Goal: Task Accomplishment & Management: Manage account settings

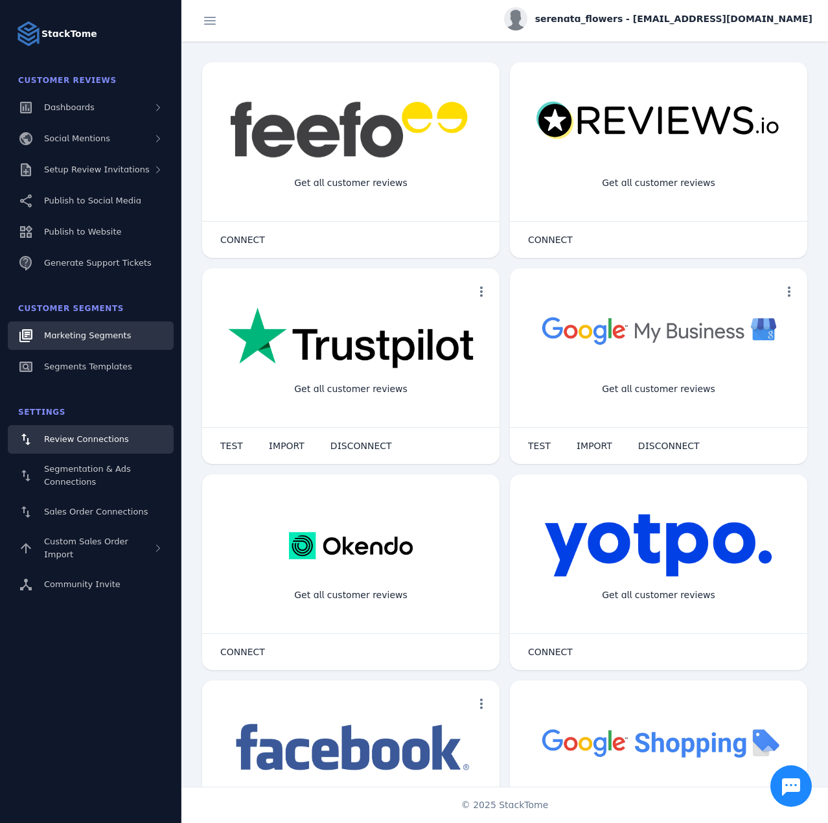
click at [104, 340] on span "Marketing Segments" at bounding box center [87, 335] width 87 height 10
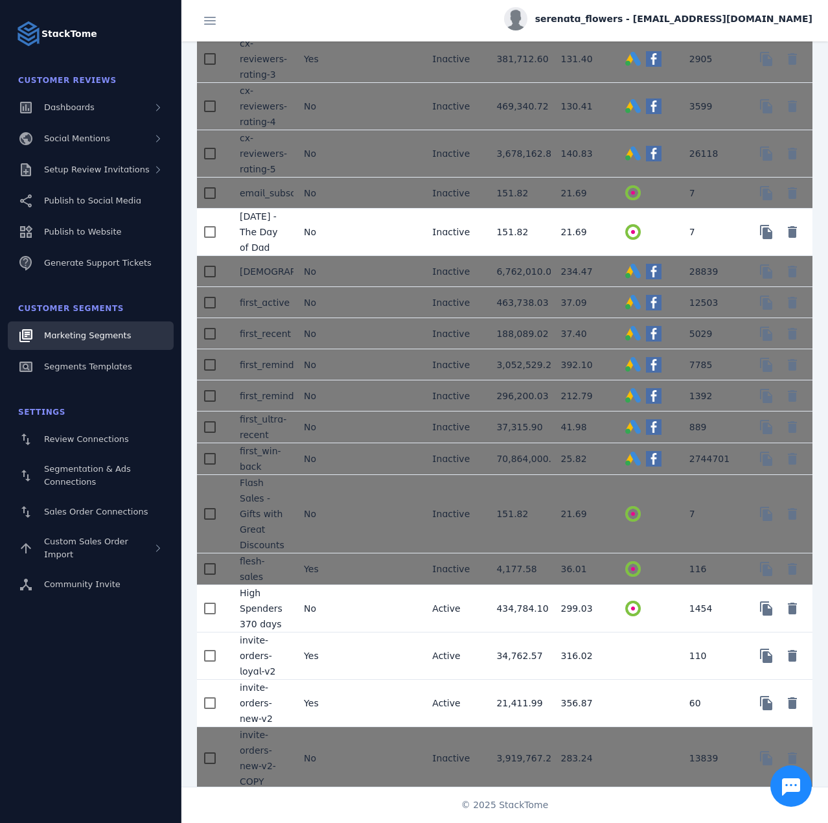
scroll to position [648, 0]
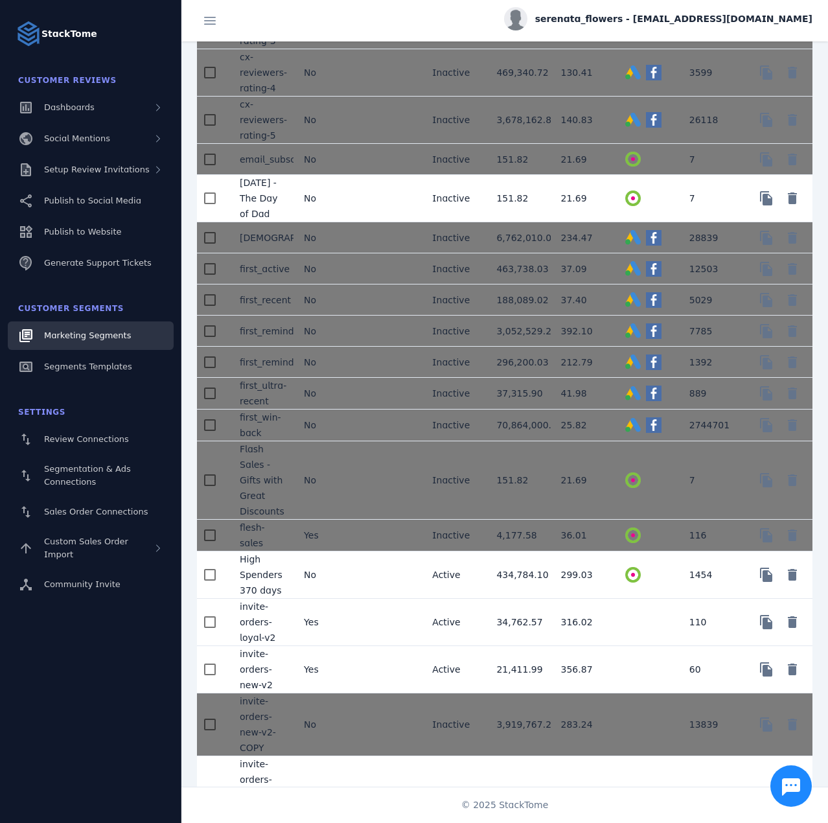
click at [351, 202] on mat-cell "No" at bounding box center [326, 198] width 64 height 47
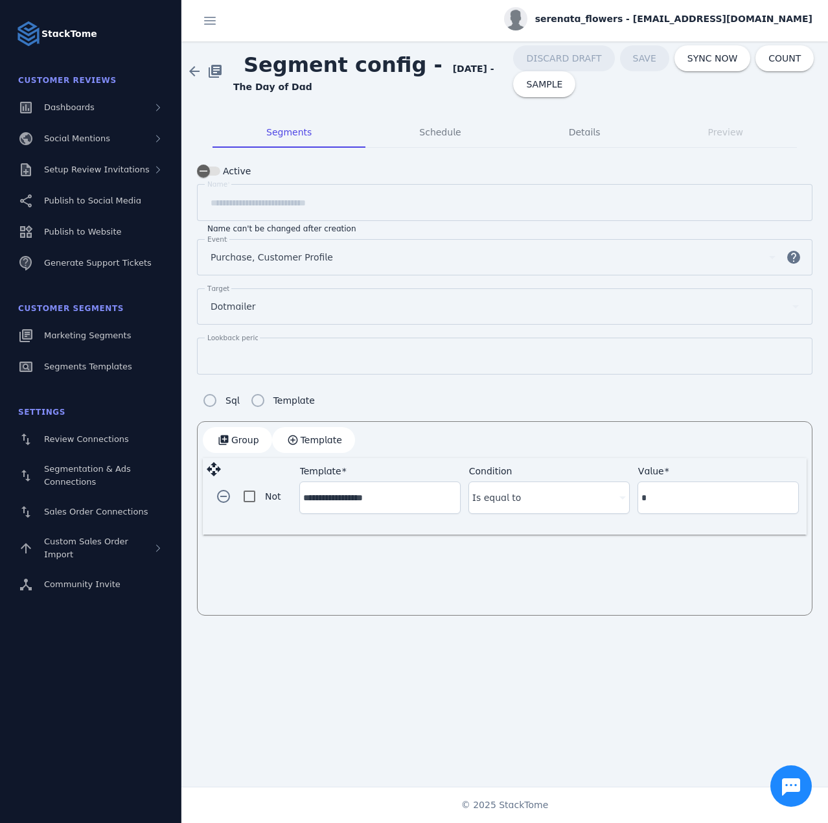
drag, startPoint x: 431, startPoint y: 71, endPoint x: 450, endPoint y: 87, distance: 25.3
click at [450, 87] on span "Segment config - Father's Day - The Day of Dad" at bounding box center [373, 71] width 280 height 45
copy strong "[DATE] - The Day of Dad"
click at [194, 66] on span at bounding box center [194, 71] width 31 height 31
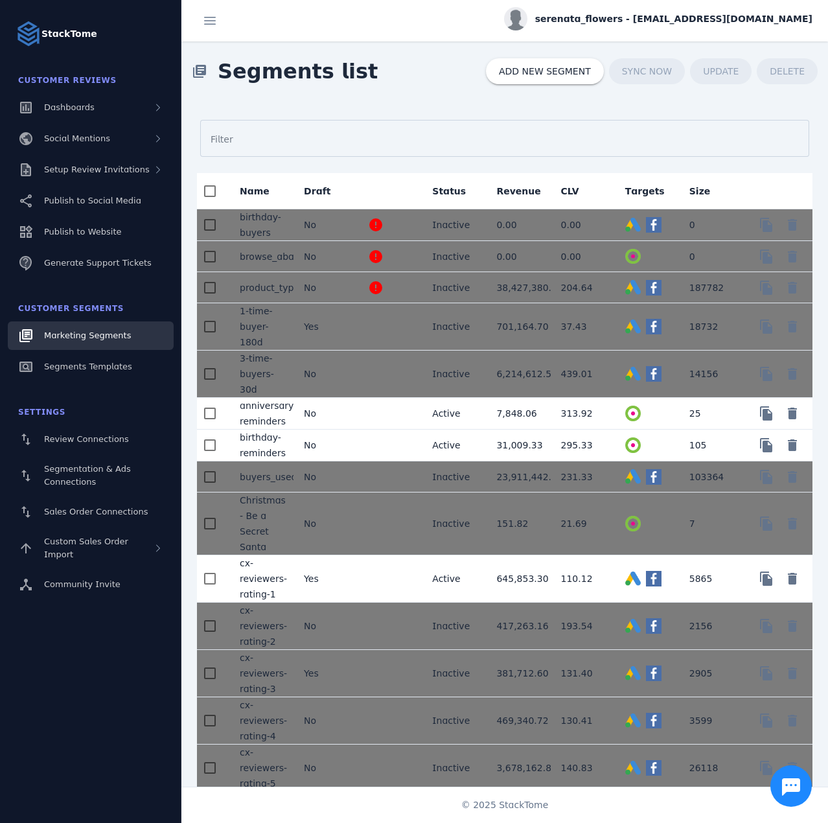
click at [453, 117] on mat-form-field "Filter" at bounding box center [505, 145] width 616 height 56
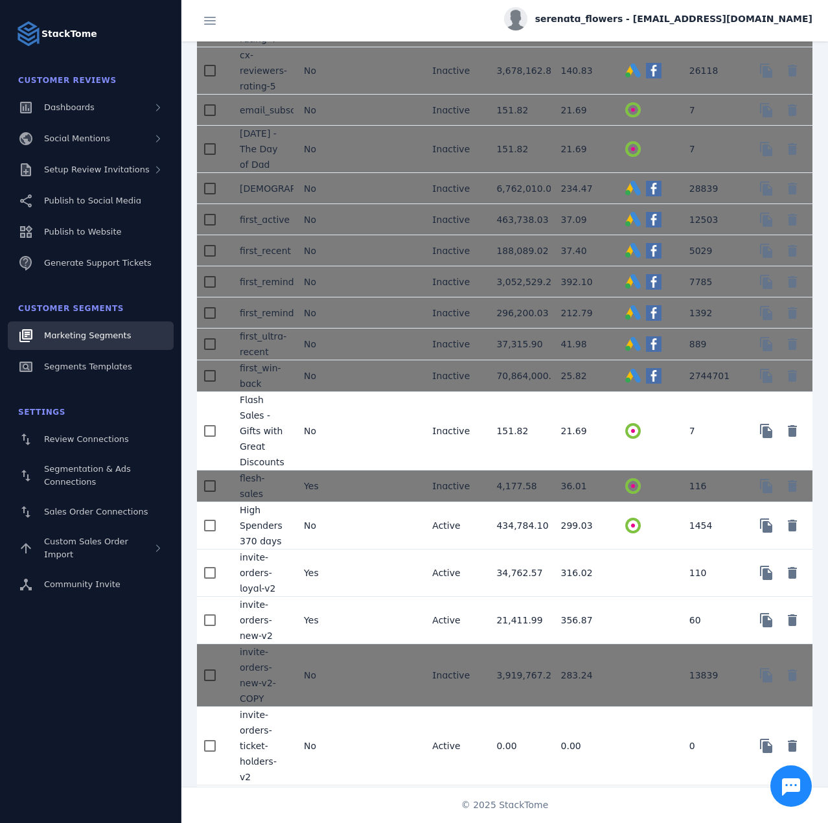
click at [413, 447] on mat-cell at bounding box center [390, 431] width 64 height 78
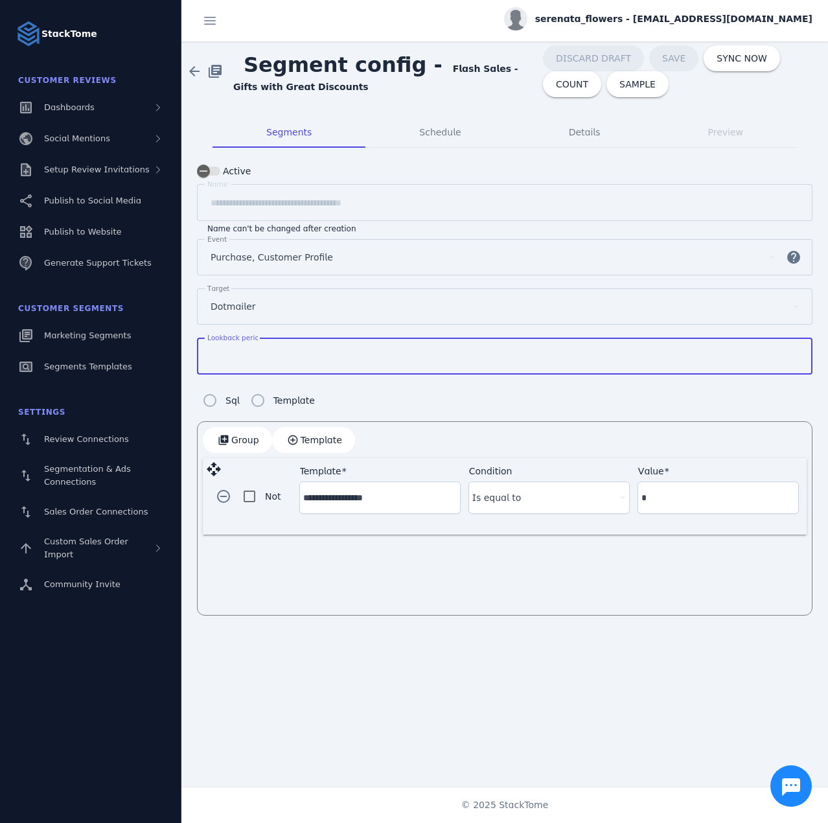
click at [290, 353] on input "*" at bounding box center [505, 357] width 588 height 16
type input "**"
click at [583, 81] on span at bounding box center [612, 84] width 58 height 31
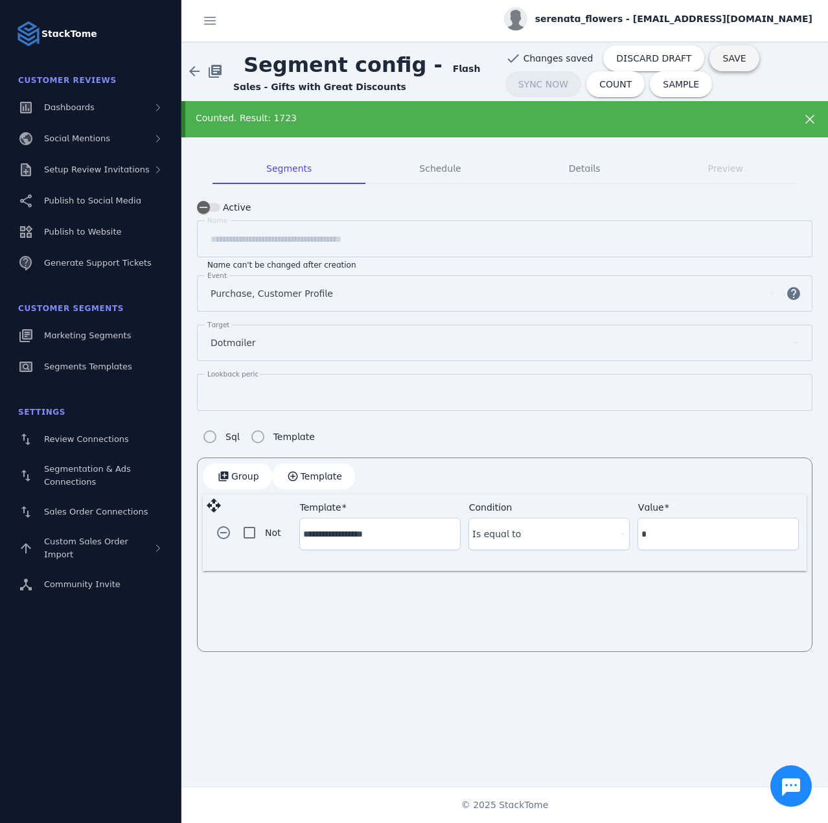
click at [722, 60] on span "SAVE" at bounding box center [733, 58] width 23 height 9
click at [717, 58] on span "SYNC NOW" at bounding box center [742, 58] width 50 height 9
click at [666, 111] on div "Published to dotmailer" at bounding box center [476, 118] width 560 height 14
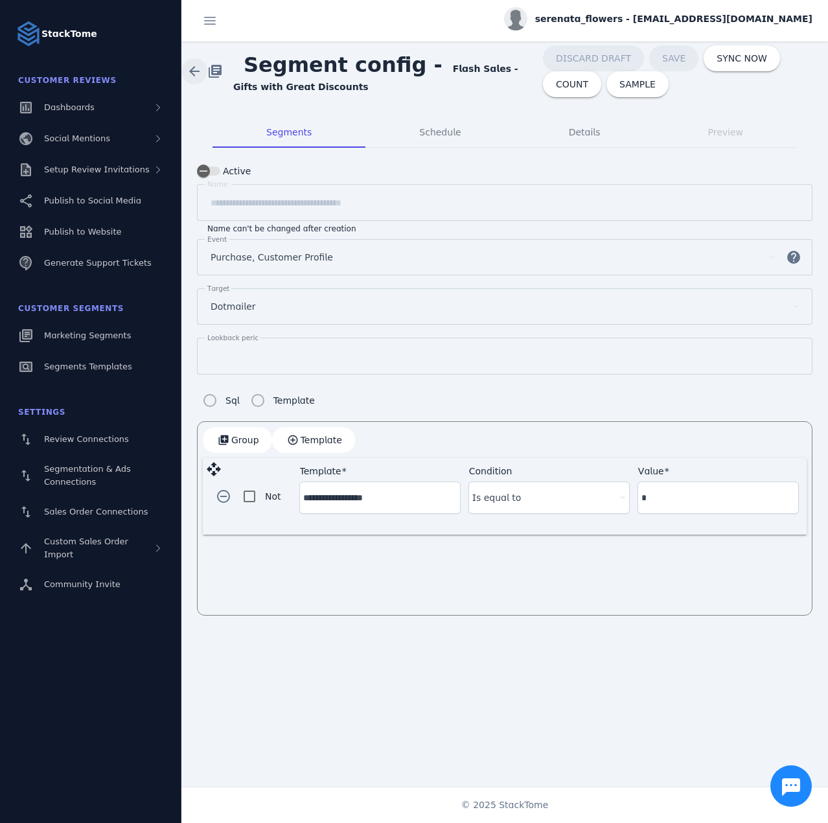
click at [195, 72] on span at bounding box center [194, 71] width 31 height 31
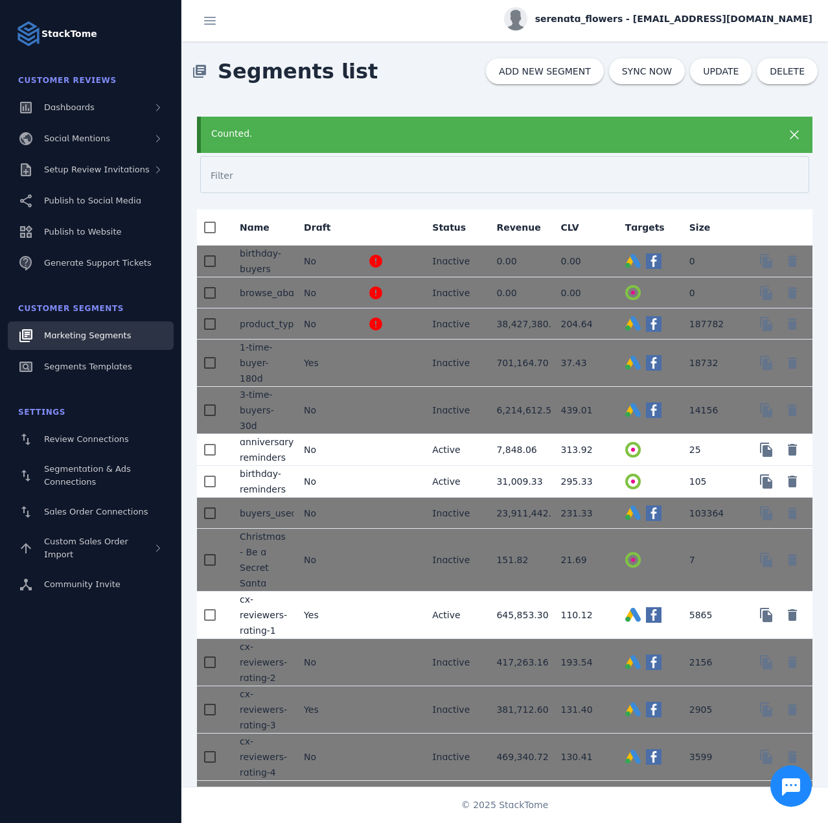
click at [546, 146] on div "Counted." at bounding box center [505, 135] width 616 height 36
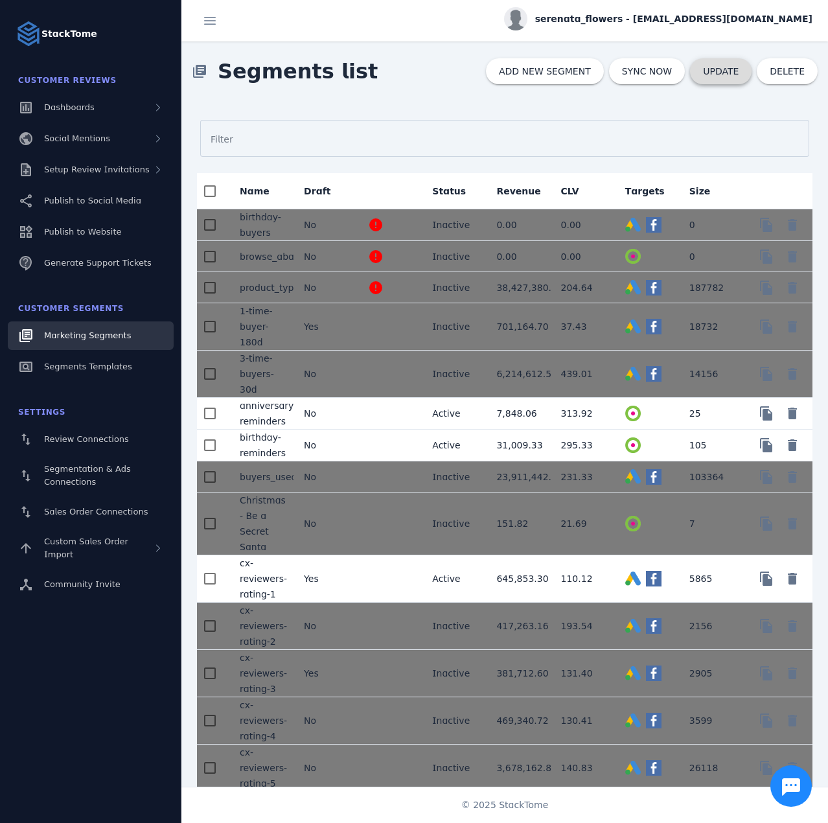
click at [732, 73] on span "UPDATE" at bounding box center [721, 71] width 36 height 9
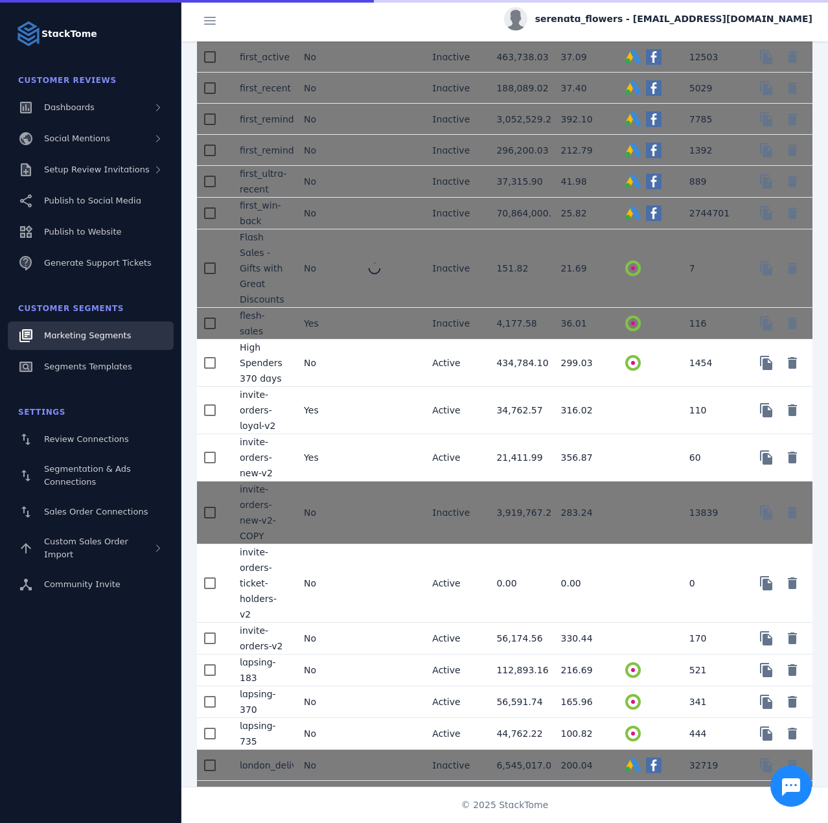
scroll to position [907, 0]
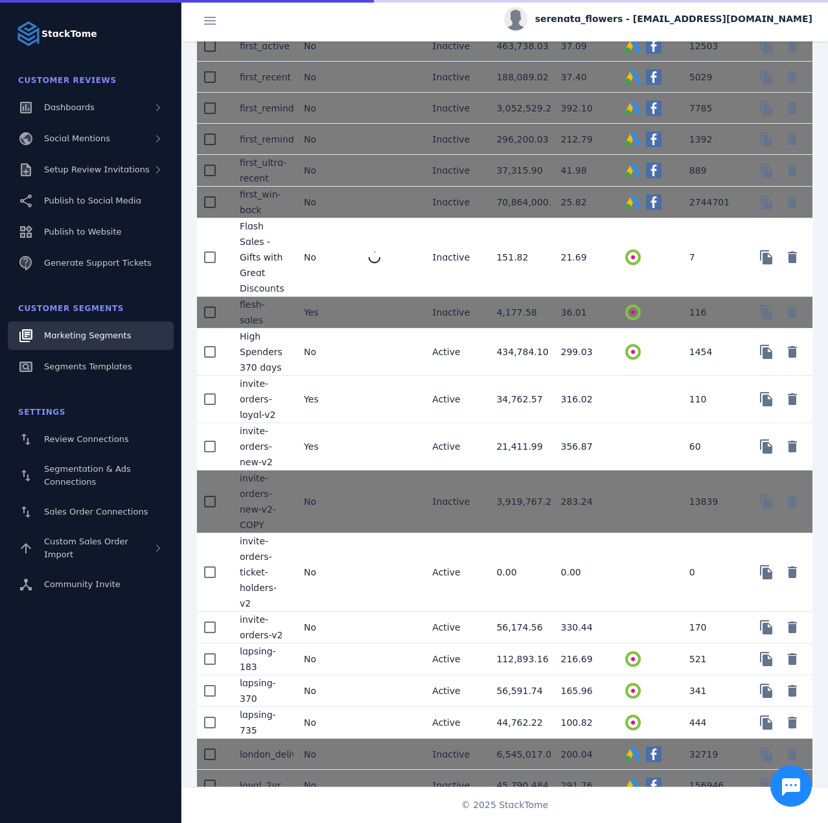
click at [428, 275] on mat-cell "Inactive" at bounding box center [454, 257] width 64 height 78
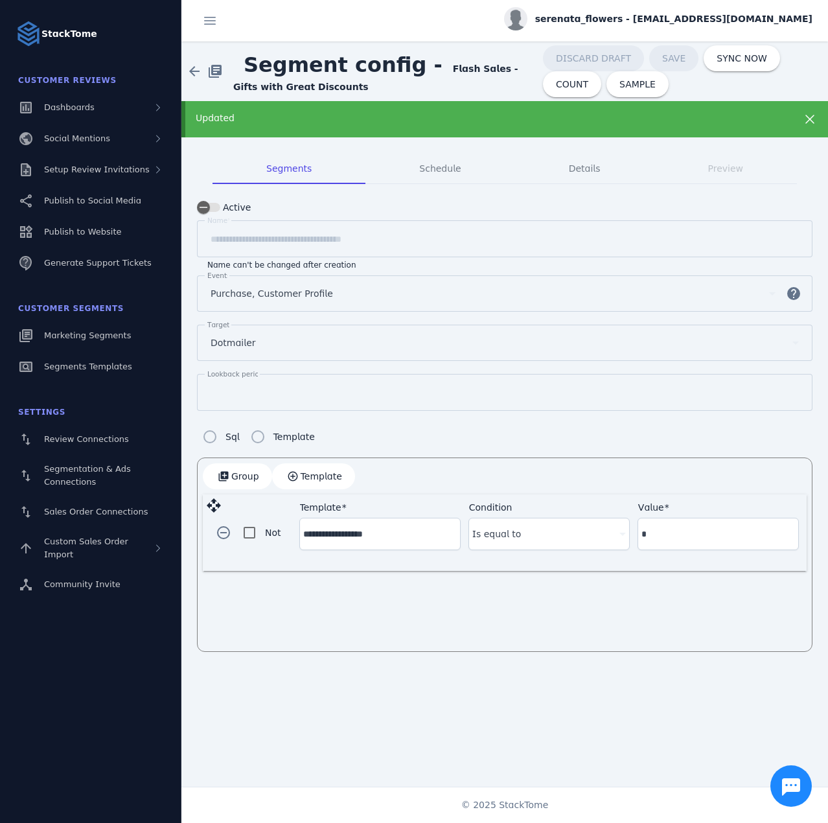
drag, startPoint x: 79, startPoint y: 332, endPoint x: 101, endPoint y: 283, distance: 53.9
click at [717, 61] on span "SYNC NOW" at bounding box center [742, 58] width 50 height 9
click at [294, 392] on input "**" at bounding box center [505, 393] width 588 height 16
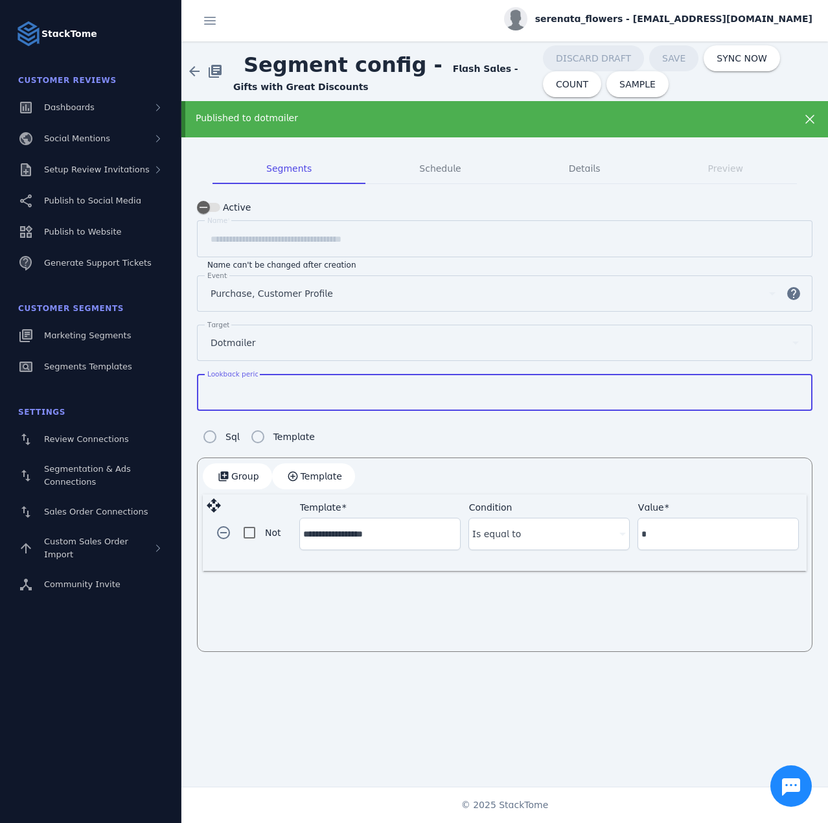
click at [294, 392] on input "**" at bounding box center [505, 393] width 588 height 16
type input "*"
click at [718, 64] on span at bounding box center [742, 58] width 49 height 31
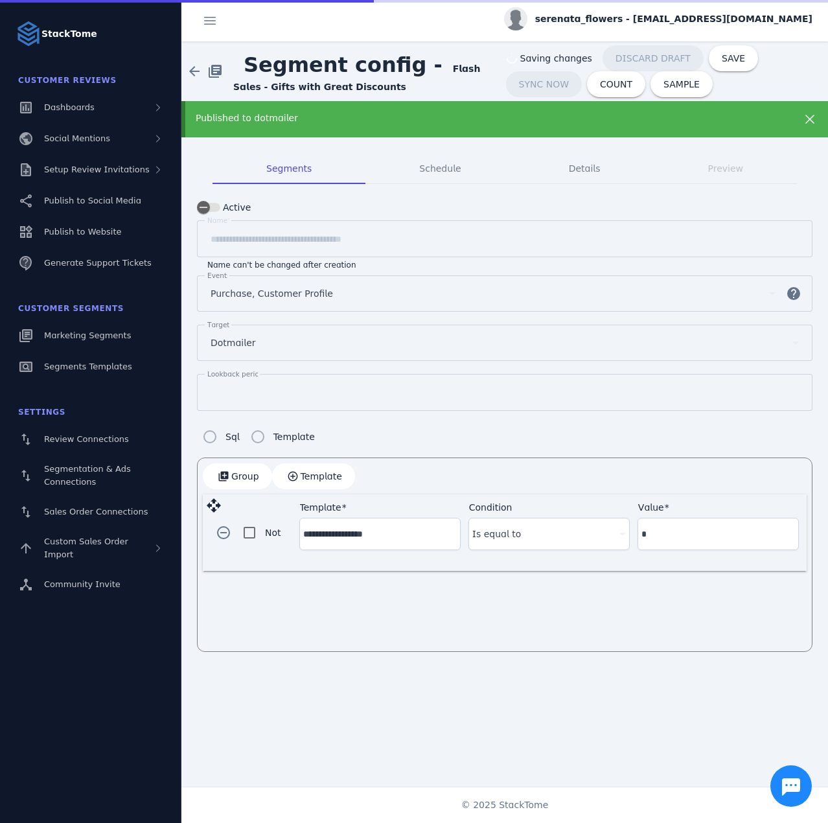
click at [347, 111] on div "Published to dotmailer" at bounding box center [476, 118] width 560 height 14
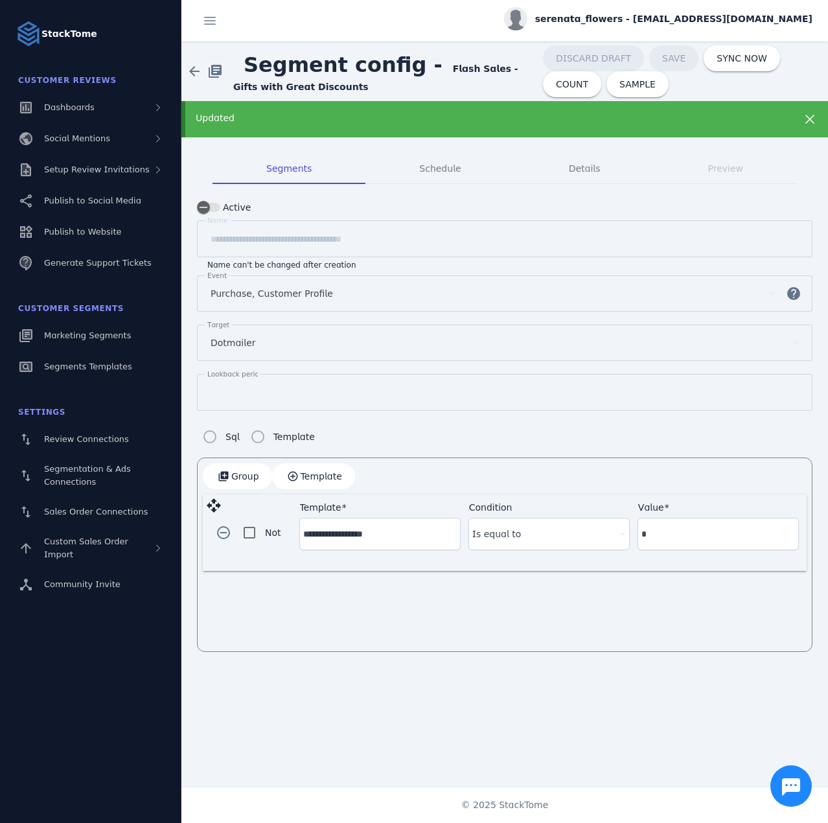
drag, startPoint x: 298, startPoint y: 125, endPoint x: 214, endPoint y: 89, distance: 91.7
click at [295, 123] on div "Updated" at bounding box center [504, 119] width 647 height 36
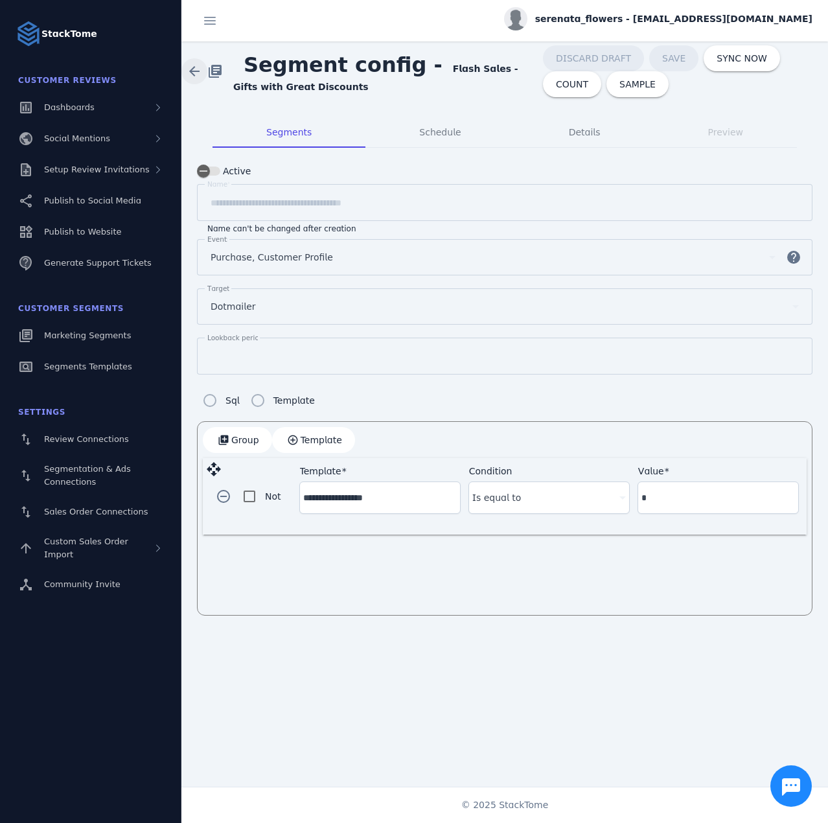
click at [198, 75] on span at bounding box center [194, 71] width 31 height 31
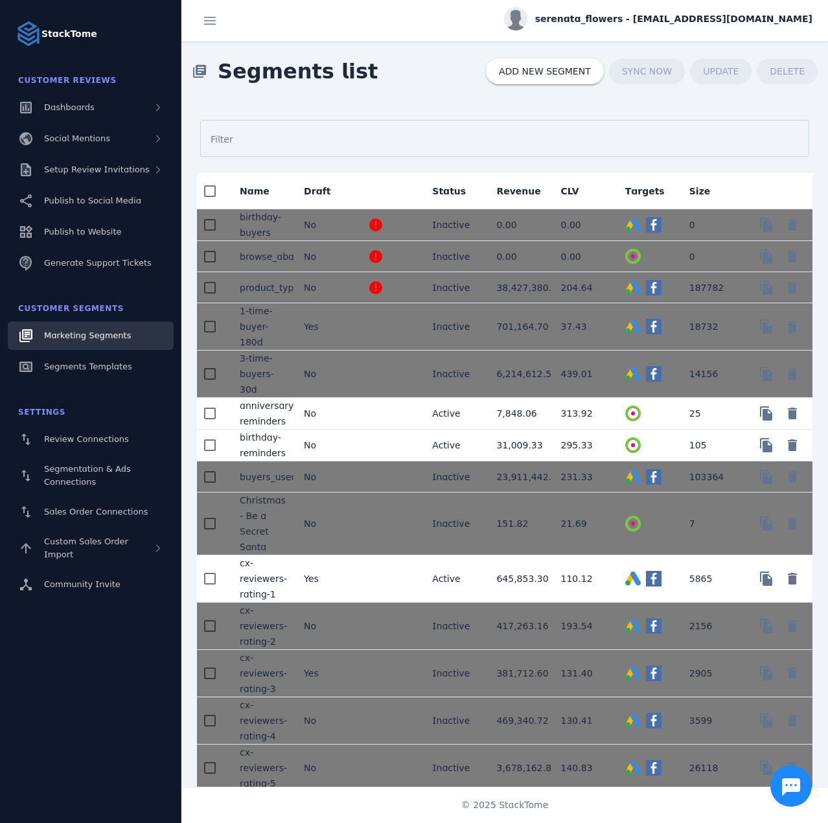
click at [432, 129] on div at bounding box center [505, 138] width 588 height 37
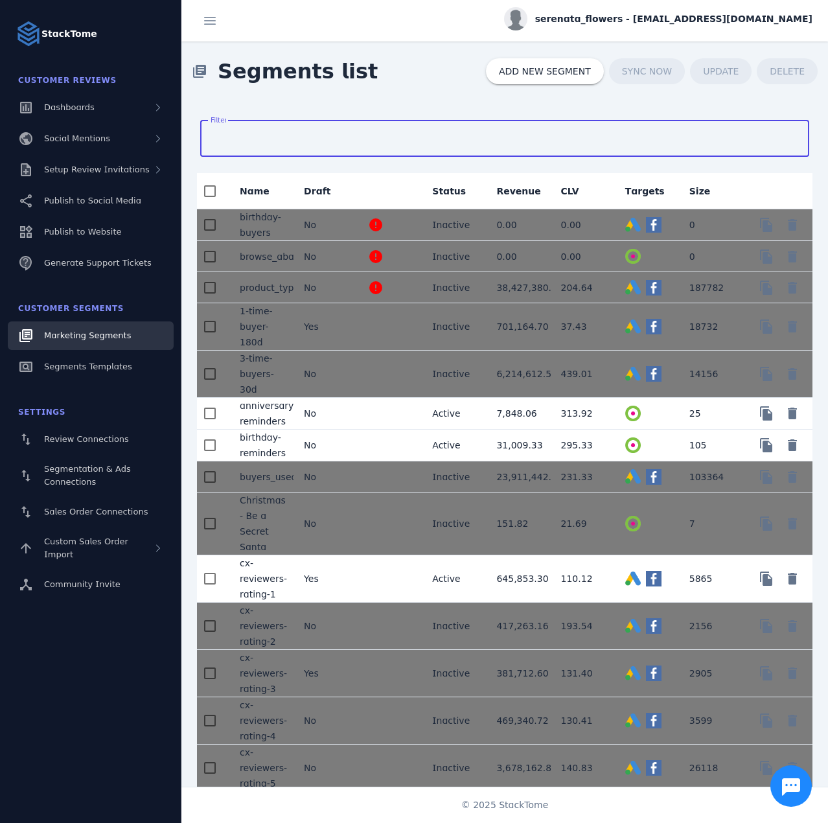
click at [415, 97] on div "library_books Segments list ADD NEW SEGMENT SYNC NOW UPDATE DELETE" at bounding box center [504, 71] width 647 height 60
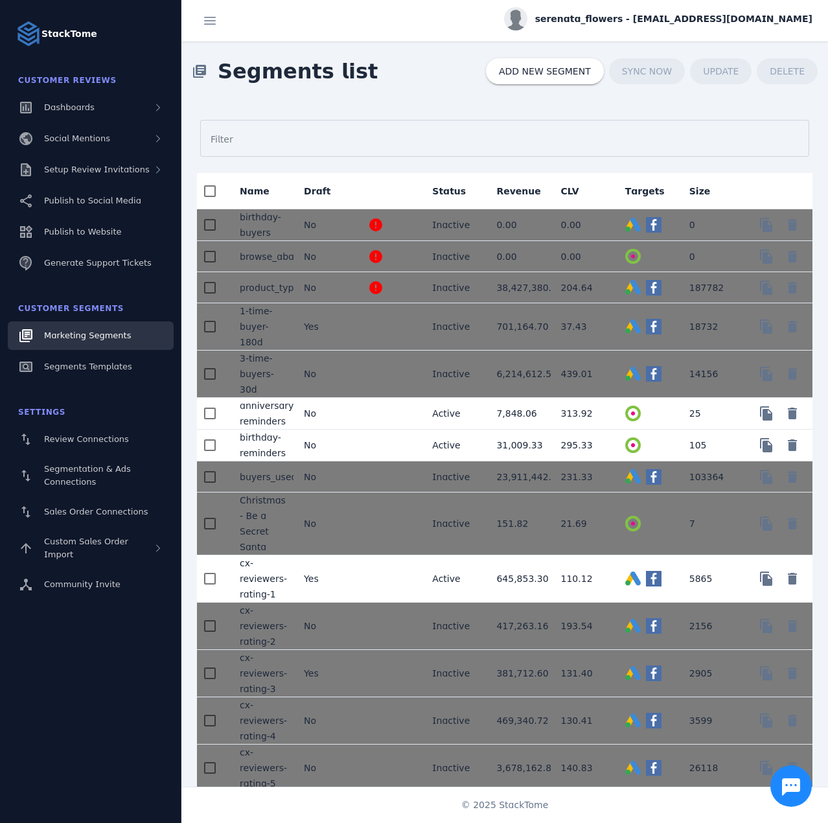
scroll to position [1624, 0]
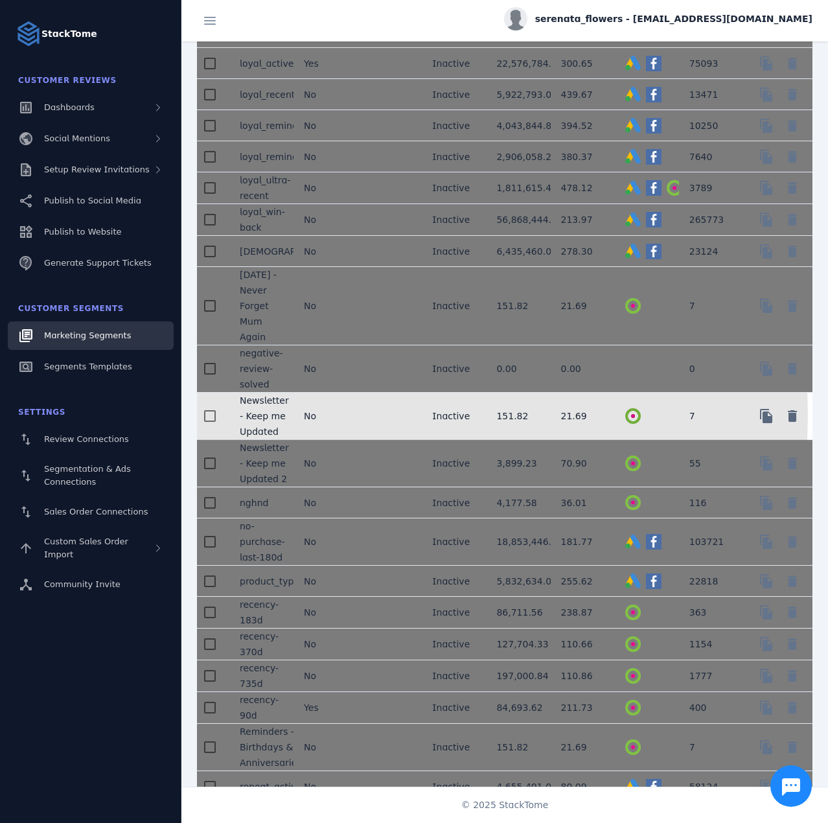
click at [358, 428] on mat-cell at bounding box center [390, 416] width 64 height 47
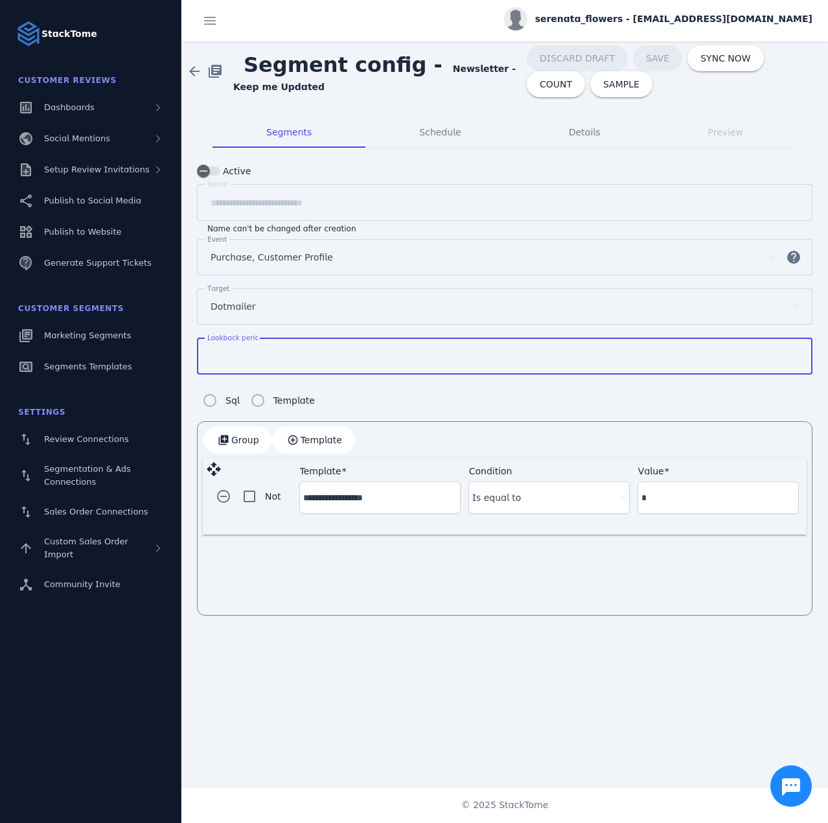
drag, startPoint x: 255, startPoint y: 352, endPoint x: 187, endPoint y: 342, distance: 68.8
click at [187, 342] on mat-tab-group "**********" at bounding box center [504, 366] width 647 height 530
type input "**"
click at [579, 80] on span "COUNT" at bounding box center [595, 84] width 32 height 9
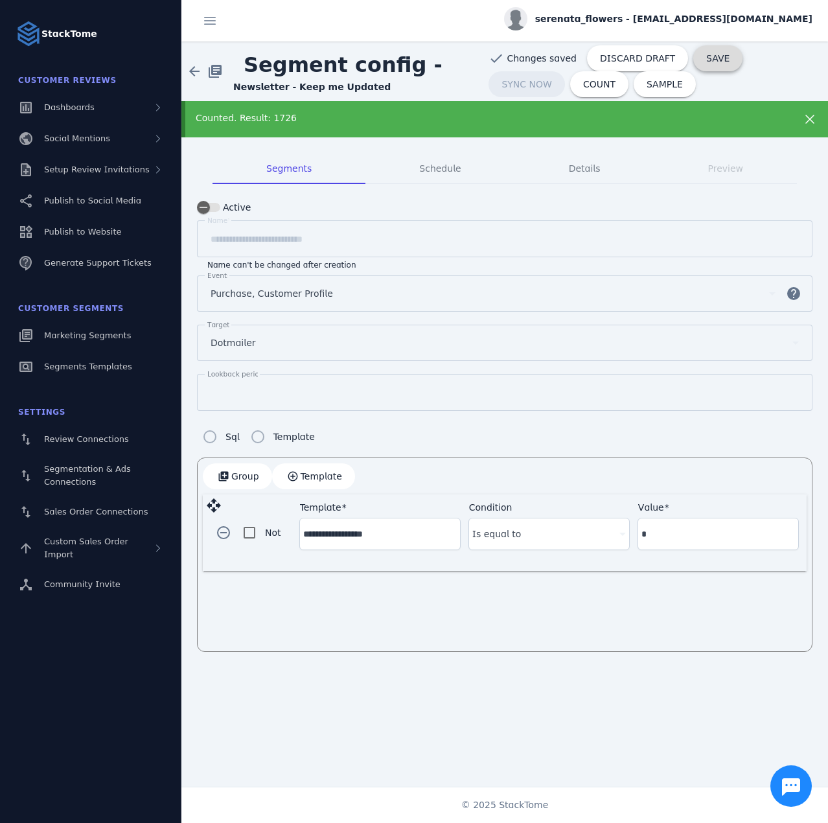
click at [706, 61] on span "SAVE" at bounding box center [717, 58] width 23 height 9
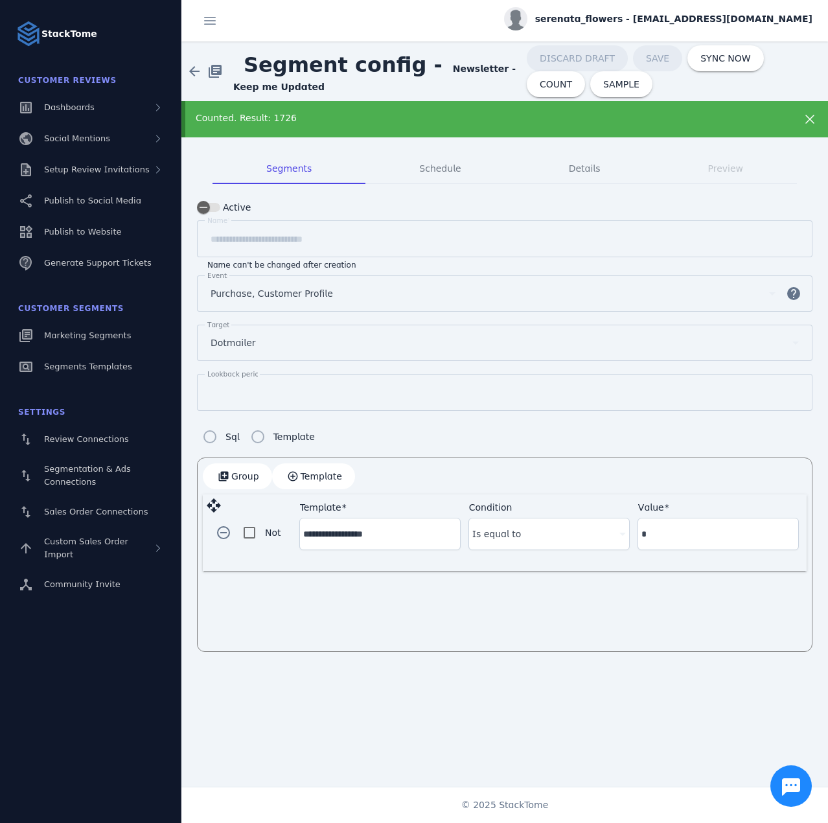
click at [253, 108] on div "Counted. Result: 1726" at bounding box center [504, 119] width 647 height 36
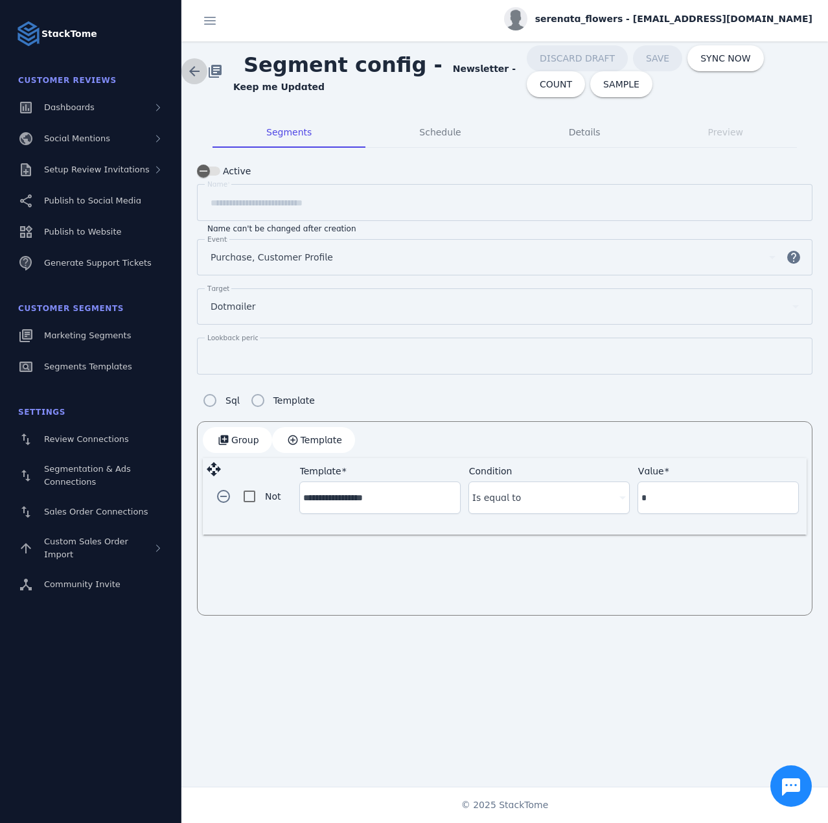
click at [195, 71] on span at bounding box center [194, 71] width 31 height 31
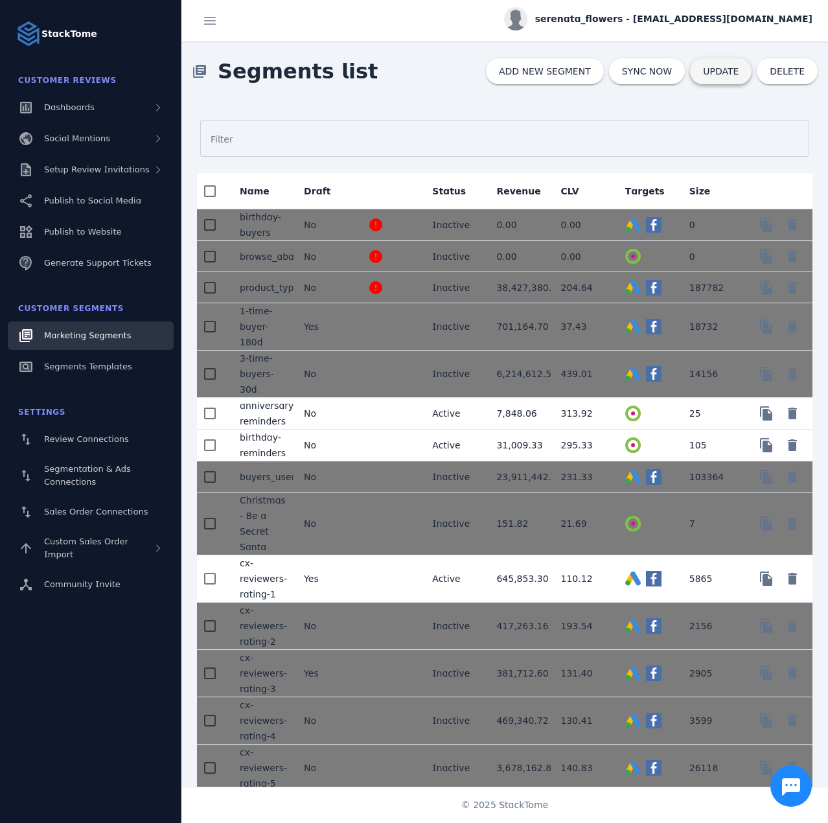
click at [719, 75] on span "UPDATE" at bounding box center [721, 71] width 36 height 9
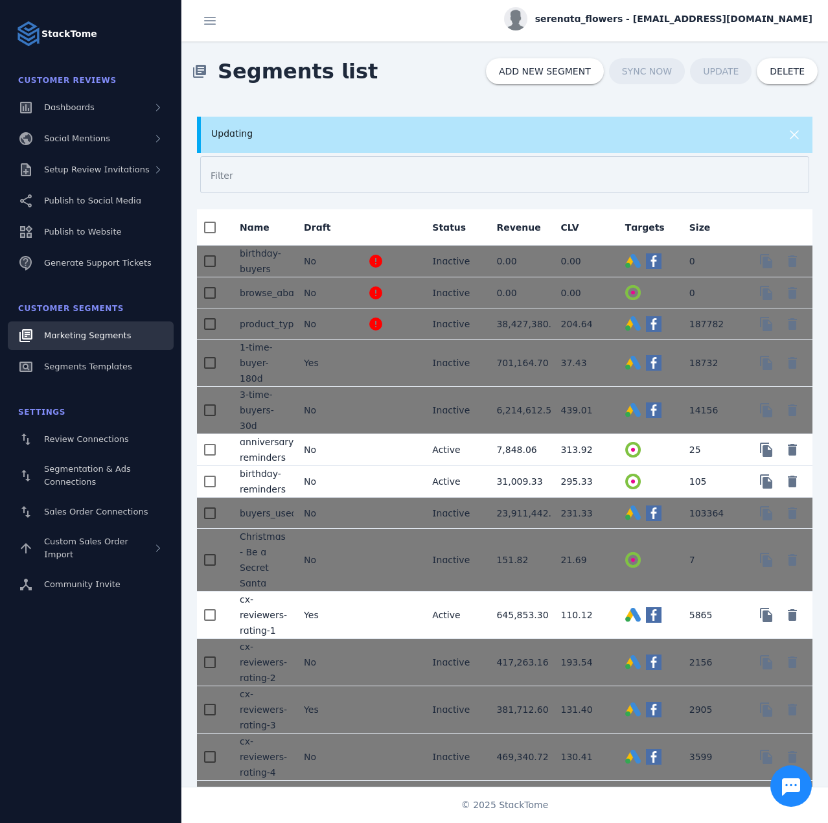
click at [441, 92] on div "library_books Segments list ADD NEW SEGMENT SYNC NOW UPDATE DELETE" at bounding box center [504, 71] width 647 height 60
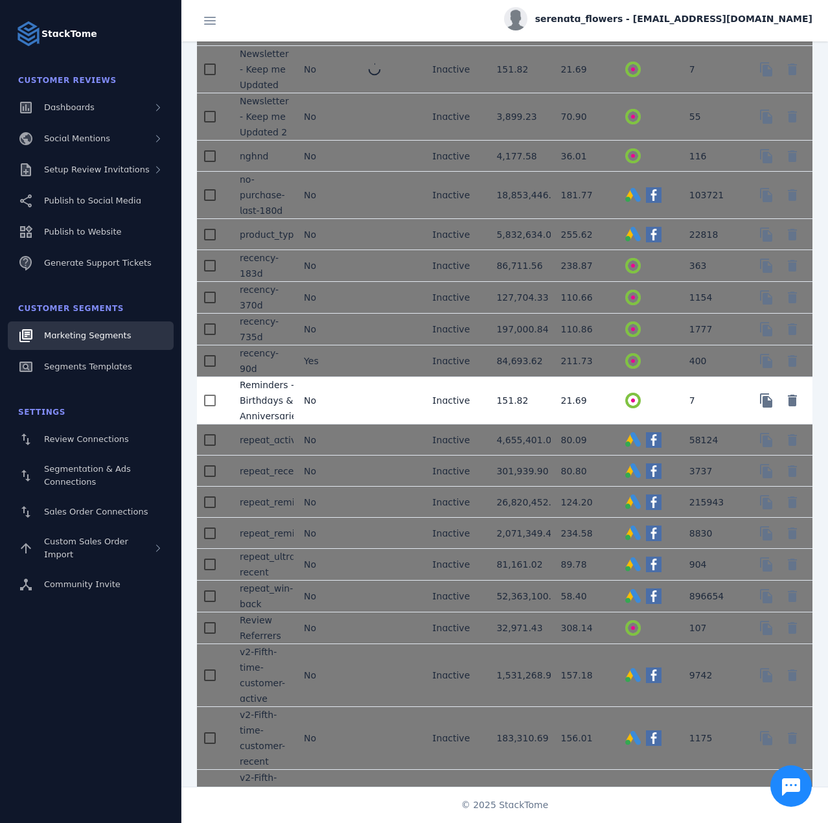
click at [338, 411] on mat-cell "No" at bounding box center [326, 400] width 64 height 47
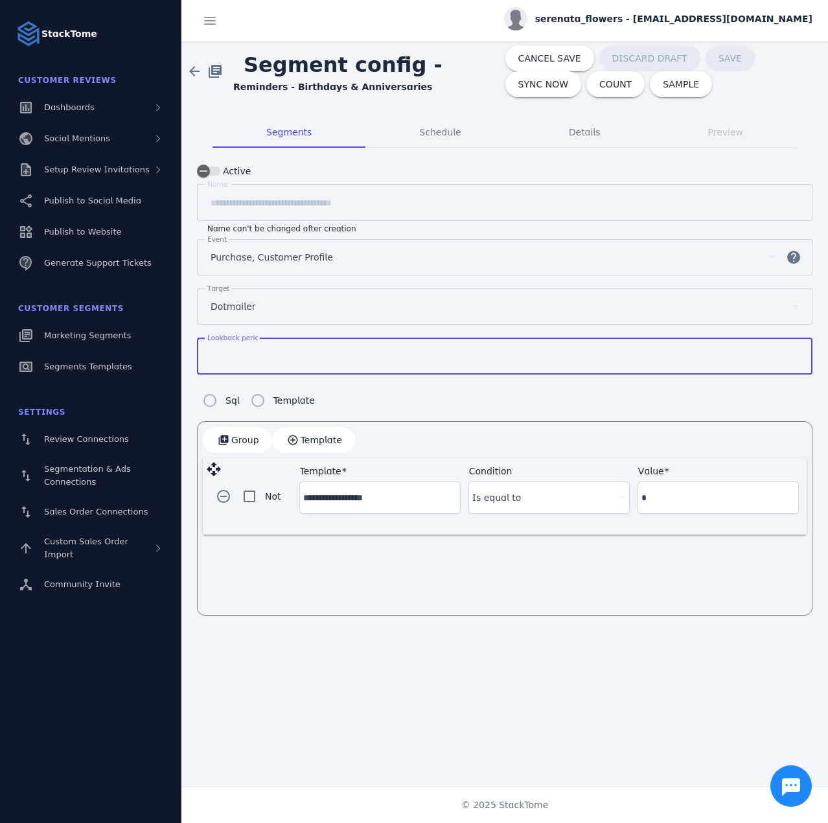
drag, startPoint x: 240, startPoint y: 351, endPoint x: 199, endPoint y: 349, distance: 40.8
click at [199, 349] on div "Lookback period *" at bounding box center [505, 356] width 616 height 37
type input "**"
click at [775, 82] on div "Has unsaved changes CANCEL SAVE DISCARD DRAFT SAVE SYNC NOW COUNT SAMPLE" at bounding box center [647, 71] width 352 height 52
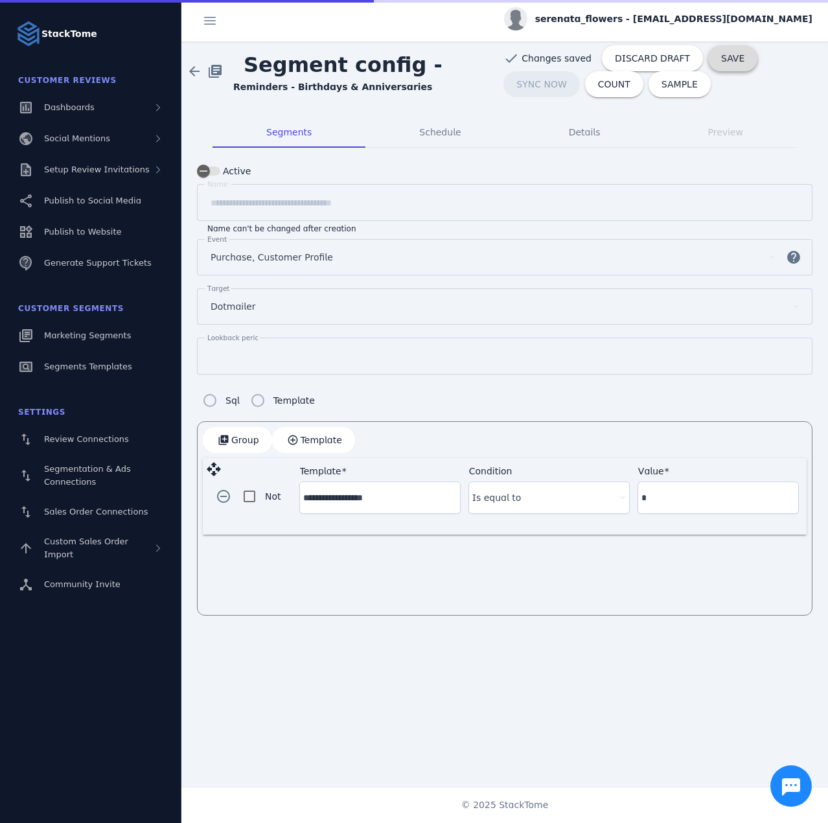
click at [721, 56] on span "SAVE" at bounding box center [732, 58] width 23 height 9
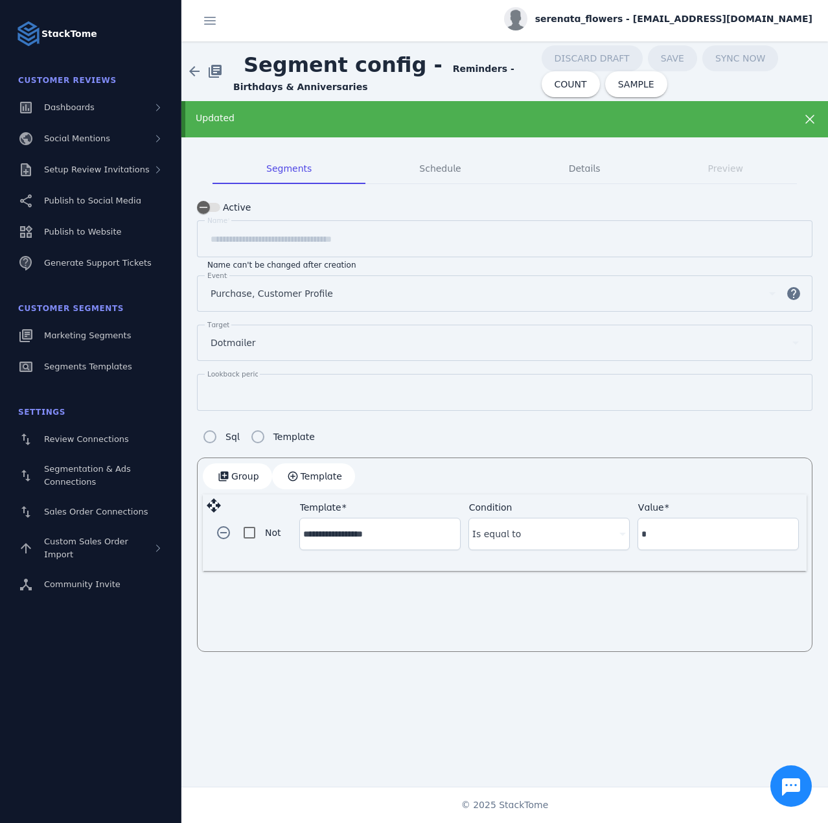
click at [277, 115] on div "Updated" at bounding box center [476, 118] width 560 height 14
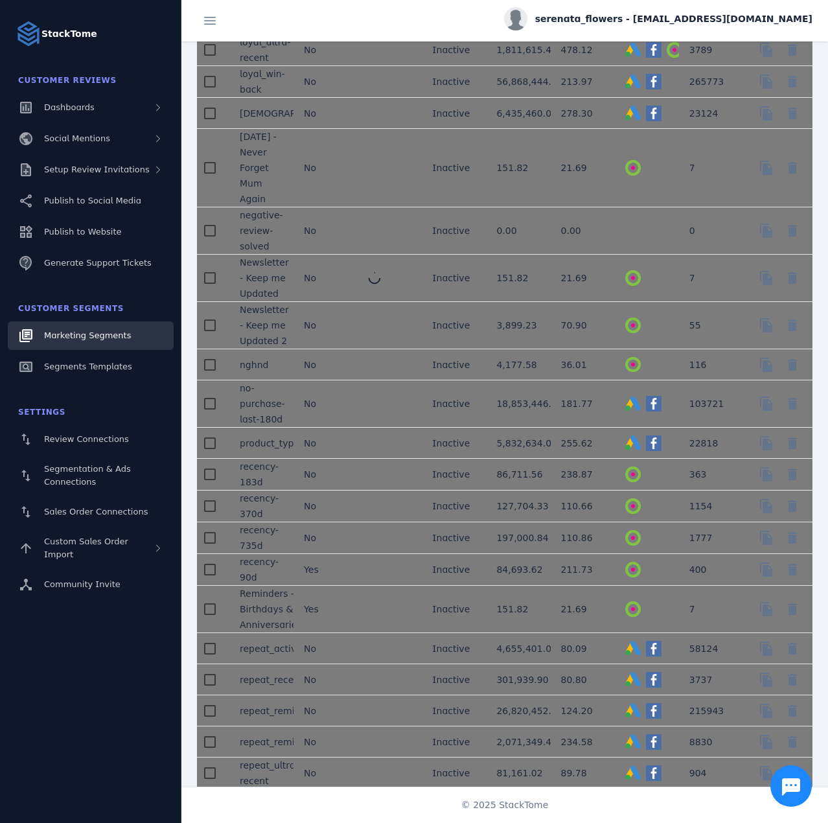
scroll to position [1814, 0]
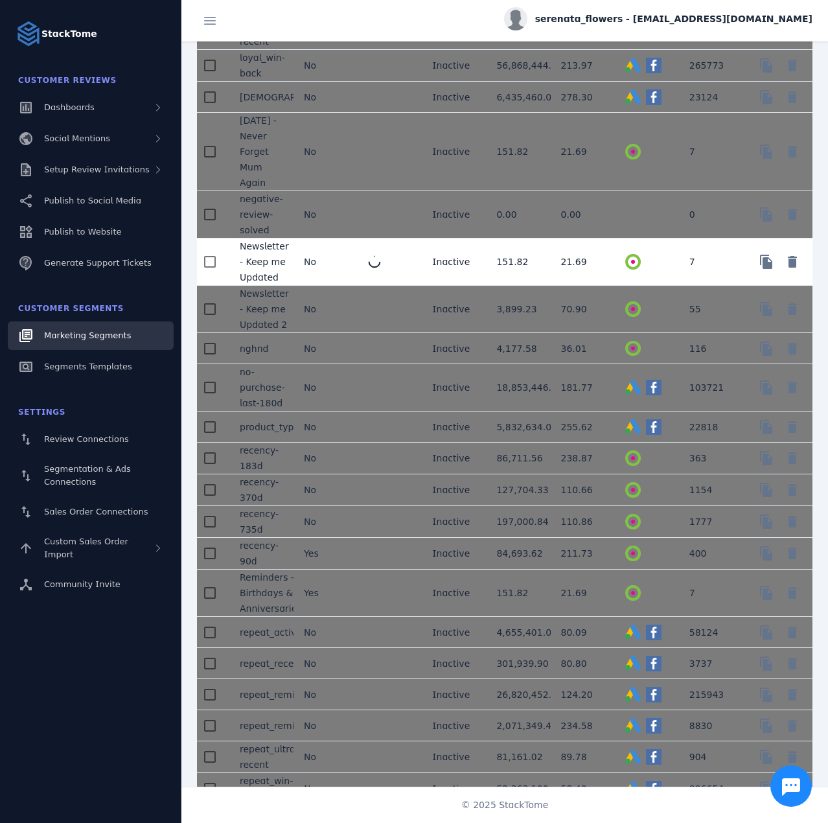
click at [376, 271] on div at bounding box center [374, 261] width 17 height 17
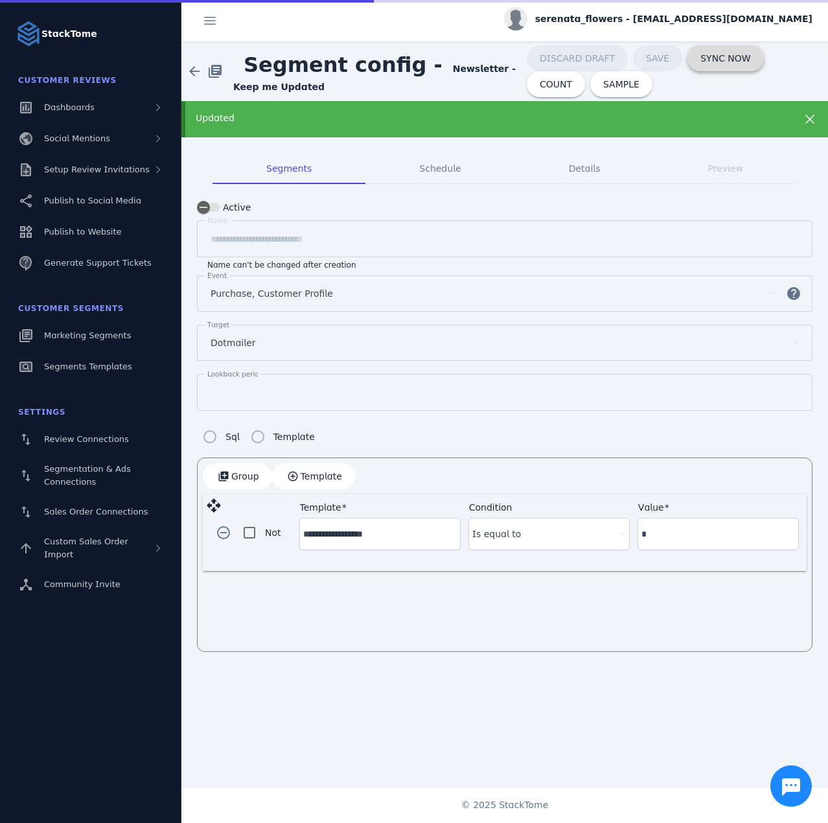
click at [702, 60] on span "SYNC NOW" at bounding box center [725, 58] width 50 height 9
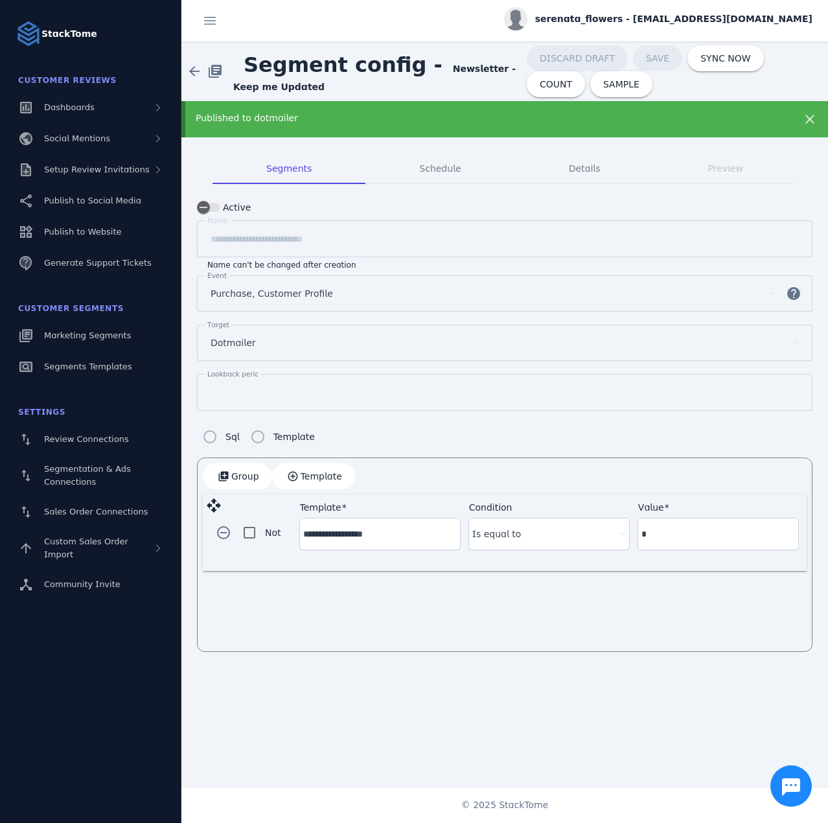
click at [312, 120] on div "Published to dotmailer" at bounding box center [476, 118] width 560 height 14
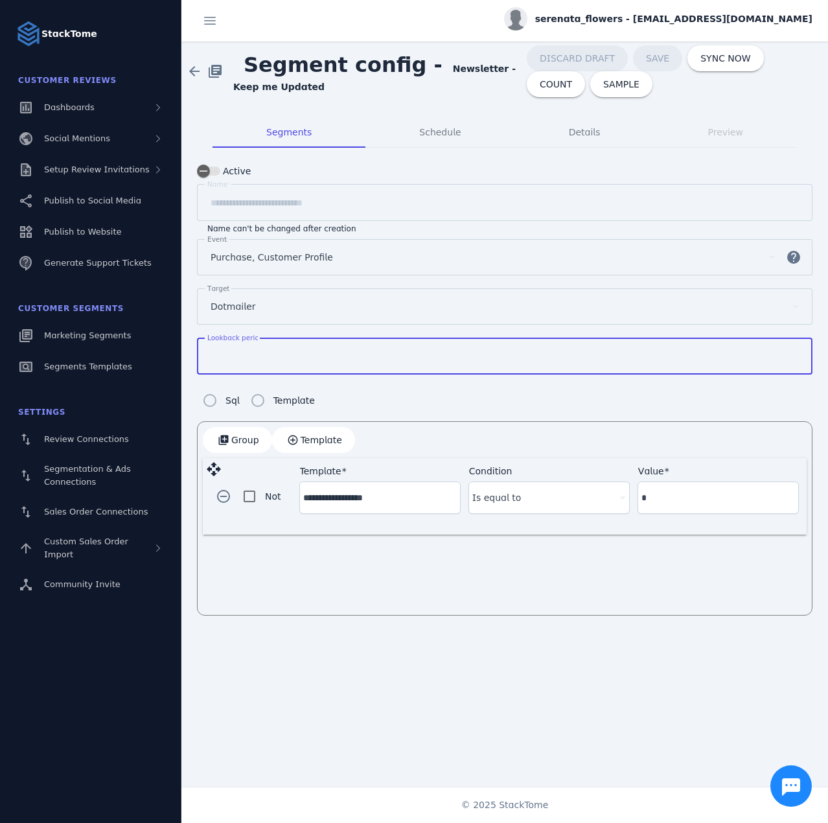
drag, startPoint x: 205, startPoint y: 348, endPoint x: 192, endPoint y: 346, distance: 13.7
click at [192, 346] on mat-tab-group "**********" at bounding box center [504, 366] width 647 height 530
type input "*"
click at [358, 99] on div "arrow_back library_books Segment config - Newsletter - Keep me Updated Has unsa…" at bounding box center [504, 71] width 647 height 60
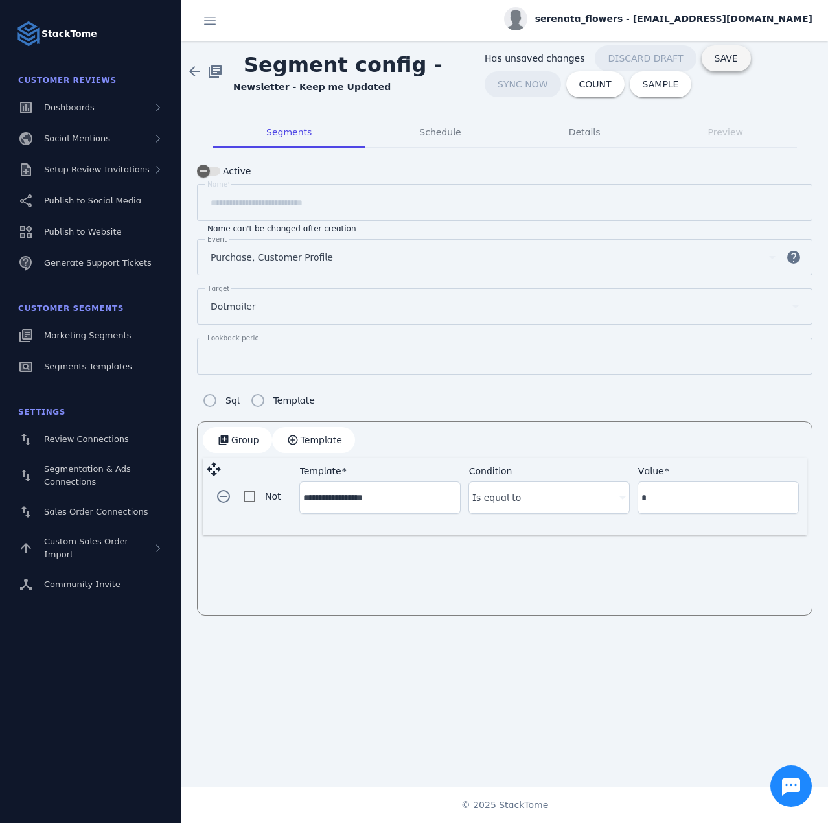
click at [715, 62] on span "SAVE" at bounding box center [726, 58] width 23 height 9
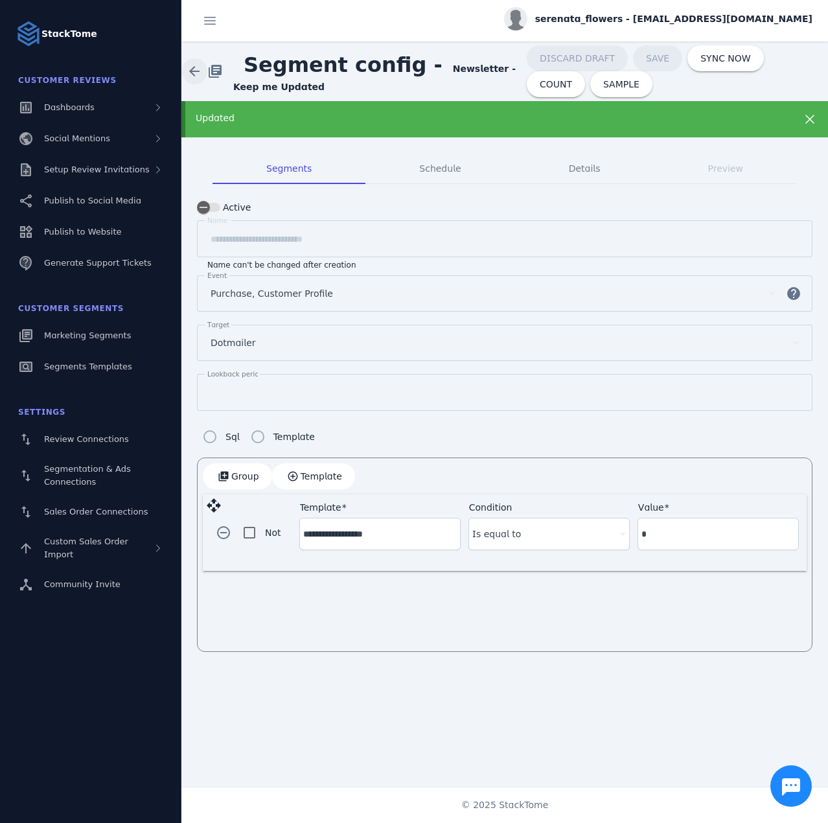
click at [195, 65] on span at bounding box center [194, 71] width 31 height 31
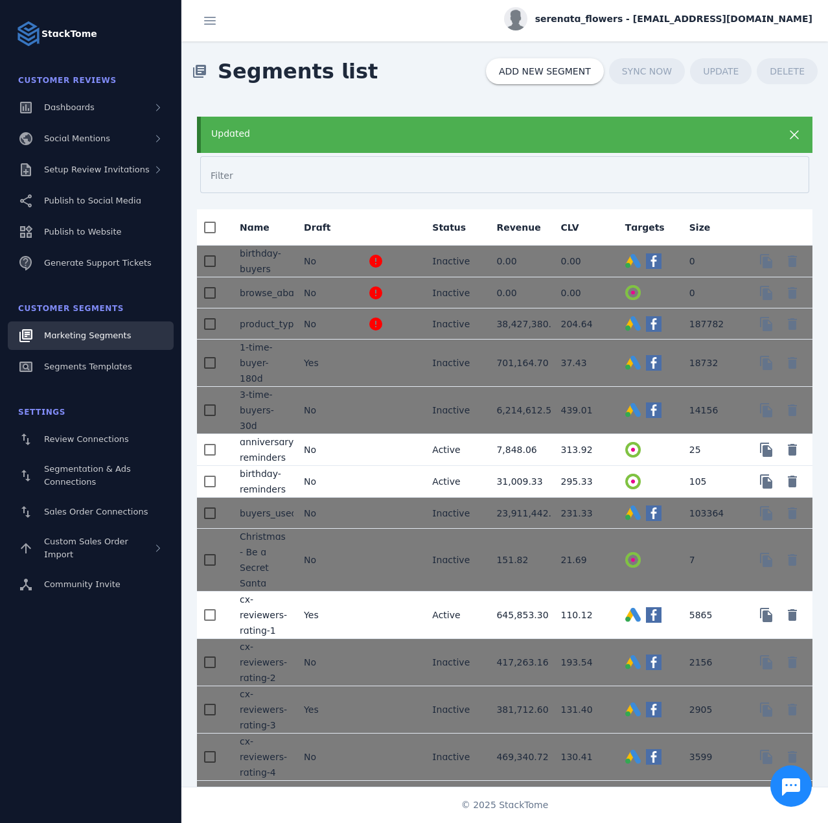
click at [422, 77] on div "library_books Segments list ADD NEW SEGMENT SYNC NOW UPDATE DELETE" at bounding box center [504, 71] width 647 height 60
drag, startPoint x: 678, startPoint y: 133, endPoint x: 683, endPoint y: 117, distance: 17.4
click at [678, 132] on div "Updated" at bounding box center [477, 134] width 532 height 14
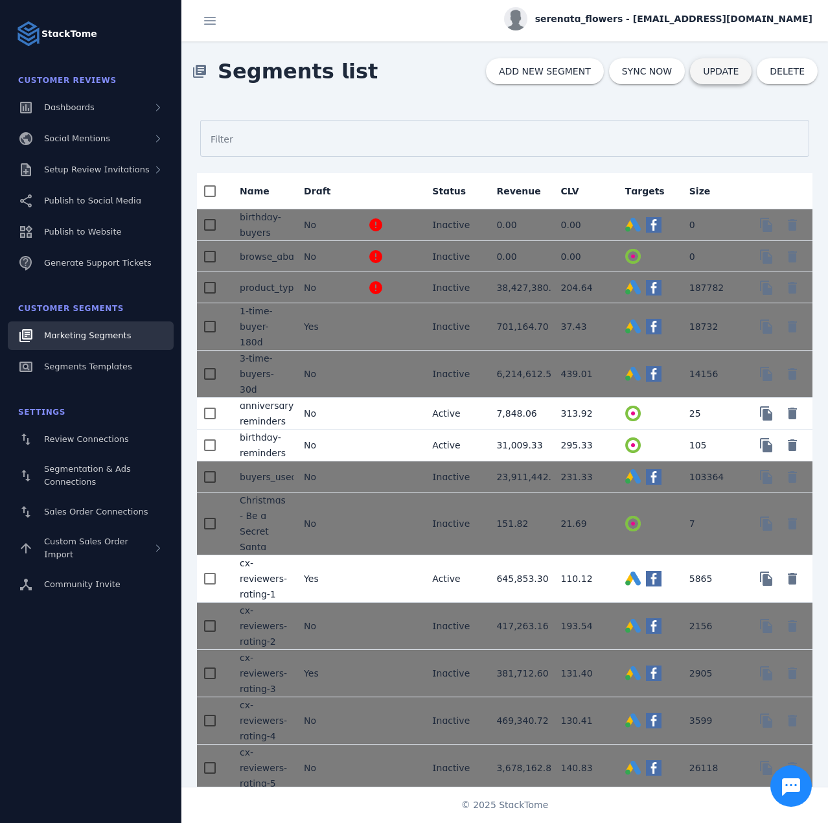
click at [725, 79] on span at bounding box center [721, 71] width 62 height 31
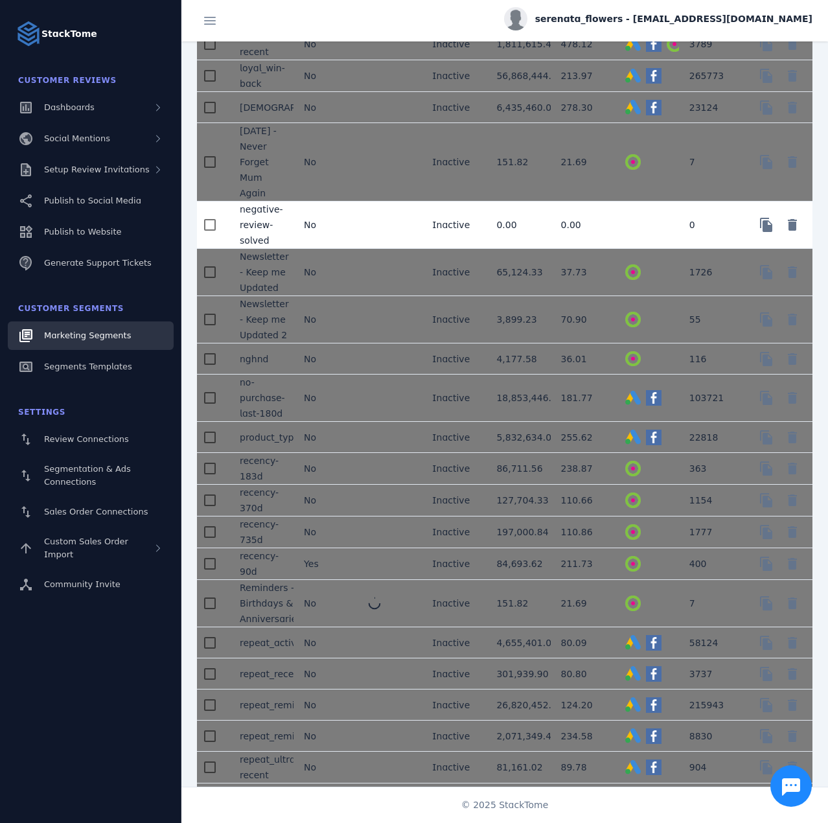
scroll to position [1814, 0]
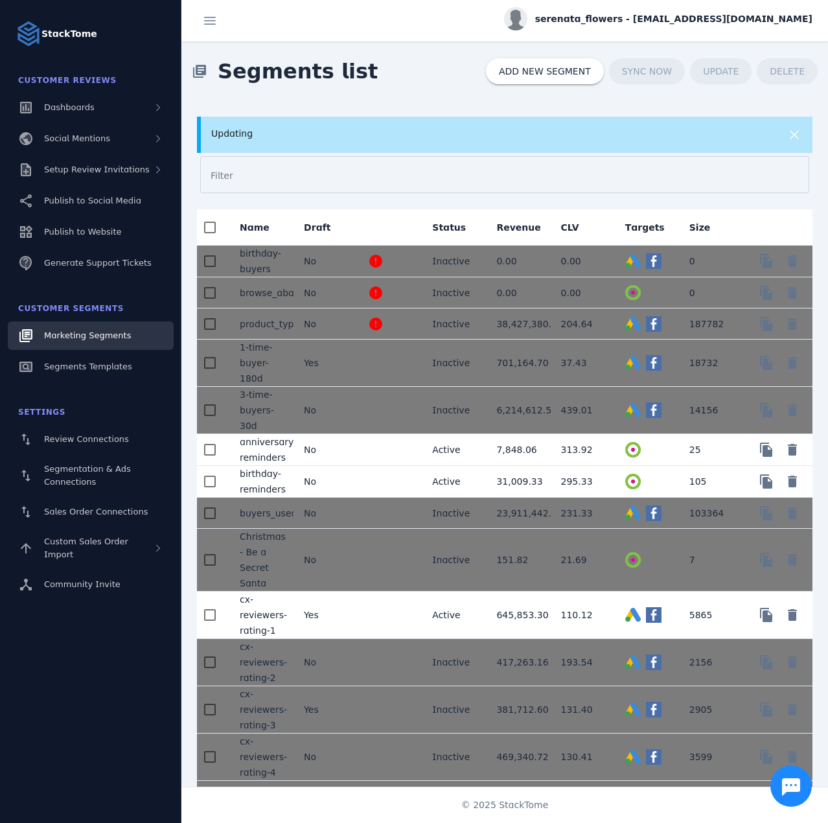
click at [414, 58] on div "library_books Segments list ADD NEW SEGMENT SYNC NOW UPDATE DELETE" at bounding box center [504, 71] width 647 height 60
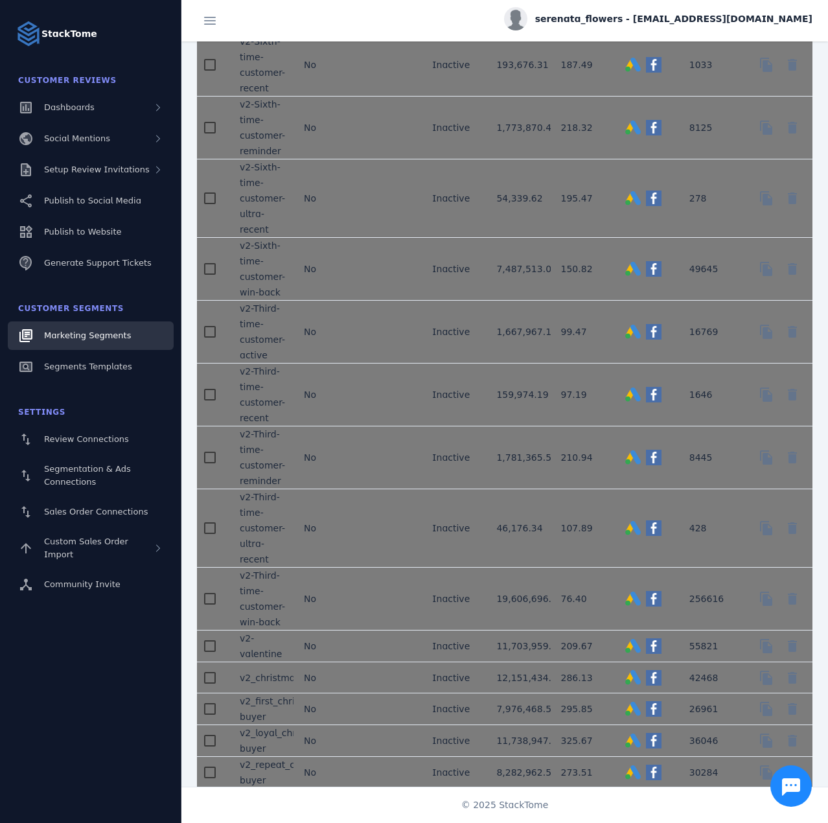
click at [385, 789] on mat-cell at bounding box center [390, 812] width 64 height 47
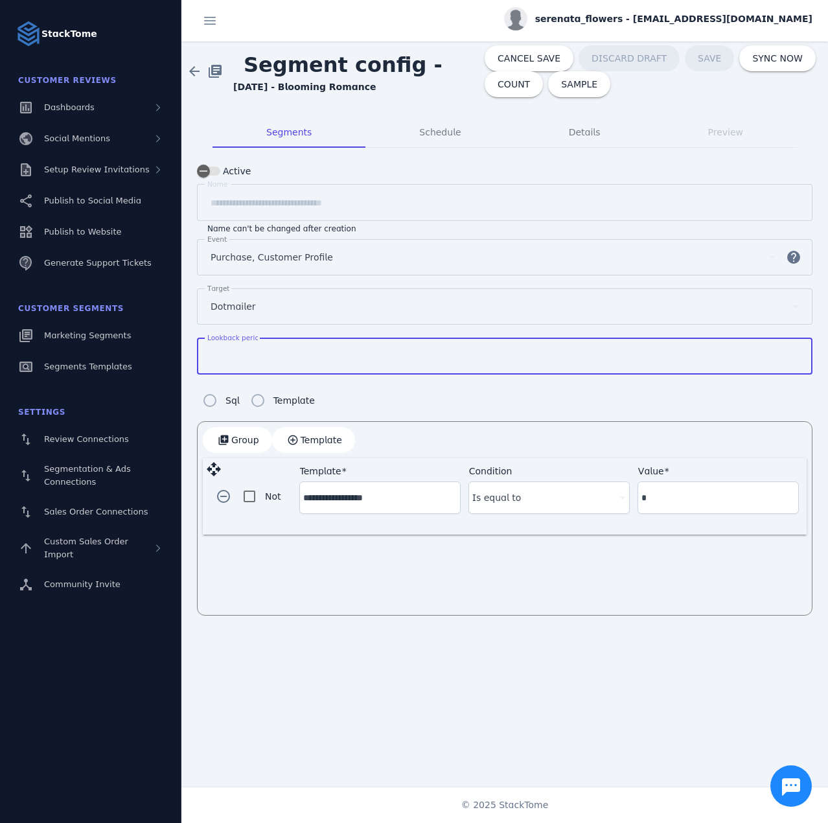
drag, startPoint x: 225, startPoint y: 357, endPoint x: 205, endPoint y: 358, distance: 20.1
click at [205, 358] on div "Lookback period *" at bounding box center [505, 356] width 616 height 37
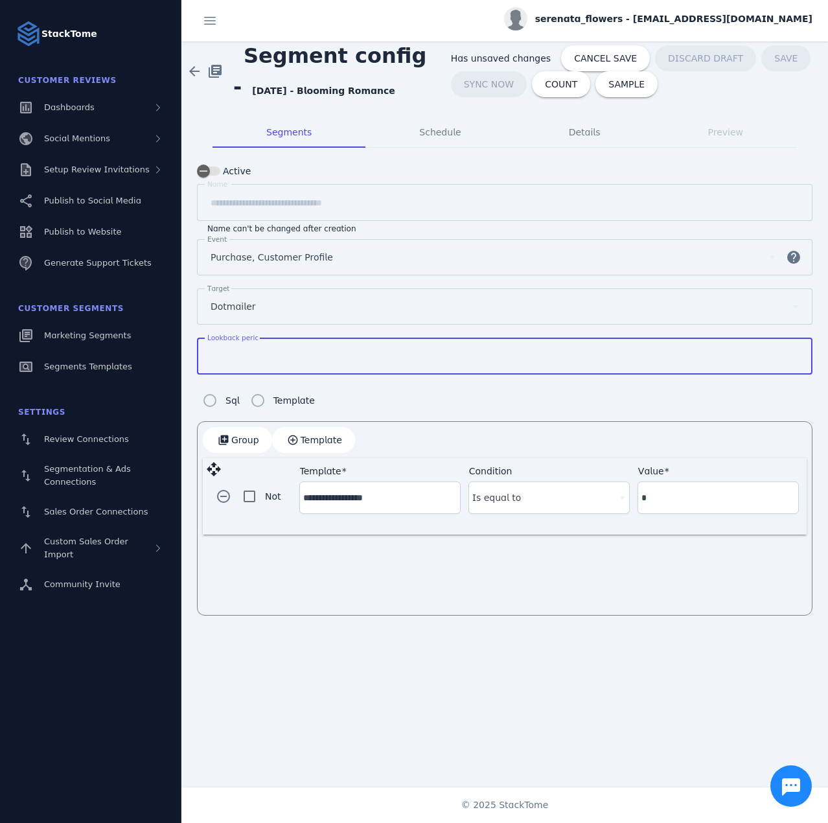
type input "**"
click at [364, 103] on mat-tab-group "**********" at bounding box center [504, 366] width 647 height 530
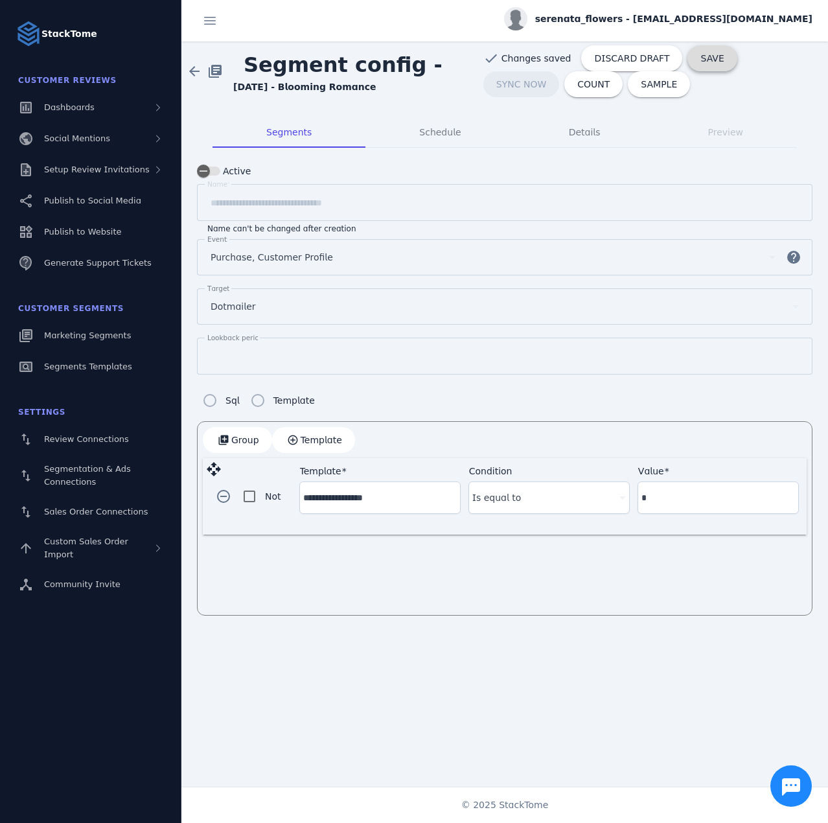
click at [700, 63] on span "SAVE" at bounding box center [711, 58] width 23 height 9
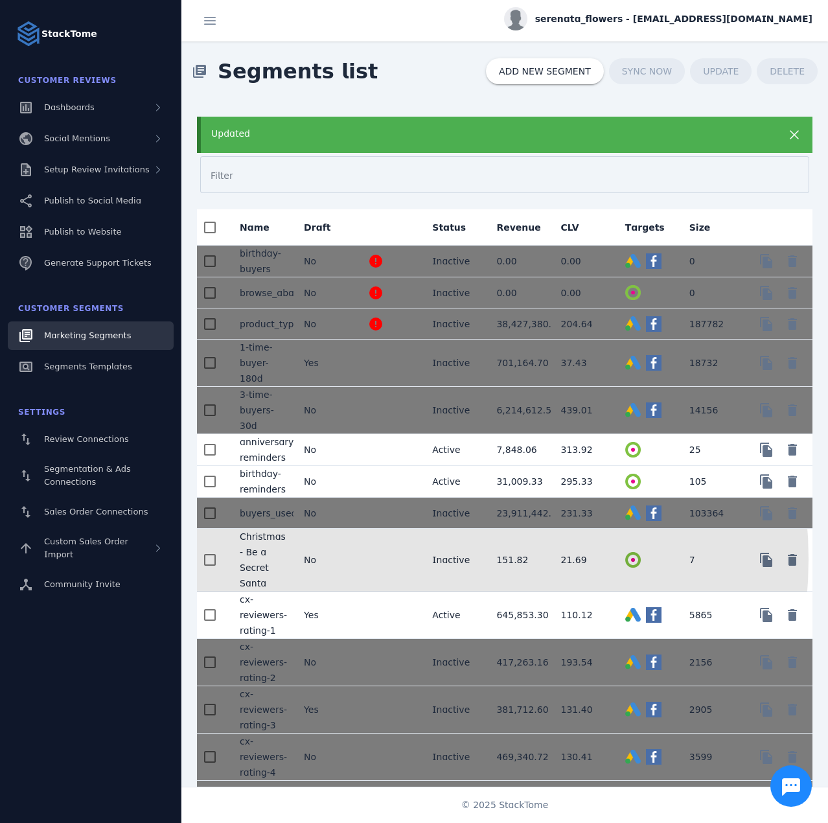
click at [387, 558] on mat-cell at bounding box center [390, 560] width 64 height 63
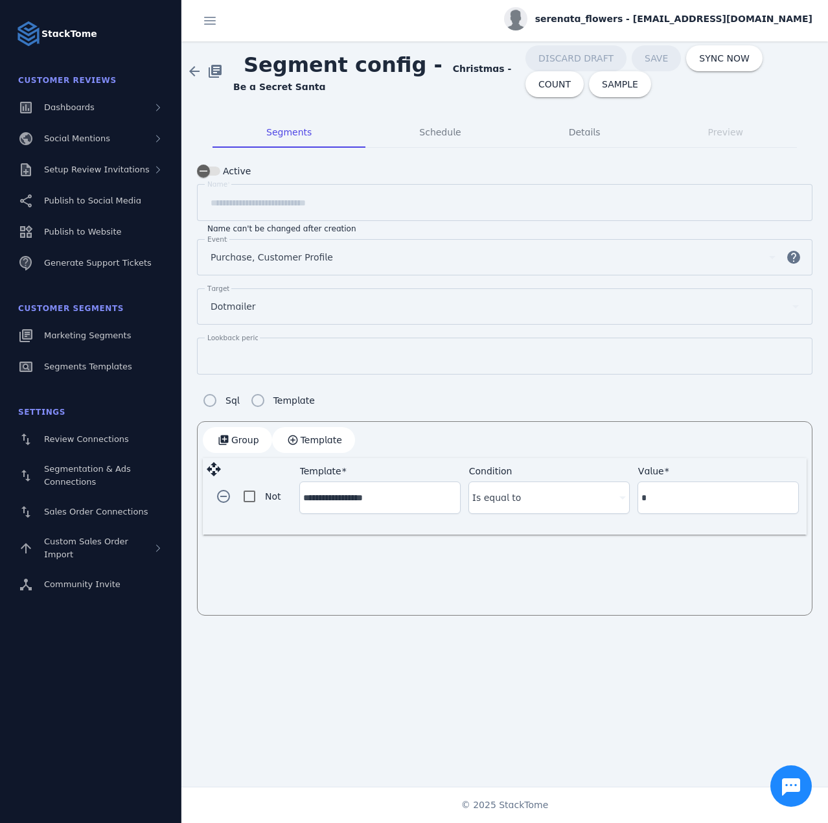
click at [200, 353] on div "Lookback period *" at bounding box center [505, 356] width 616 height 37
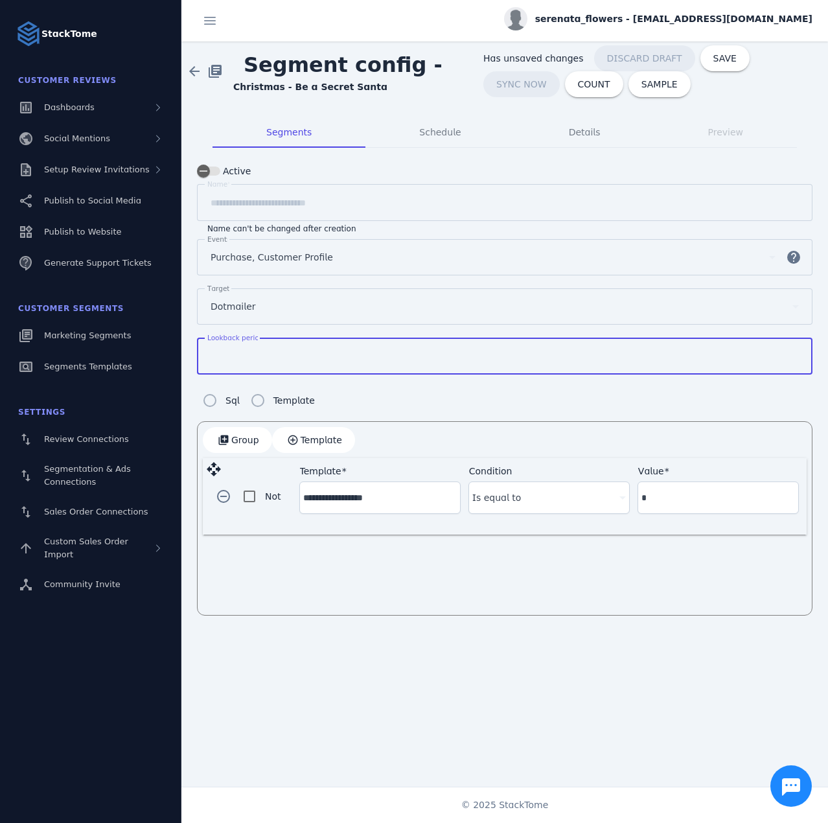
type input "**"
click at [705, 55] on span "SAVE" at bounding box center [716, 58] width 23 height 9
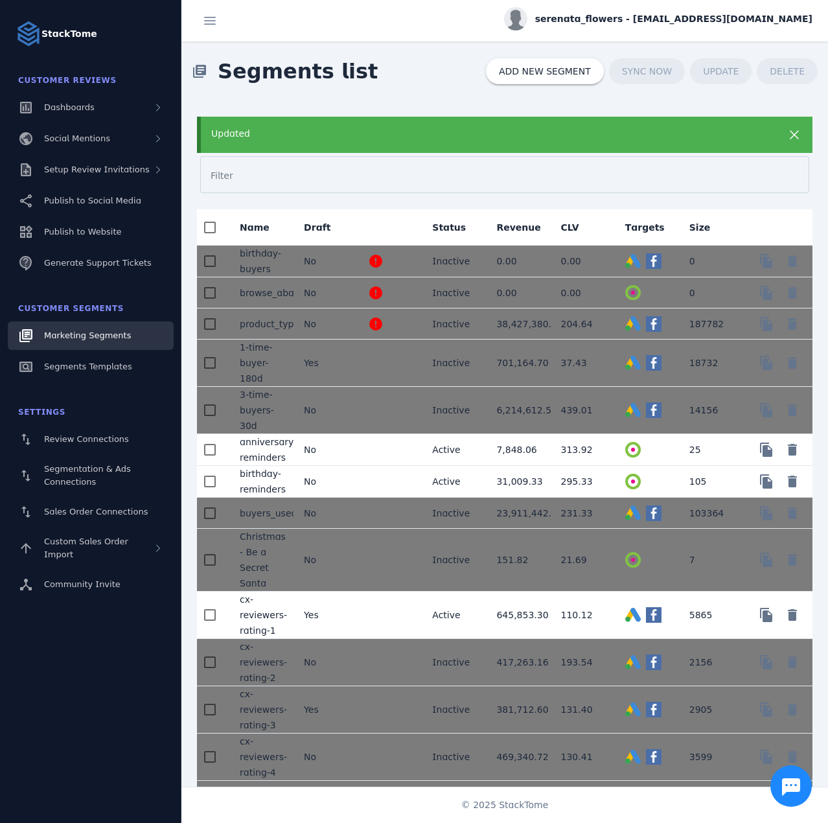
click at [399, 58] on div "library_books Segments list ADD NEW SEGMENT SYNC NOW UPDATE DELETE" at bounding box center [504, 71] width 647 height 60
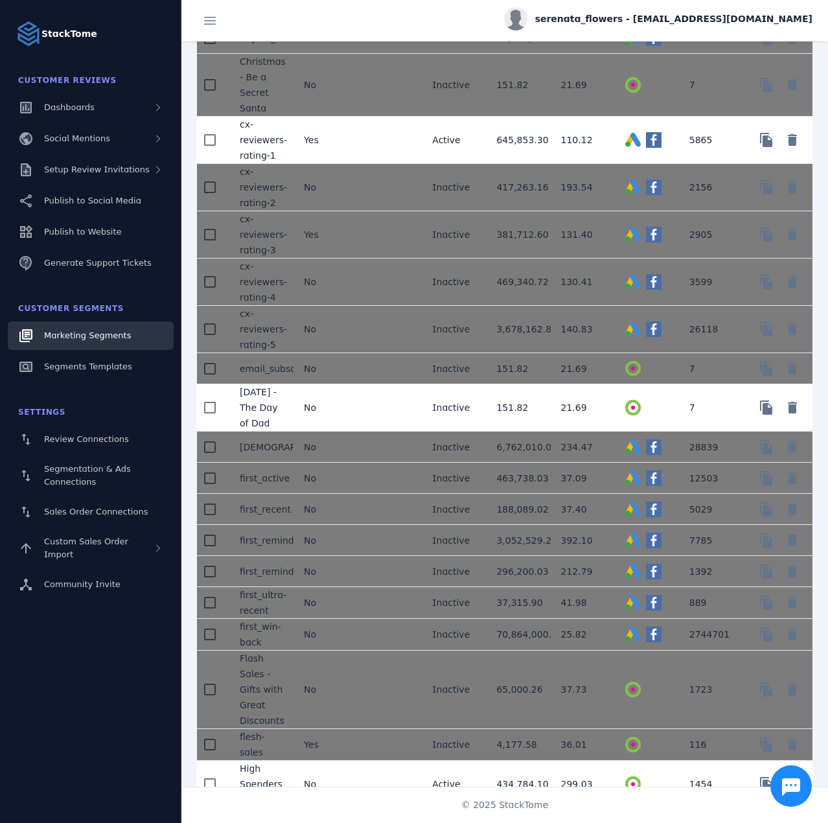
click at [346, 426] on mat-cell "No" at bounding box center [326, 407] width 64 height 47
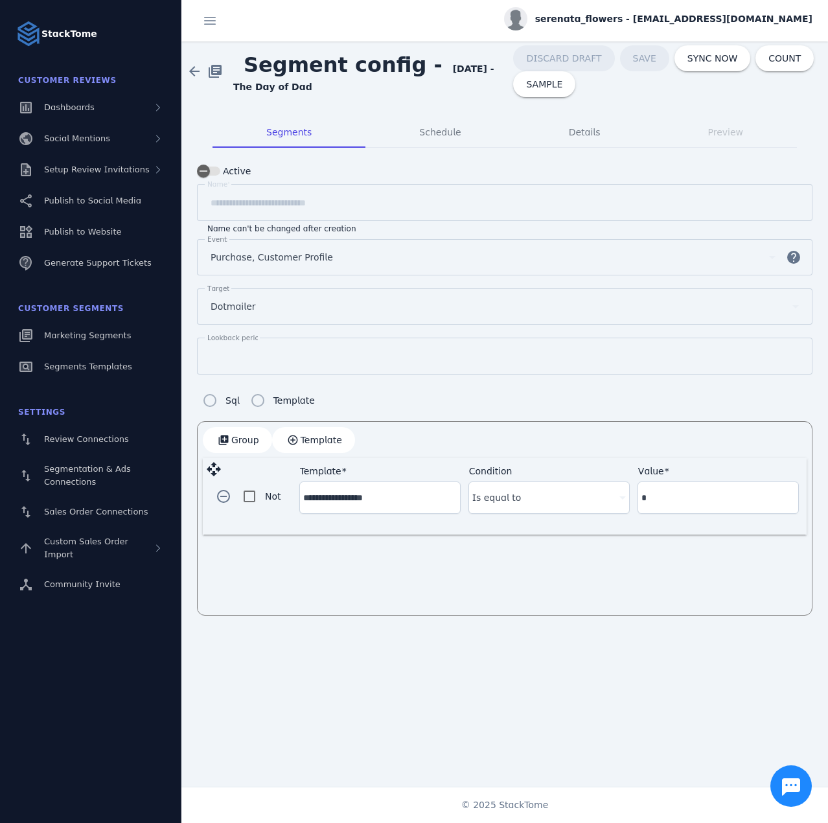
click at [180, 342] on classic-layout "**********" at bounding box center [414, 411] width 828 height 823
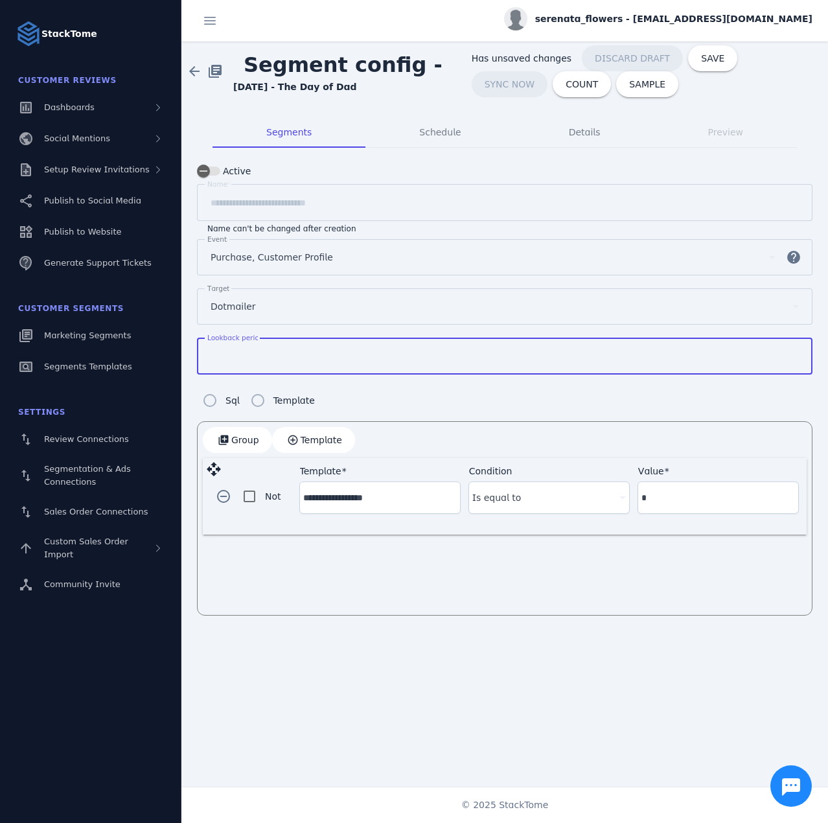
type input "**"
click at [378, 104] on mat-tab-group "**********" at bounding box center [504, 366] width 647 height 530
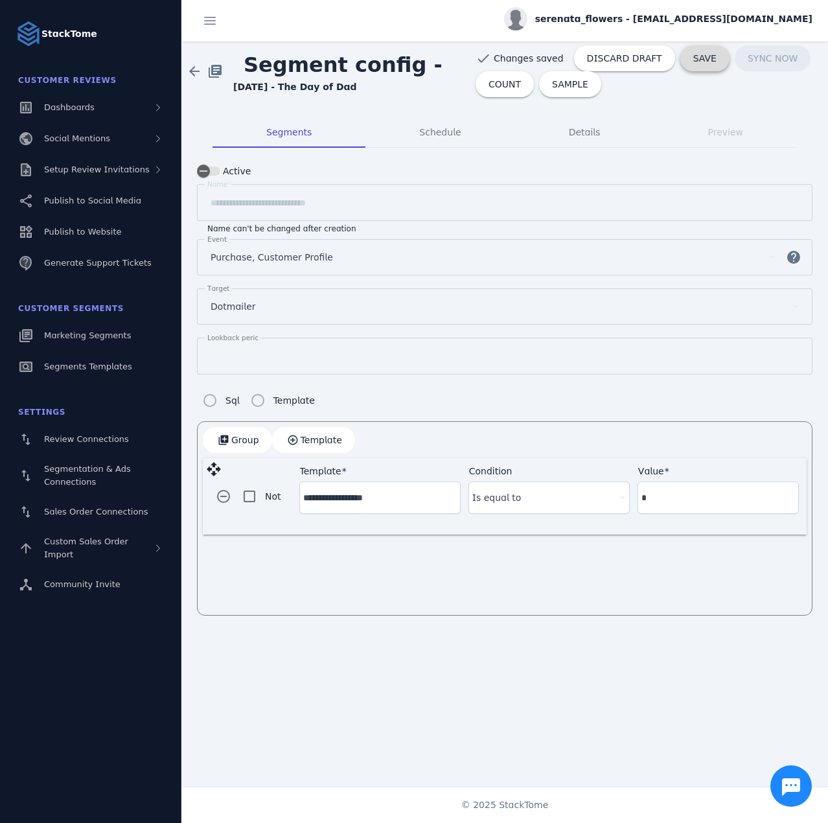
click at [693, 60] on span "SAVE" at bounding box center [704, 58] width 23 height 9
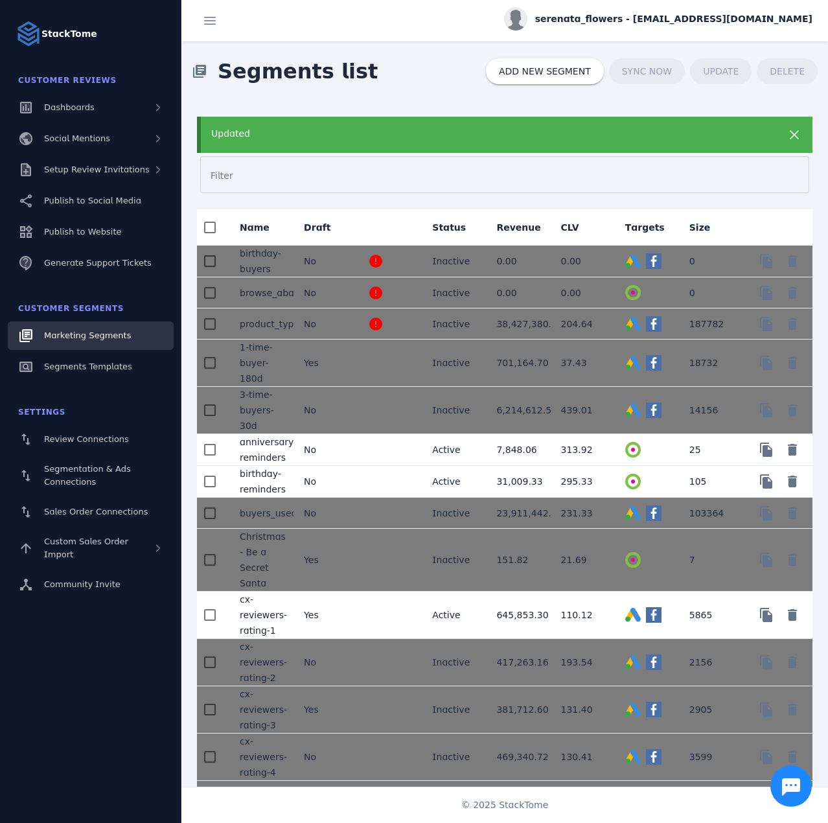
scroll to position [1558, 0]
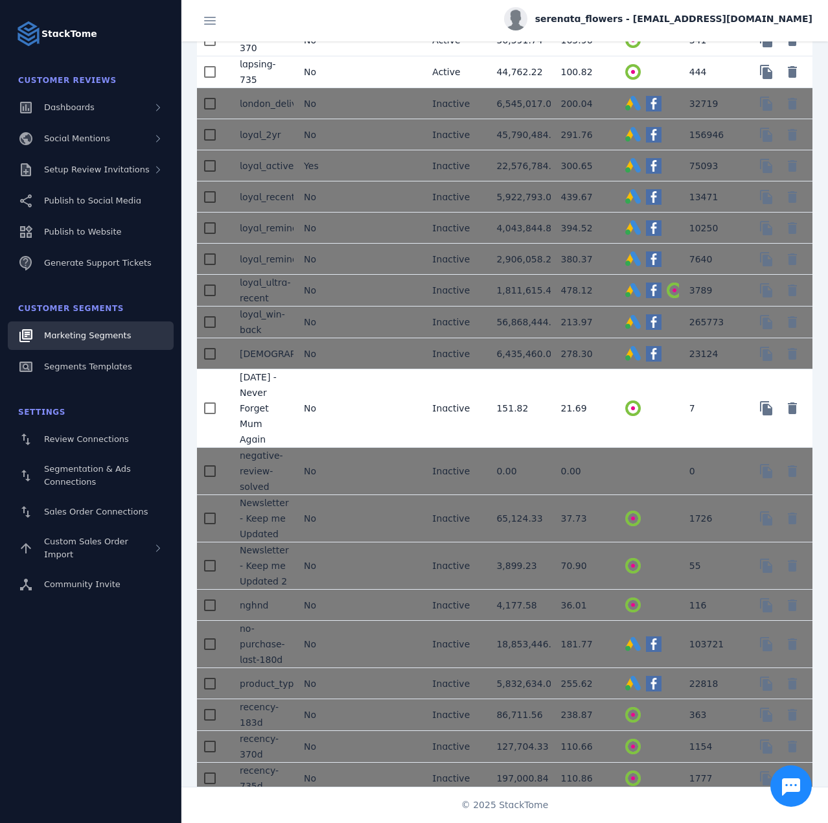
click at [361, 412] on mat-cell at bounding box center [390, 408] width 64 height 78
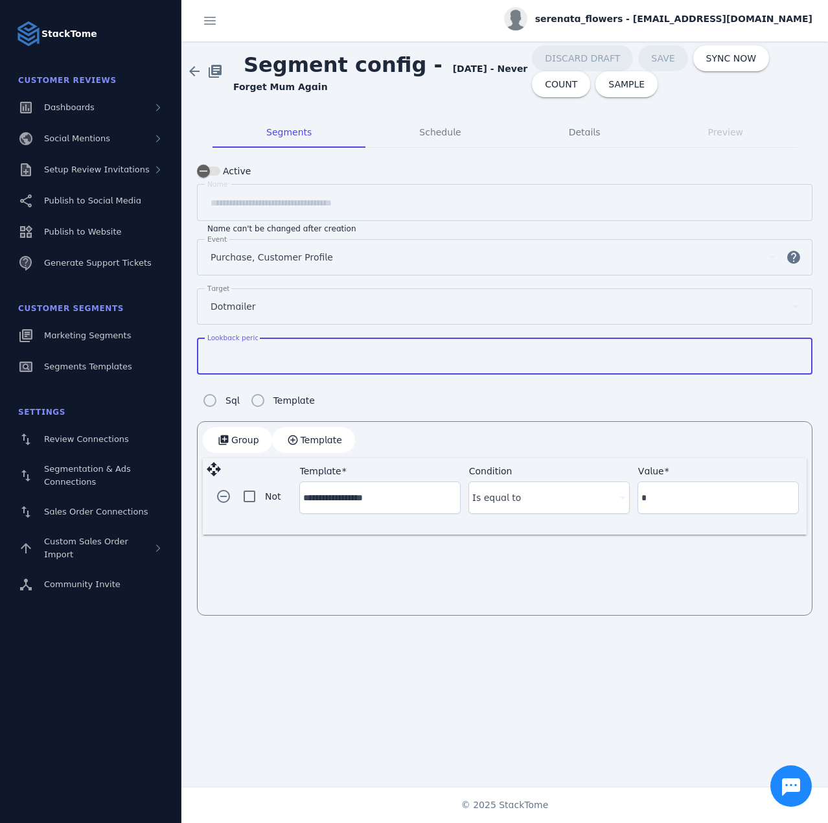
click at [209, 349] on div "Lookback period *" at bounding box center [504, 356] width 595 height 37
type input "**"
click at [369, 387] on div "Sql Template" at bounding box center [505, 404] width 616 height 34
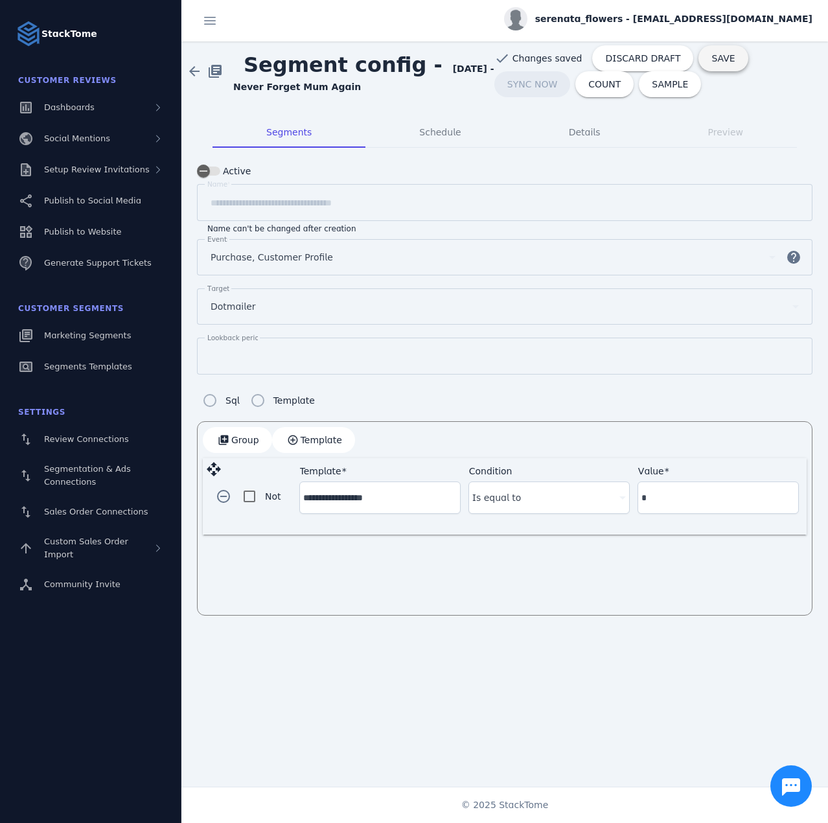
click at [710, 64] on span at bounding box center [723, 58] width 49 height 31
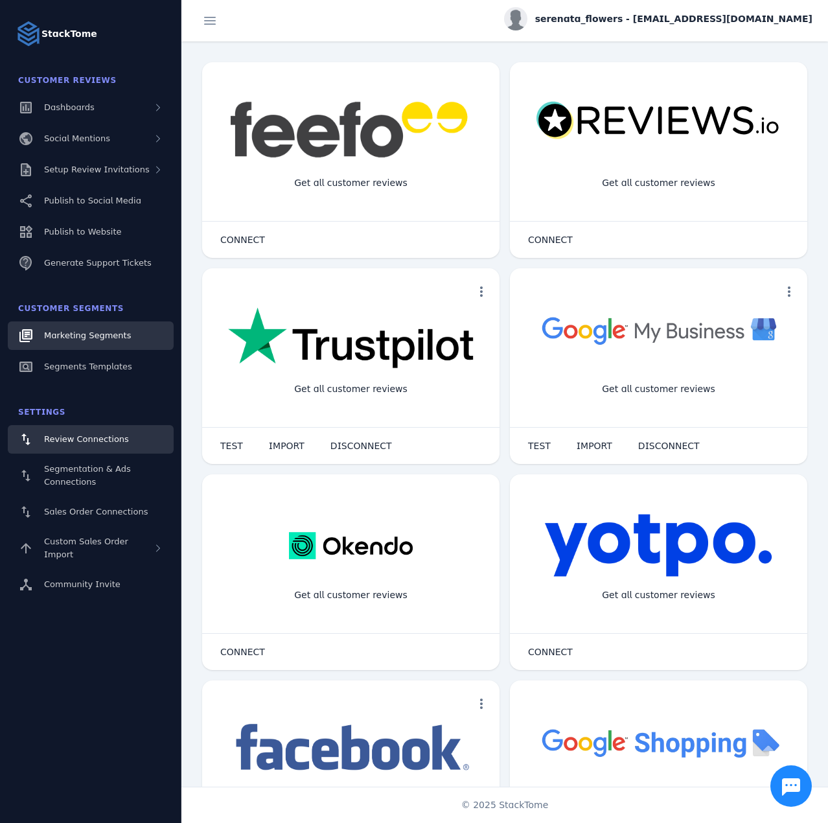
click at [116, 341] on div "Marketing Segments" at bounding box center [87, 335] width 87 height 13
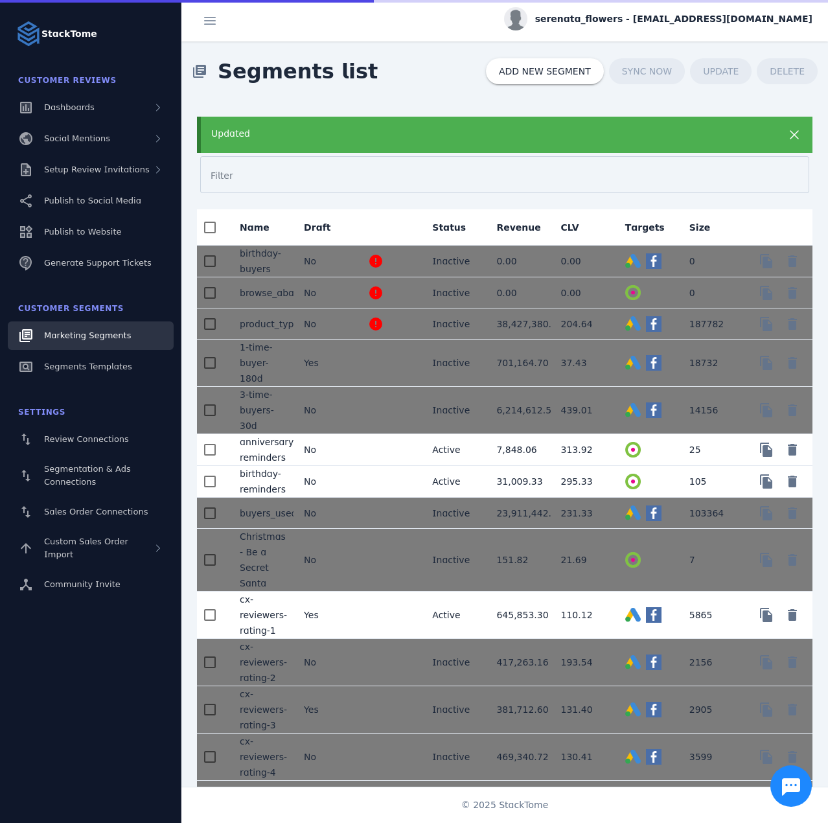
scroll to position [2007, 0]
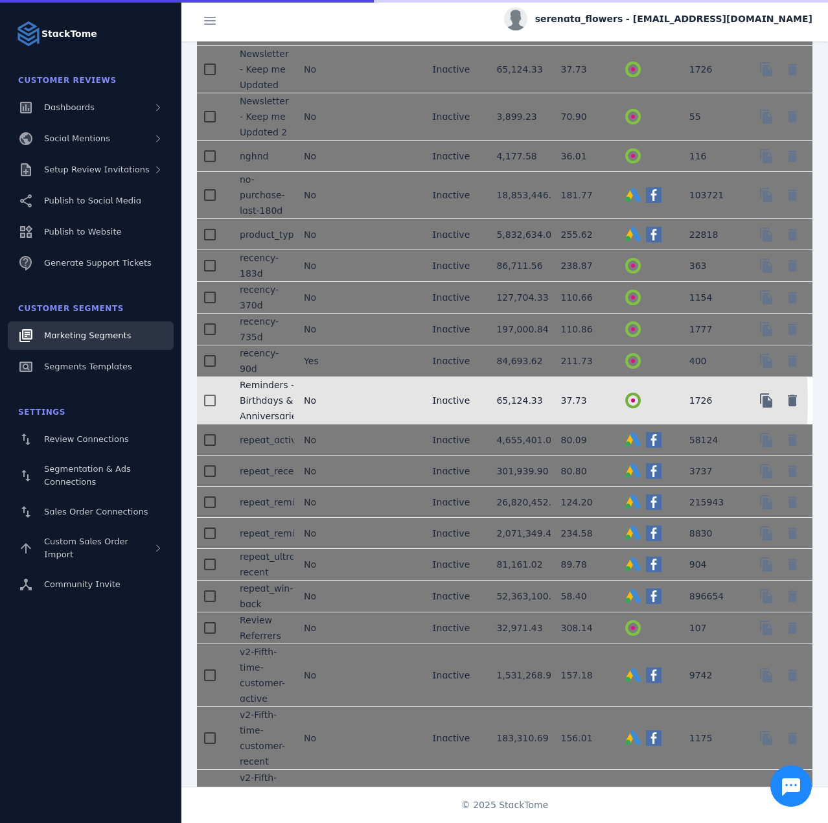
click at [358, 414] on mat-cell at bounding box center [390, 400] width 64 height 47
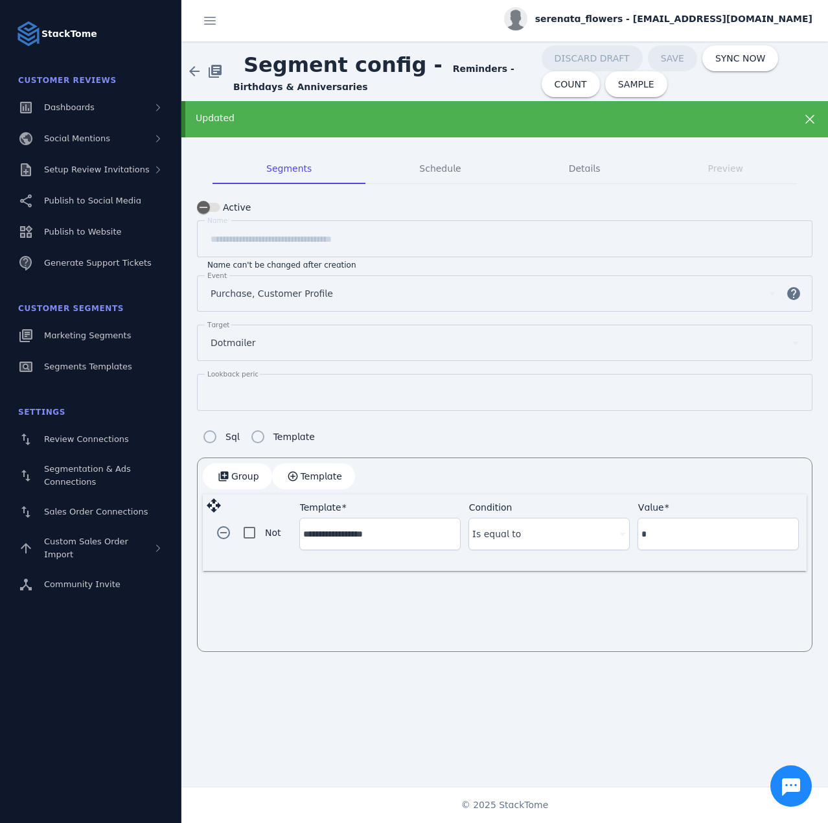
click at [318, 117] on div "Updated" at bounding box center [476, 118] width 560 height 14
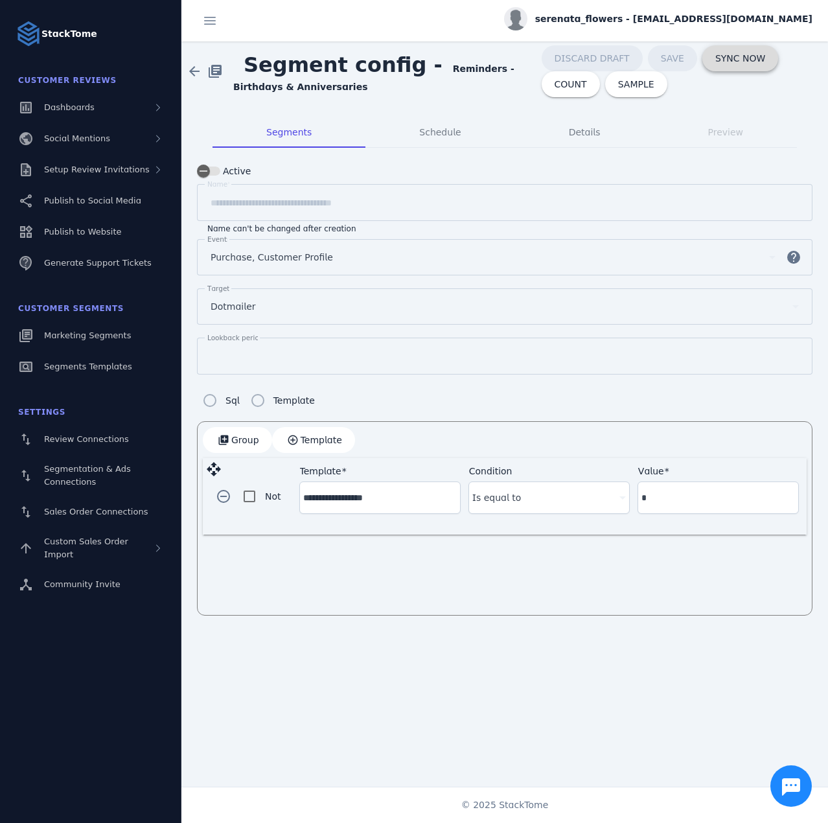
click at [723, 64] on span at bounding box center [740, 58] width 76 height 31
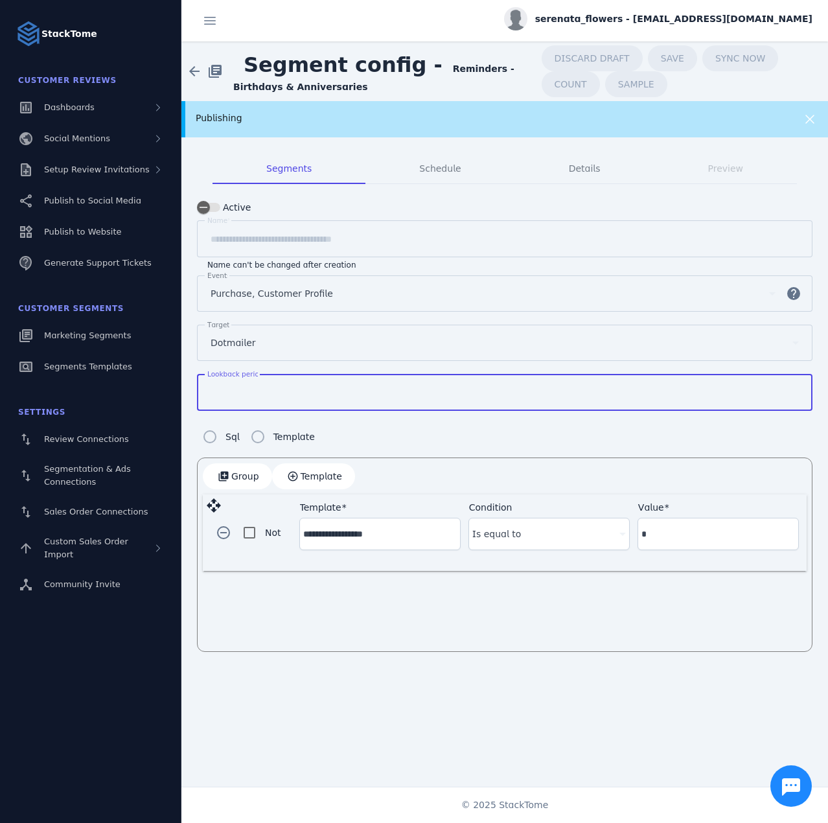
drag, startPoint x: 230, startPoint y: 391, endPoint x: 206, endPoint y: 393, distance: 24.0
click at [206, 393] on div "Lookback period **" at bounding box center [505, 392] width 616 height 37
type input "*"
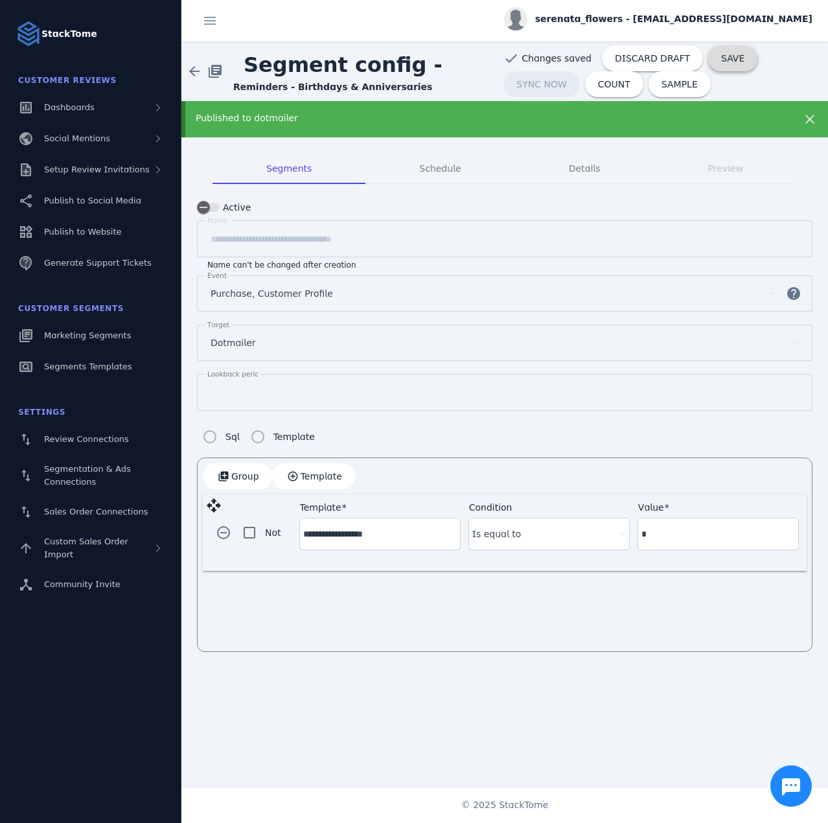
click at [721, 56] on span "SAVE" at bounding box center [732, 58] width 23 height 9
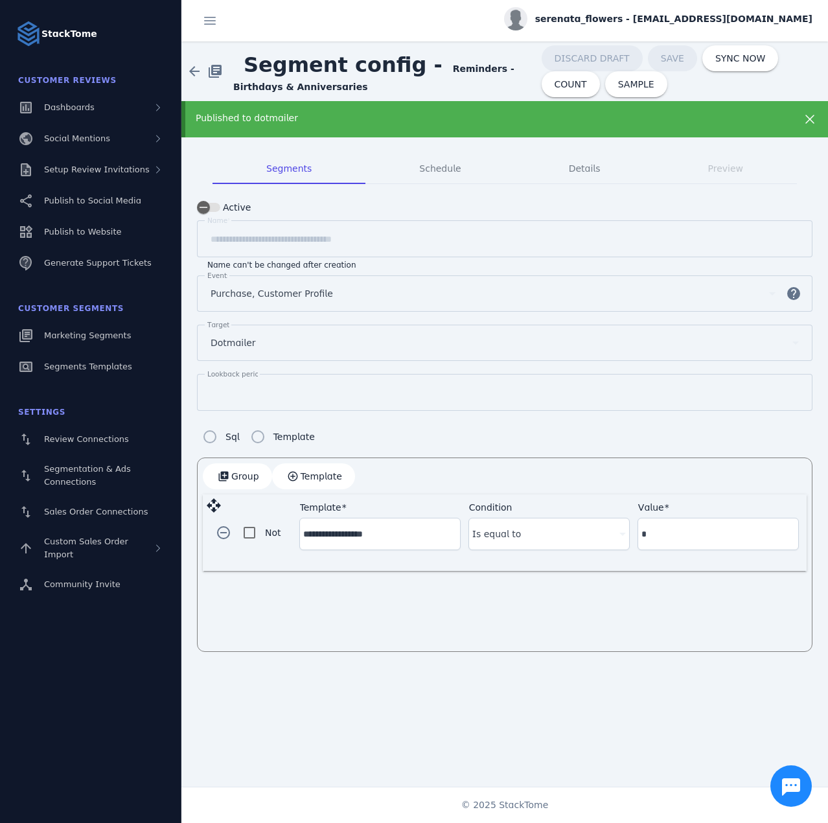
click at [314, 115] on div "Published to dotmailer" at bounding box center [476, 118] width 560 height 14
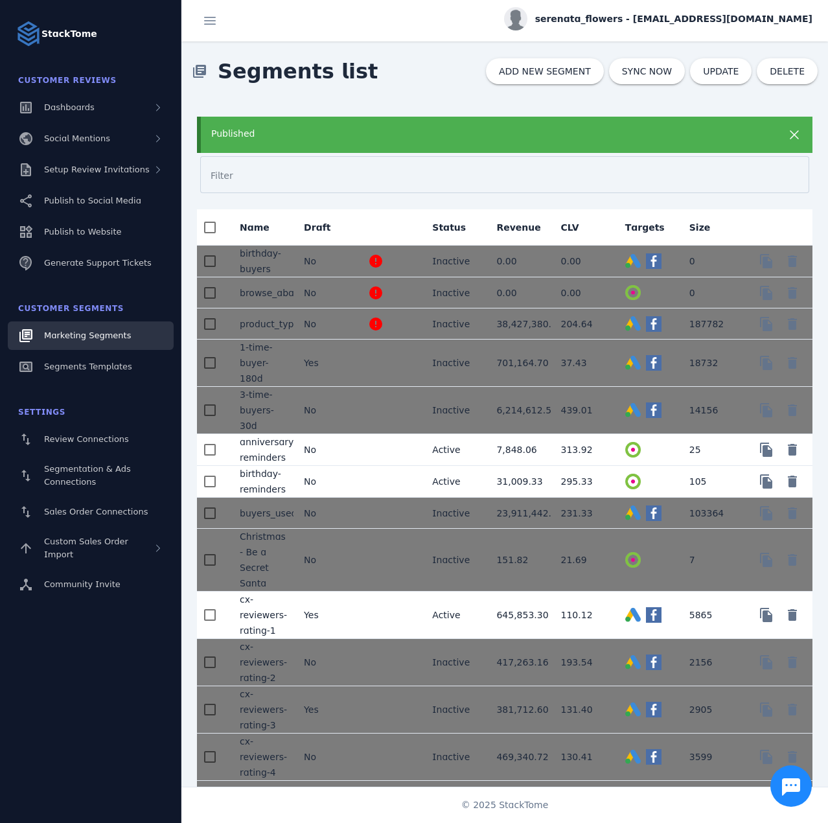
click at [283, 141] on div "Published" at bounding box center [505, 135] width 616 height 36
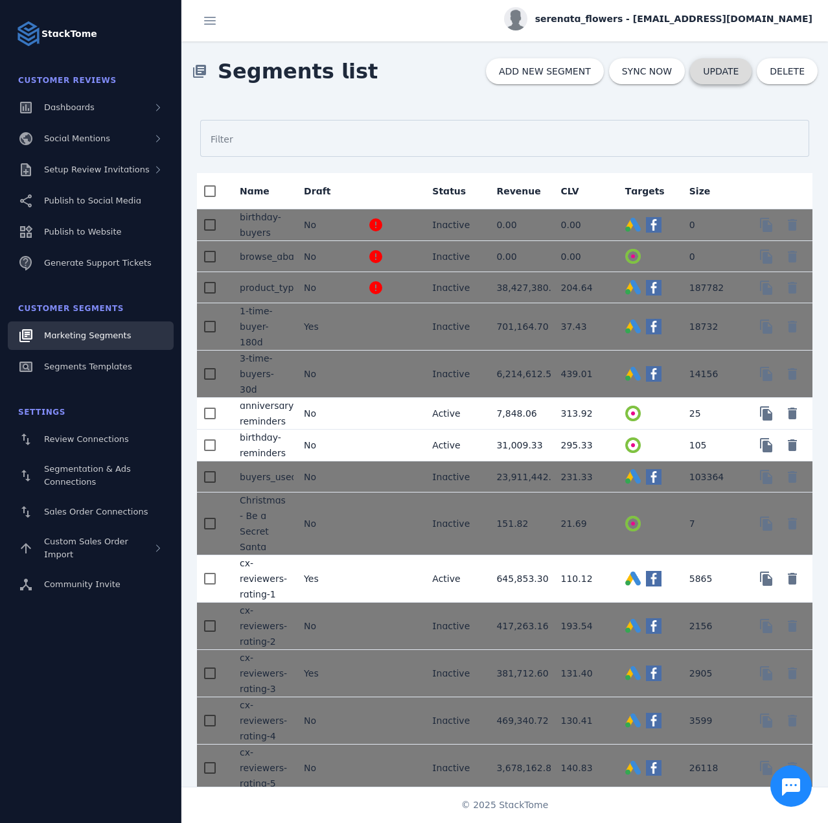
click at [719, 79] on span at bounding box center [721, 71] width 62 height 31
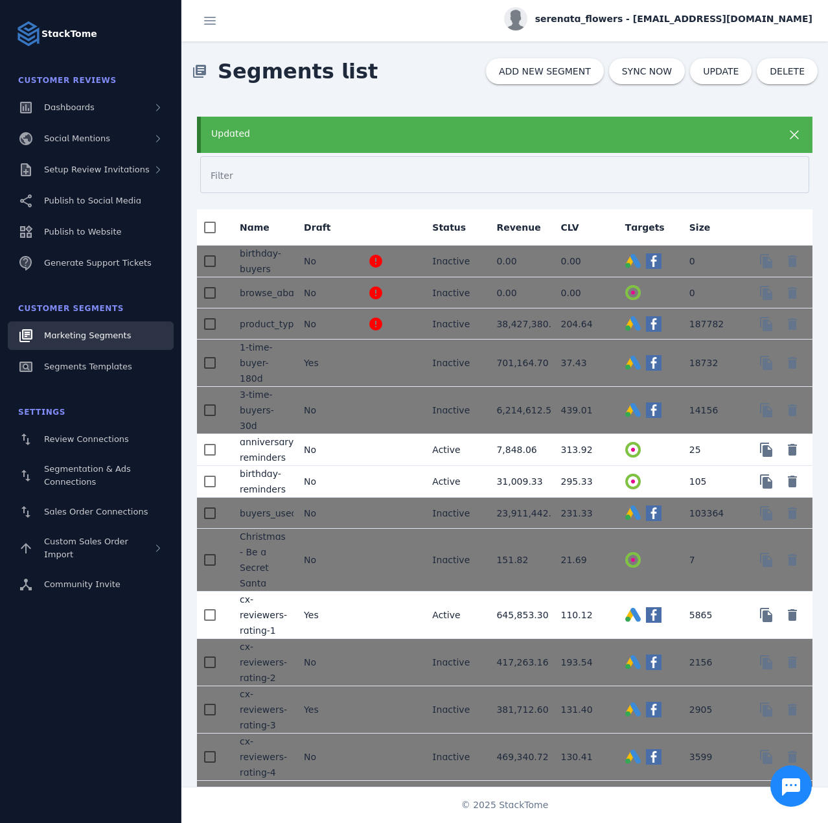
drag, startPoint x: 472, startPoint y: 137, endPoint x: 567, endPoint y: 23, distance: 148.6
click at [472, 137] on div "Updated" at bounding box center [477, 134] width 532 height 14
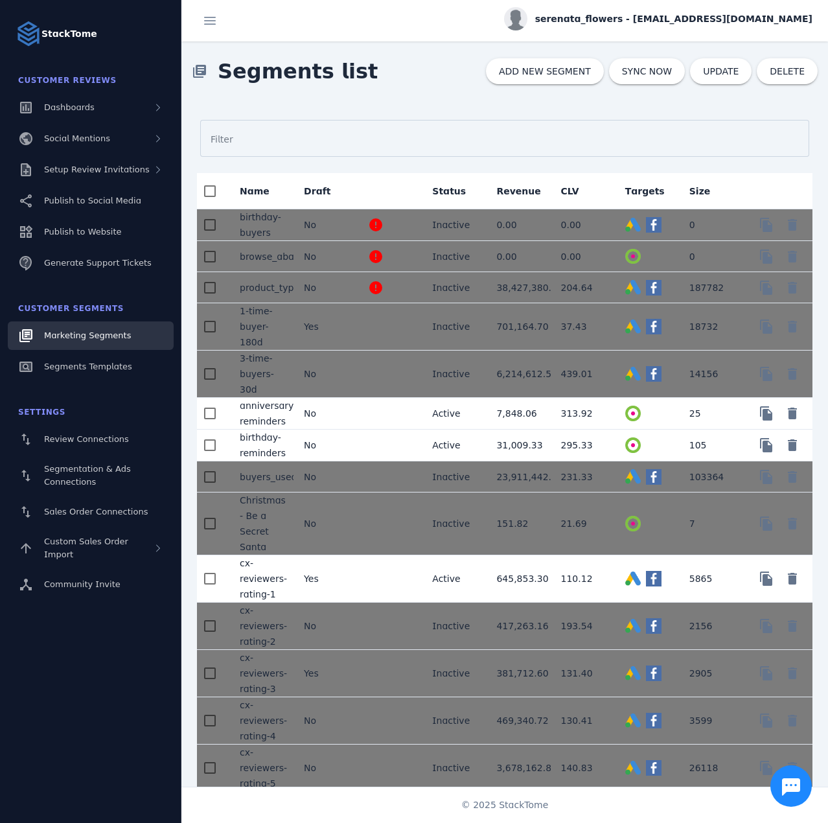
scroll to position [5140, 0]
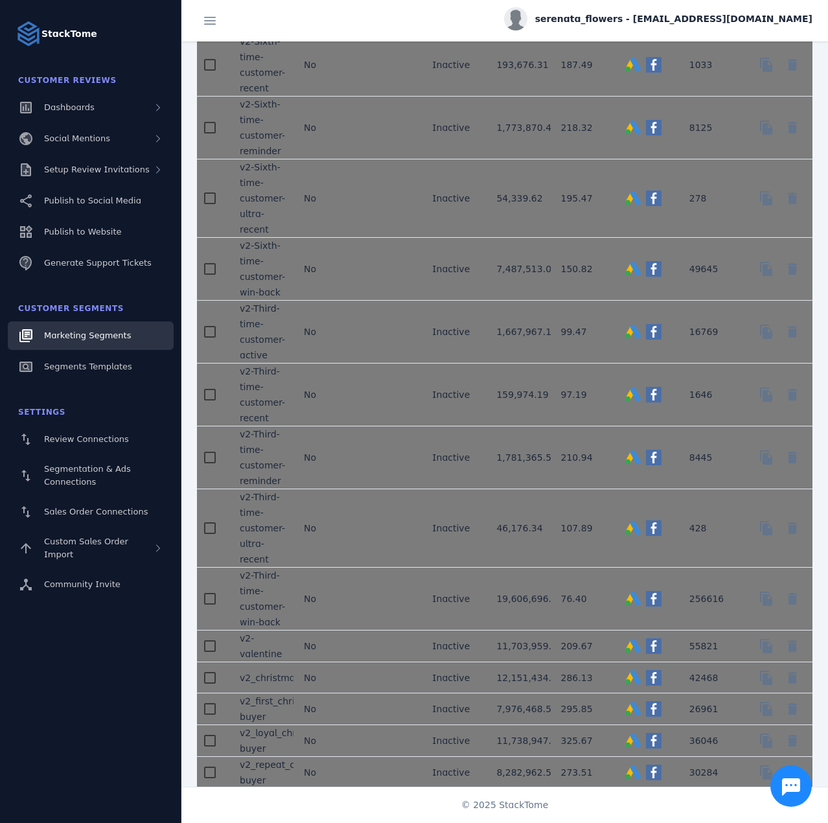
click at [376, 789] on mat-cell at bounding box center [390, 812] width 64 height 47
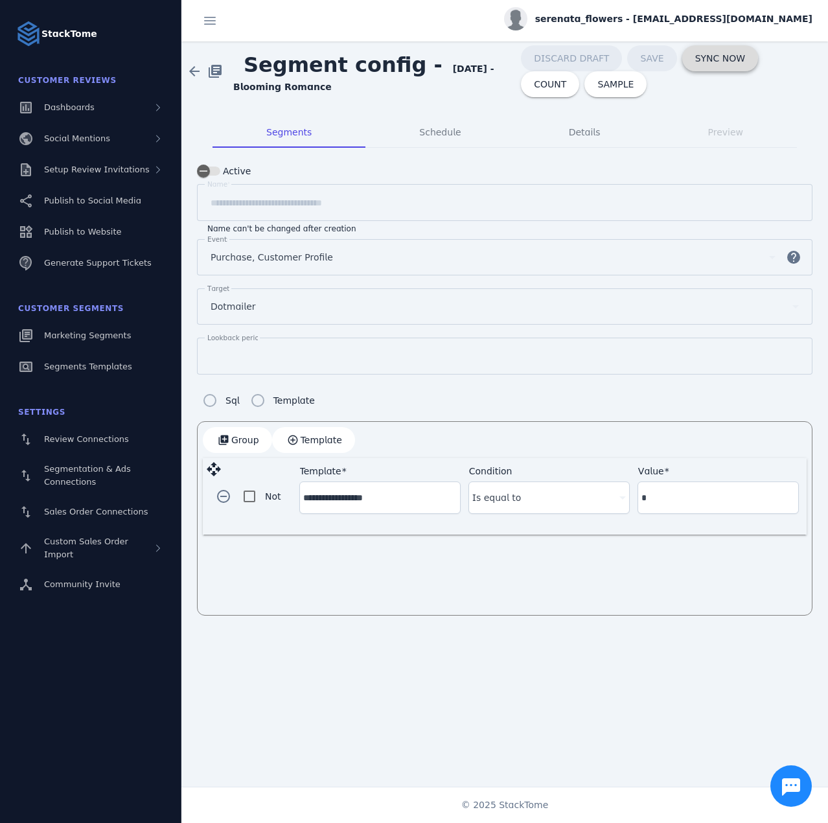
click at [712, 60] on span "SYNC NOW" at bounding box center [720, 58] width 50 height 9
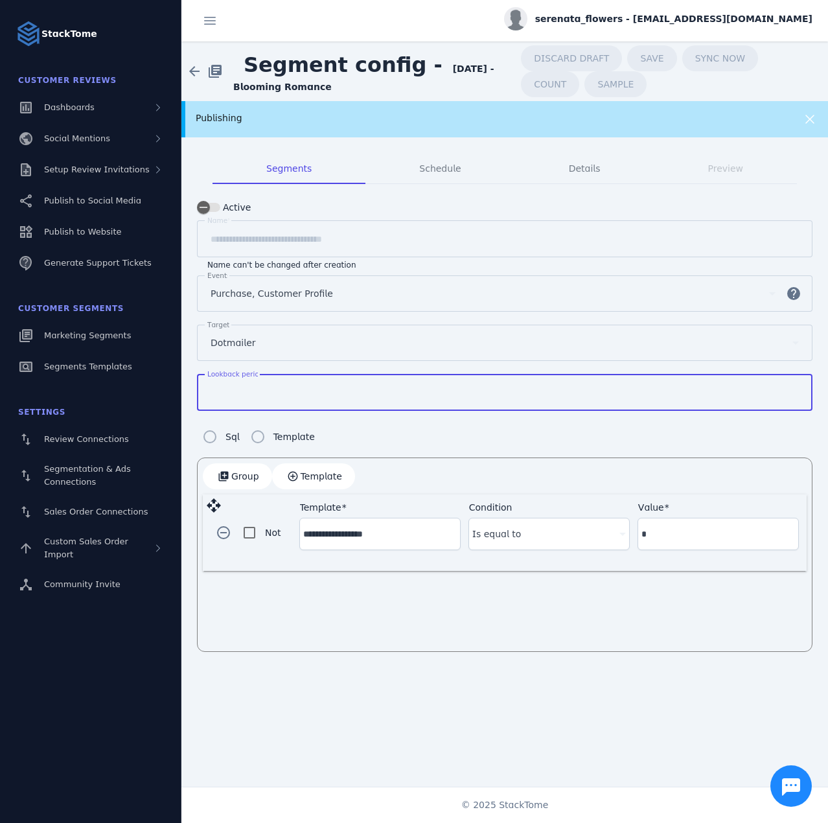
drag, startPoint x: 221, startPoint y: 391, endPoint x: 191, endPoint y: 386, distance: 30.1
click at [191, 386] on mat-tab-group "**********" at bounding box center [504, 402] width 647 height 530
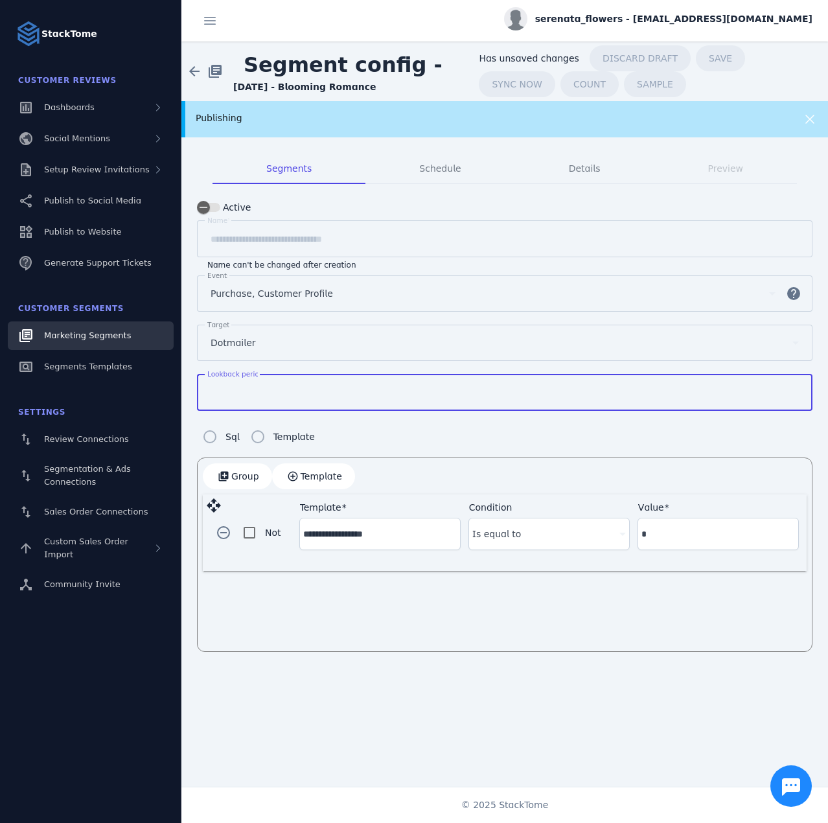
type input "*"
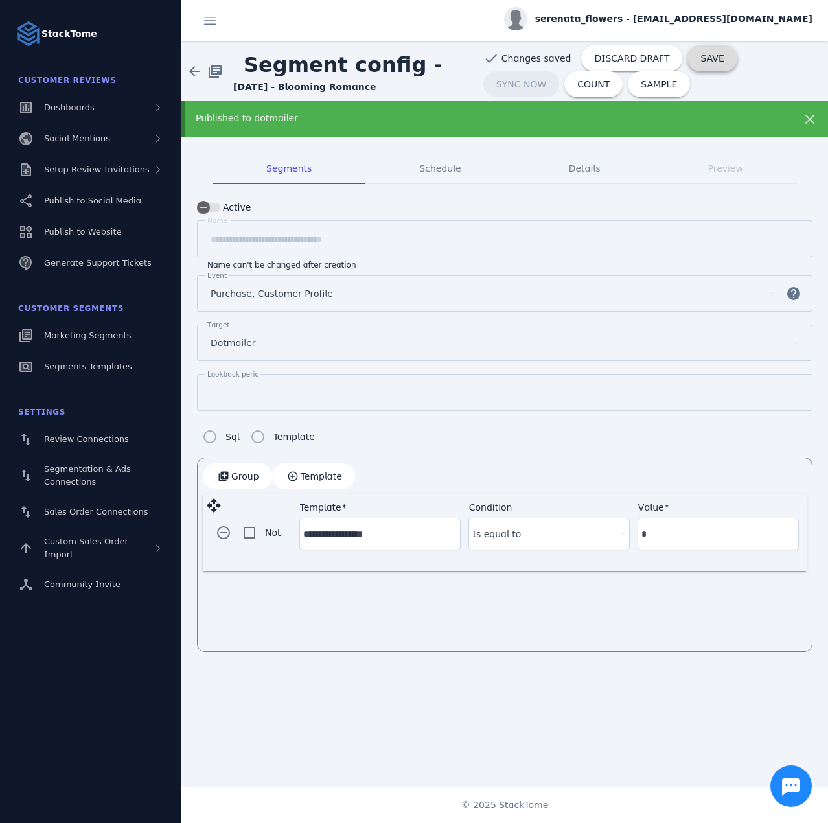
click at [707, 59] on span "SAVE" at bounding box center [711, 58] width 23 height 9
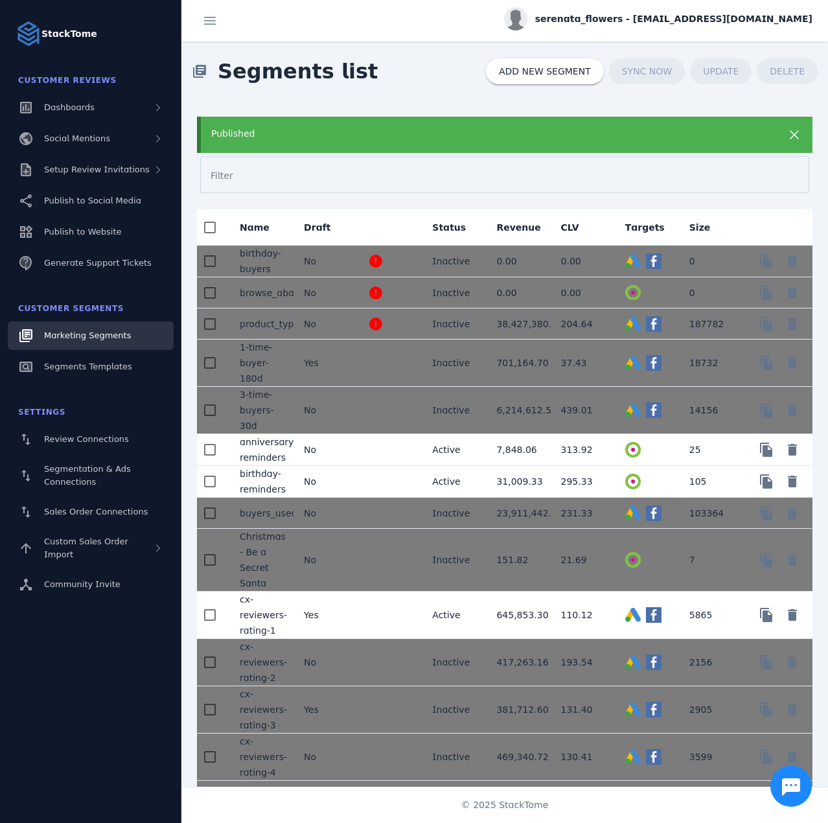
click at [408, 78] on div "library_books Segments list ADD NEW SEGMENT SYNC NOW UPDATE DELETE" at bounding box center [504, 71] width 647 height 60
drag, startPoint x: 630, startPoint y: 143, endPoint x: 669, endPoint y: 107, distance: 52.3
click at [632, 139] on div "Published" at bounding box center [505, 135] width 616 height 36
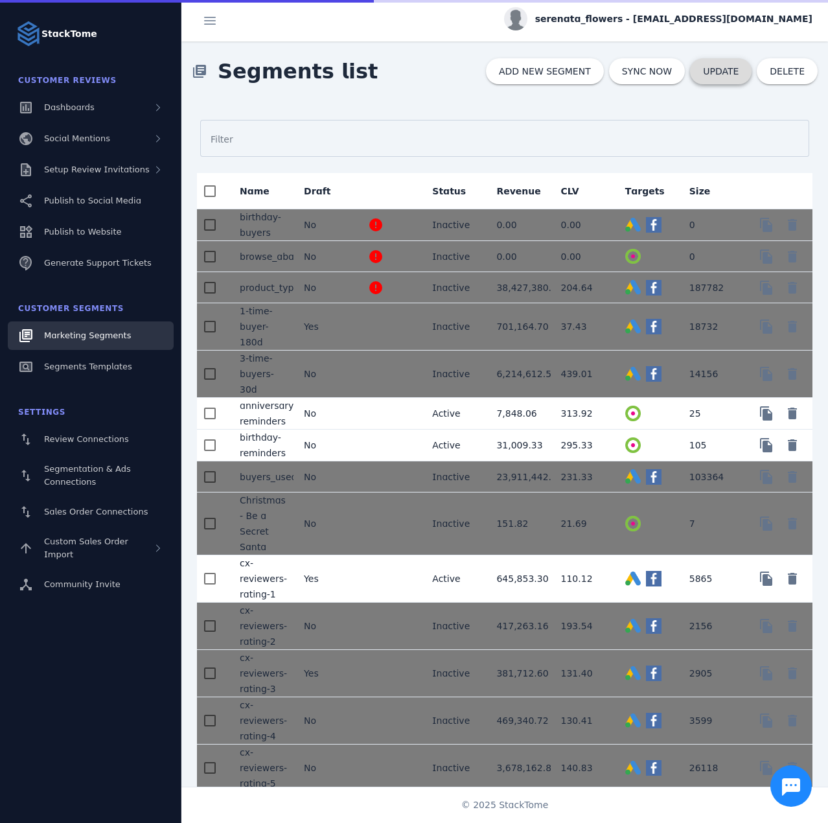
click at [722, 67] on span "UPDATE" at bounding box center [721, 71] width 36 height 9
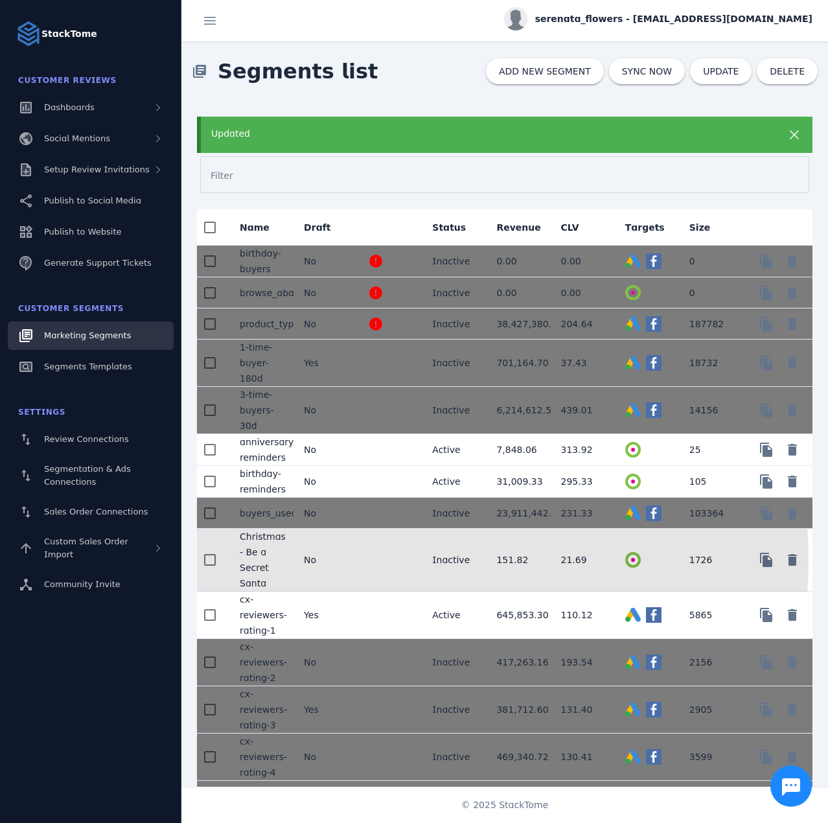
click at [337, 559] on mat-cell "No" at bounding box center [326, 560] width 64 height 63
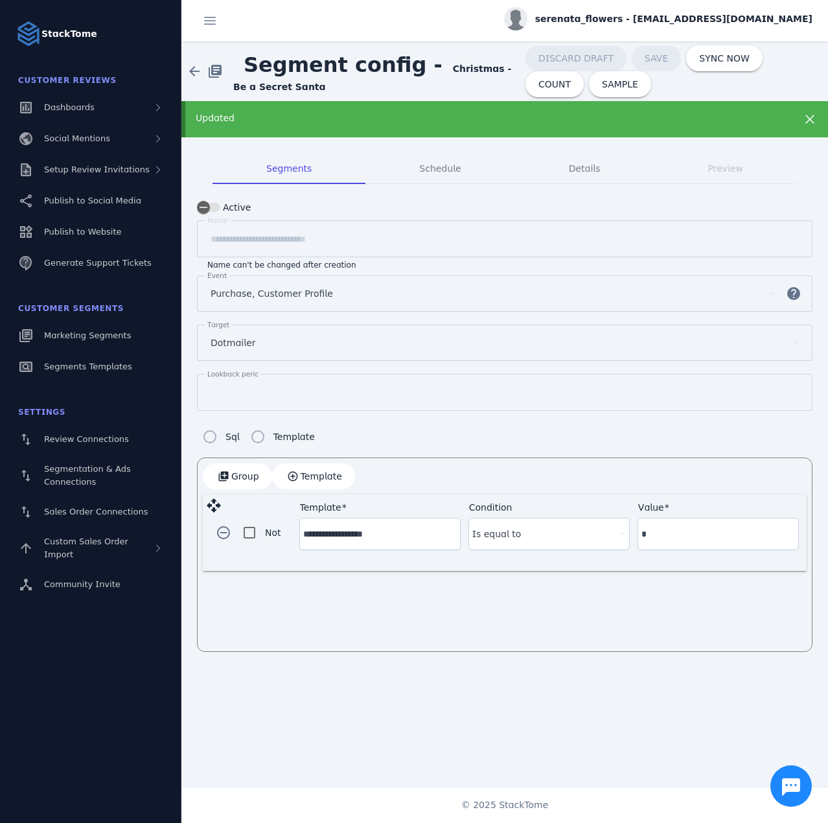
click at [582, 113] on div "Updated" at bounding box center [476, 118] width 560 height 14
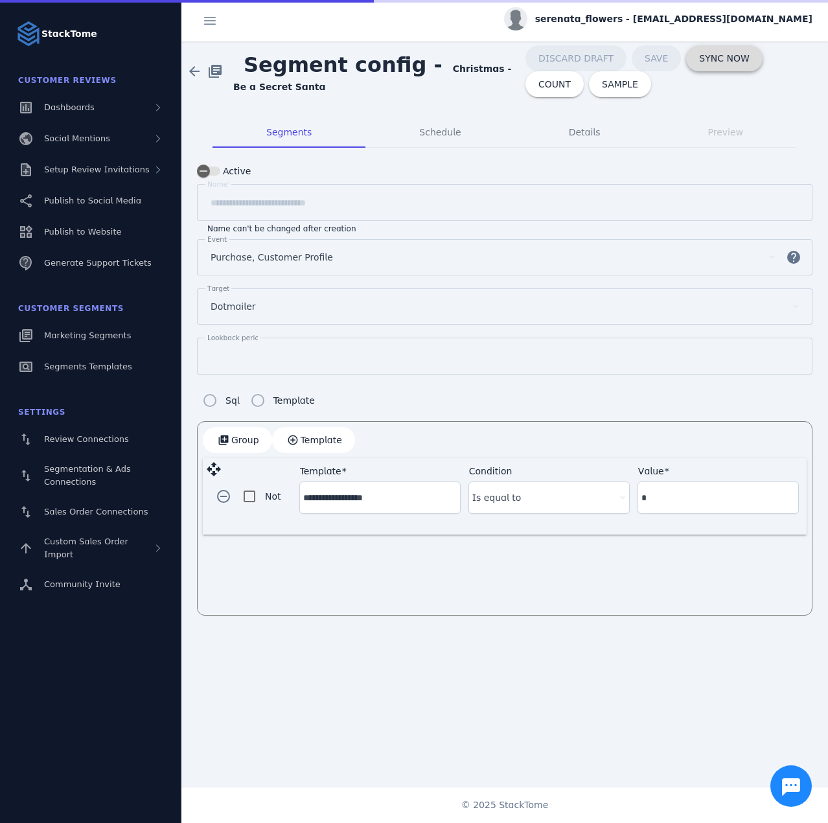
click at [699, 56] on span "SYNC NOW" at bounding box center [724, 58] width 50 height 9
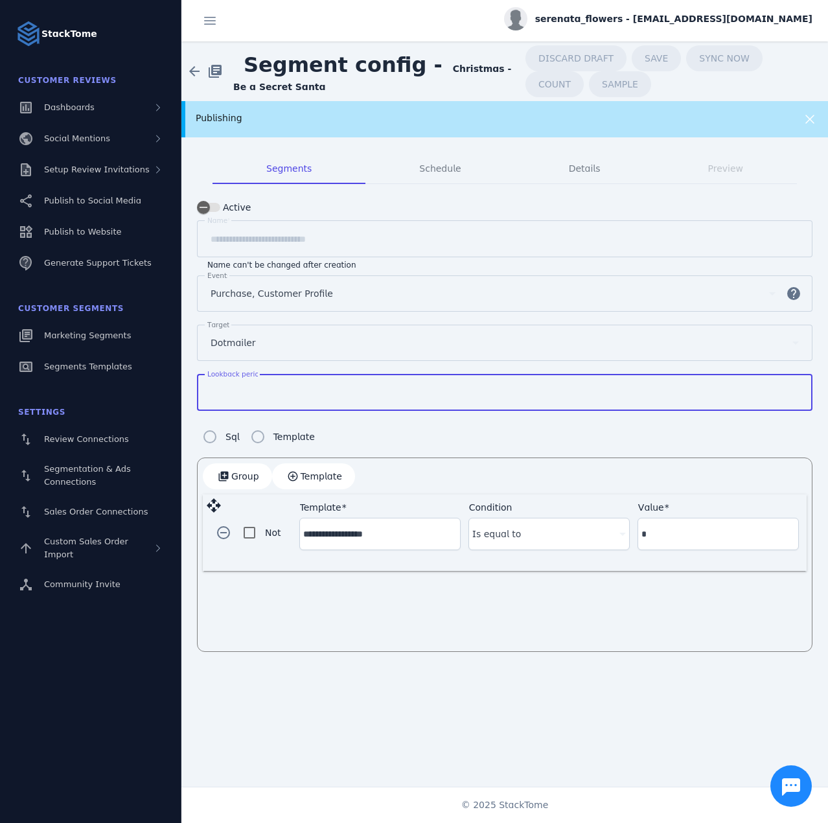
drag, startPoint x: 234, startPoint y: 388, endPoint x: 182, endPoint y: 389, distance: 51.9
click at [182, 389] on mat-tab-group "**********" at bounding box center [504, 402] width 647 height 530
type input "*"
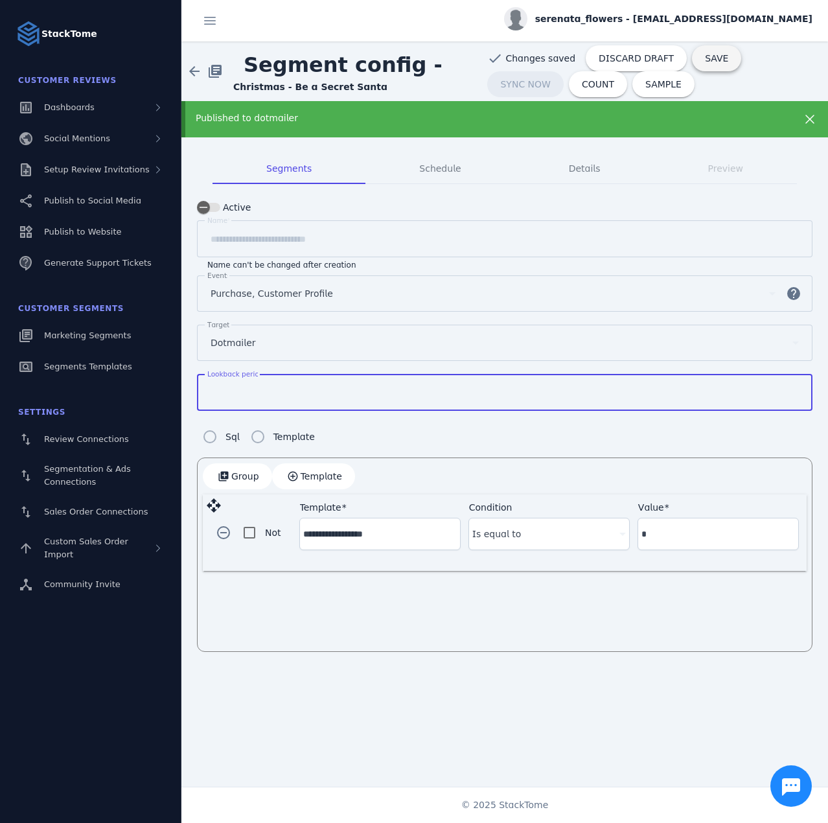
click at [692, 65] on span at bounding box center [716, 58] width 49 height 31
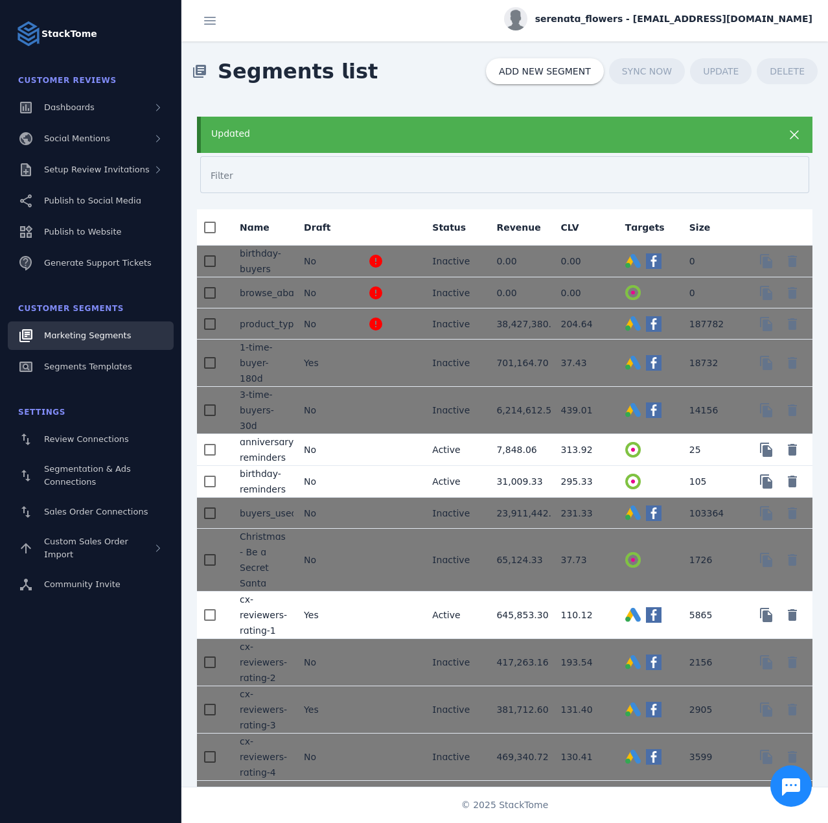
click at [425, 74] on div "library_books Segments list ADD NEW SEGMENT SYNC NOW UPDATE DELETE" at bounding box center [504, 71] width 647 height 60
drag, startPoint x: 592, startPoint y: 138, endPoint x: 635, endPoint y: 119, distance: 47.0
click at [593, 138] on div "Updated" at bounding box center [477, 134] width 532 height 14
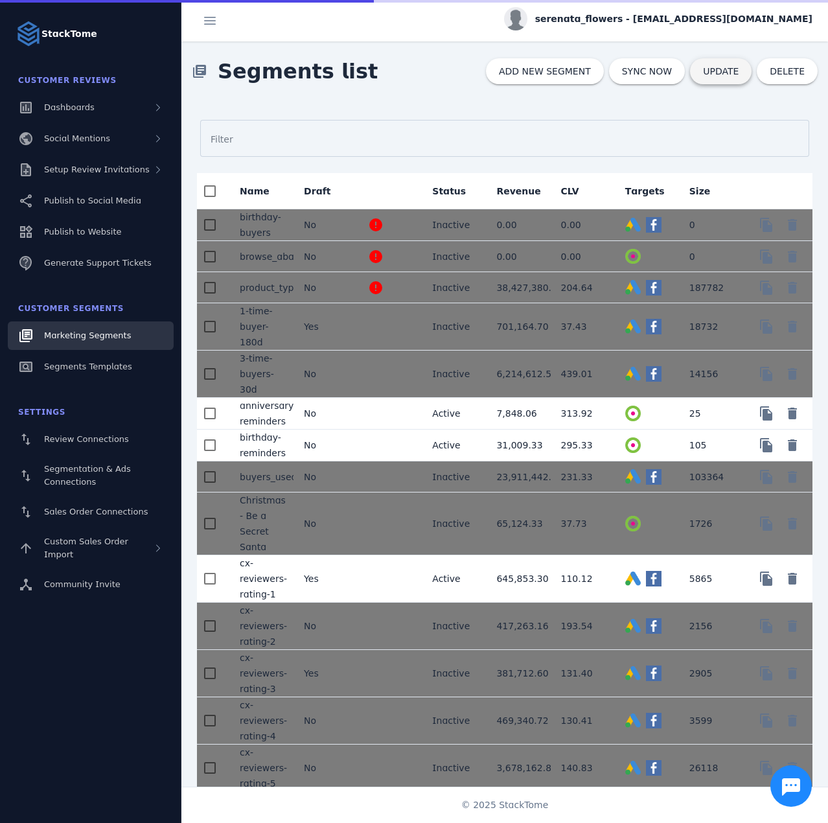
click at [721, 81] on span at bounding box center [721, 71] width 62 height 31
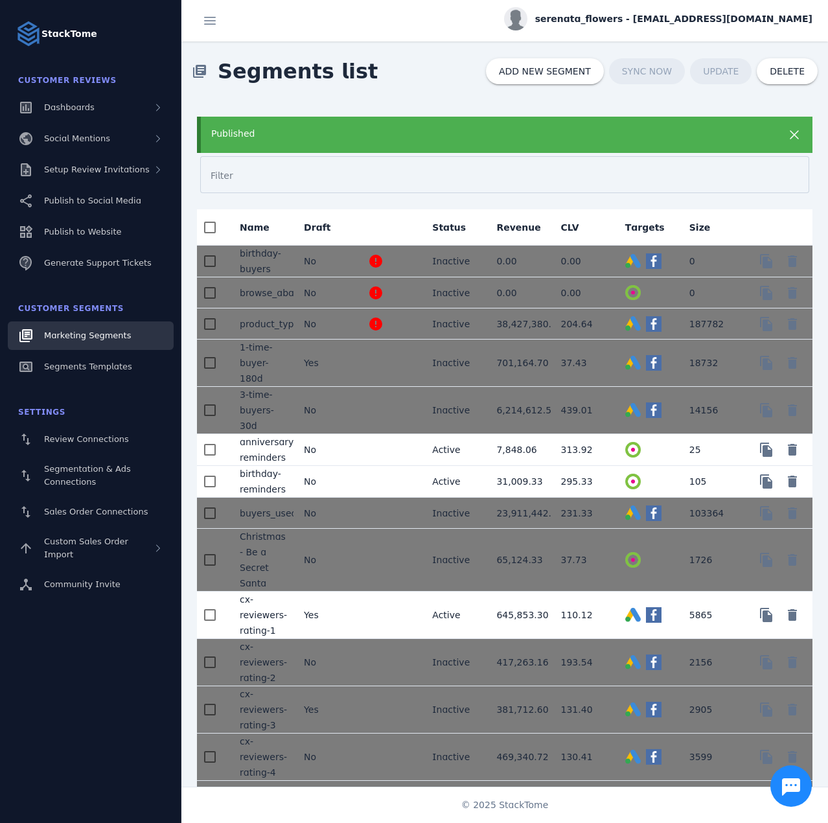
click at [481, 133] on div "Published" at bounding box center [477, 134] width 532 height 14
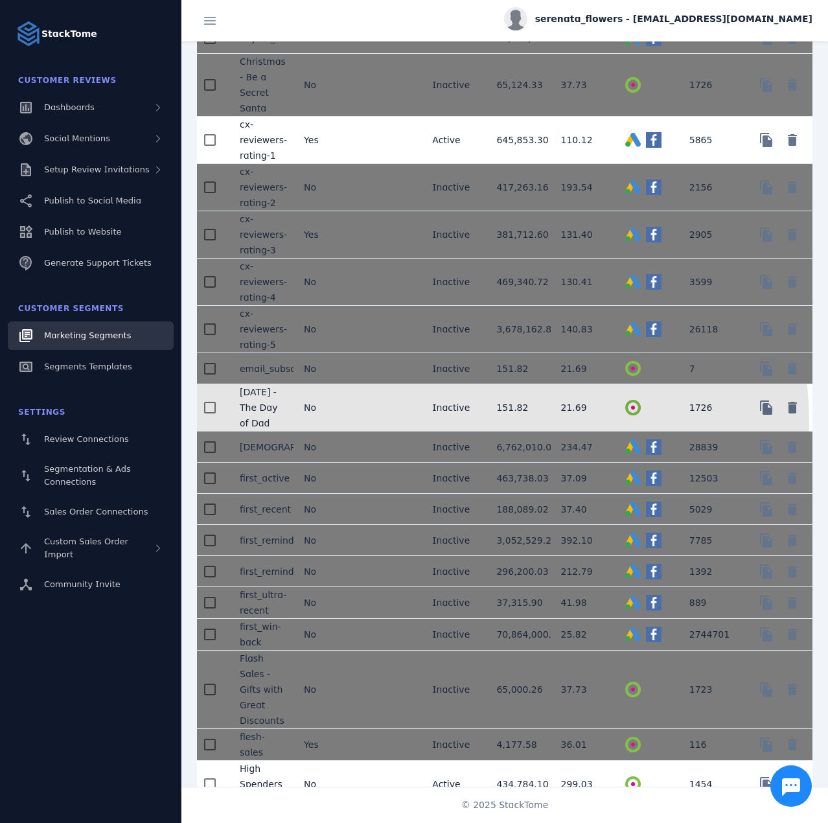
click at [373, 424] on mat-cell at bounding box center [390, 407] width 64 height 47
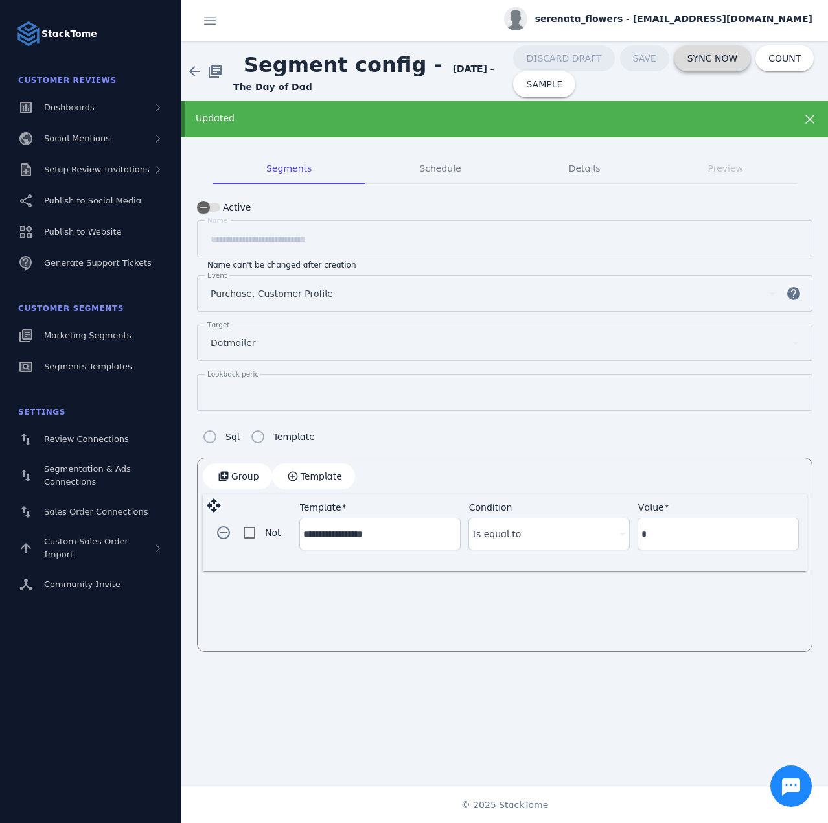
click at [694, 62] on span "SYNC NOW" at bounding box center [712, 58] width 50 height 9
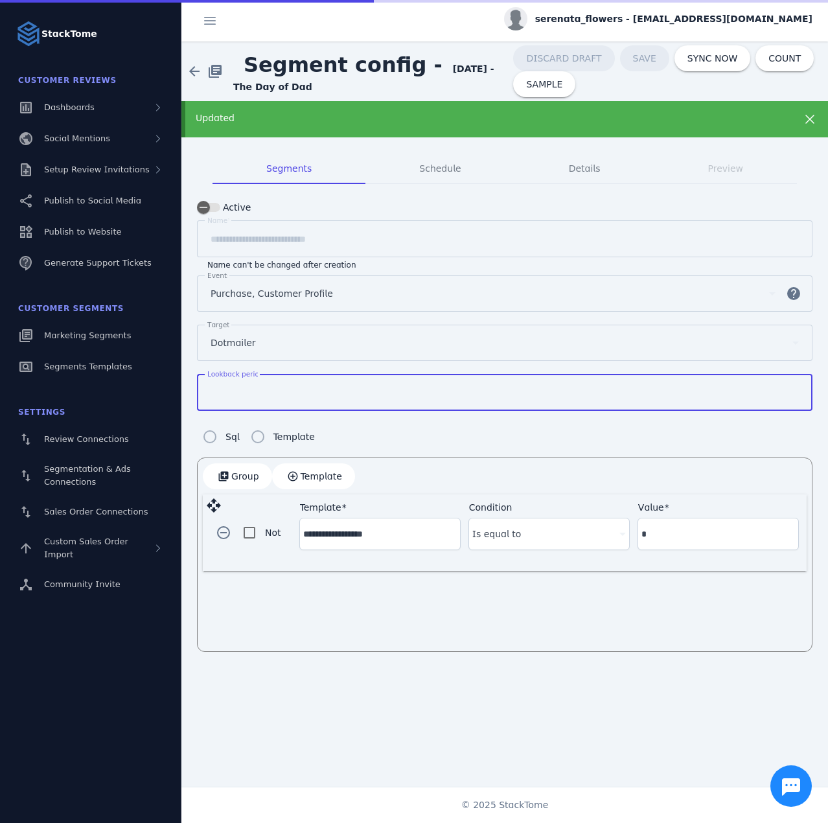
drag, startPoint x: 219, startPoint y: 390, endPoint x: 200, endPoint y: 390, distance: 18.8
click at [200, 390] on div "Lookback period **" at bounding box center [505, 392] width 616 height 37
type input "*"
click at [191, 369] on mat-tab-group "**********" at bounding box center [504, 402] width 647 height 530
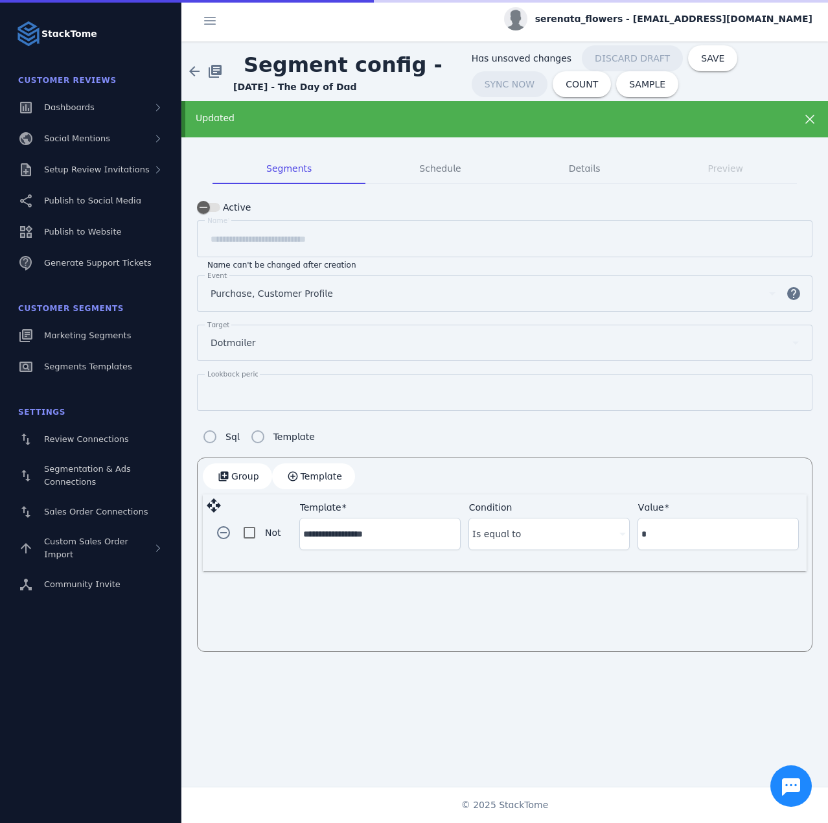
click at [267, 117] on div "Updated" at bounding box center [476, 118] width 560 height 14
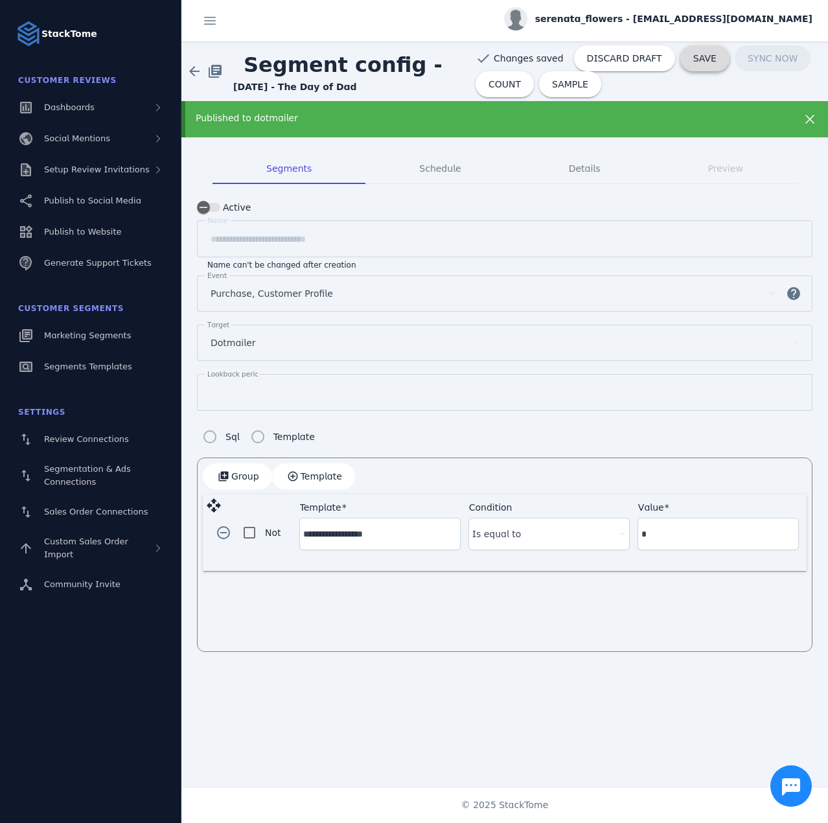
click at [695, 60] on span "SAVE" at bounding box center [704, 58] width 23 height 9
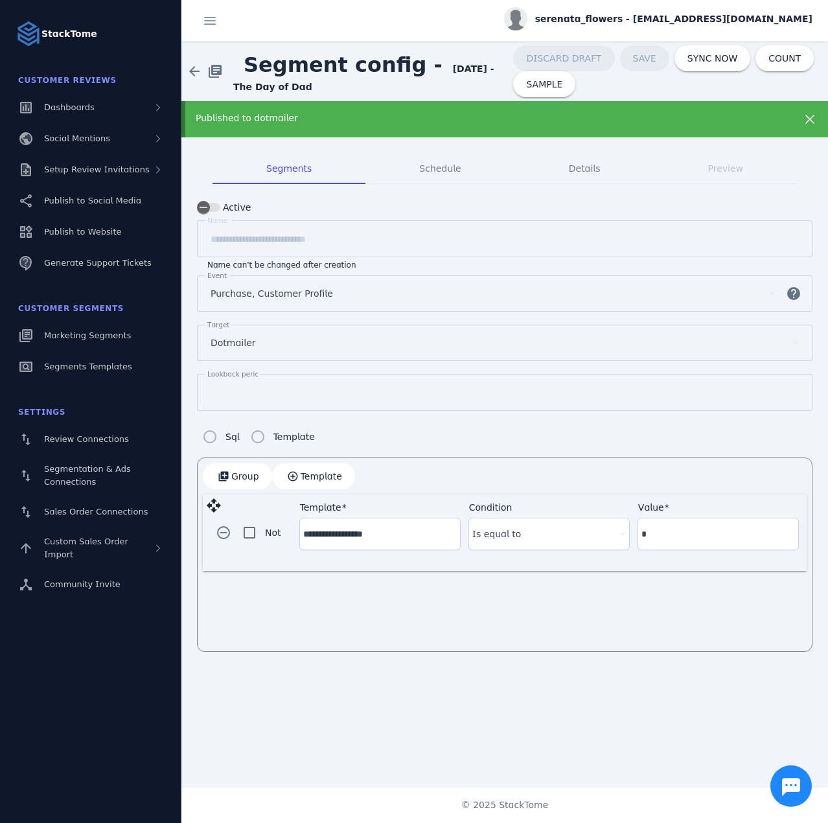
click at [266, 115] on div "Published to dotmailer" at bounding box center [476, 118] width 560 height 14
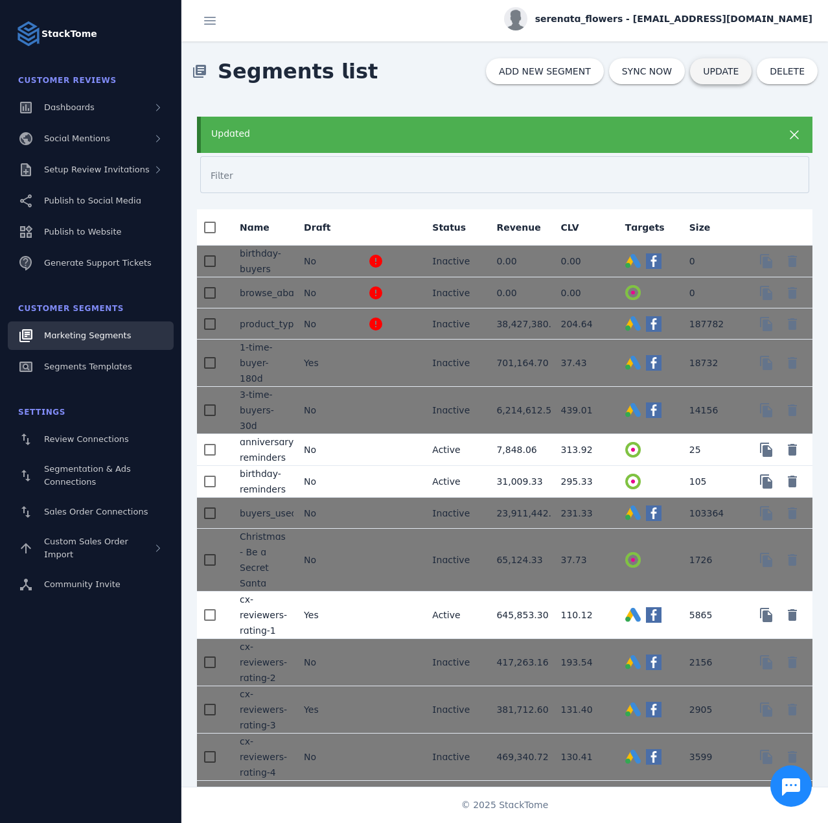
click at [719, 76] on span "UPDATE" at bounding box center [721, 71] width 36 height 9
click at [279, 129] on div "Updated" at bounding box center [477, 134] width 532 height 14
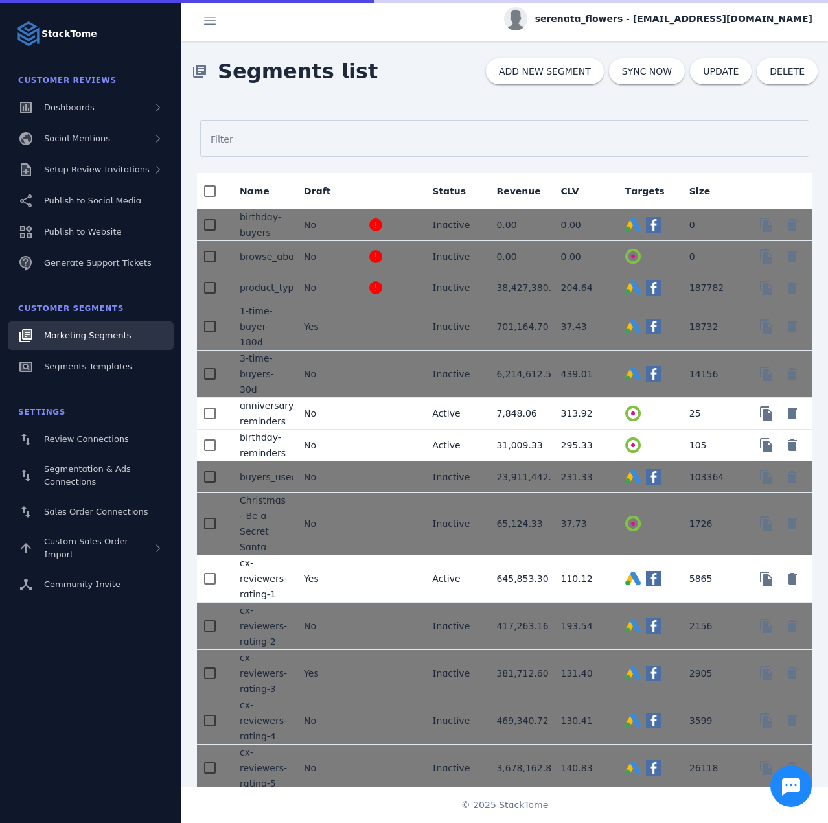
scroll to position [1521, 0]
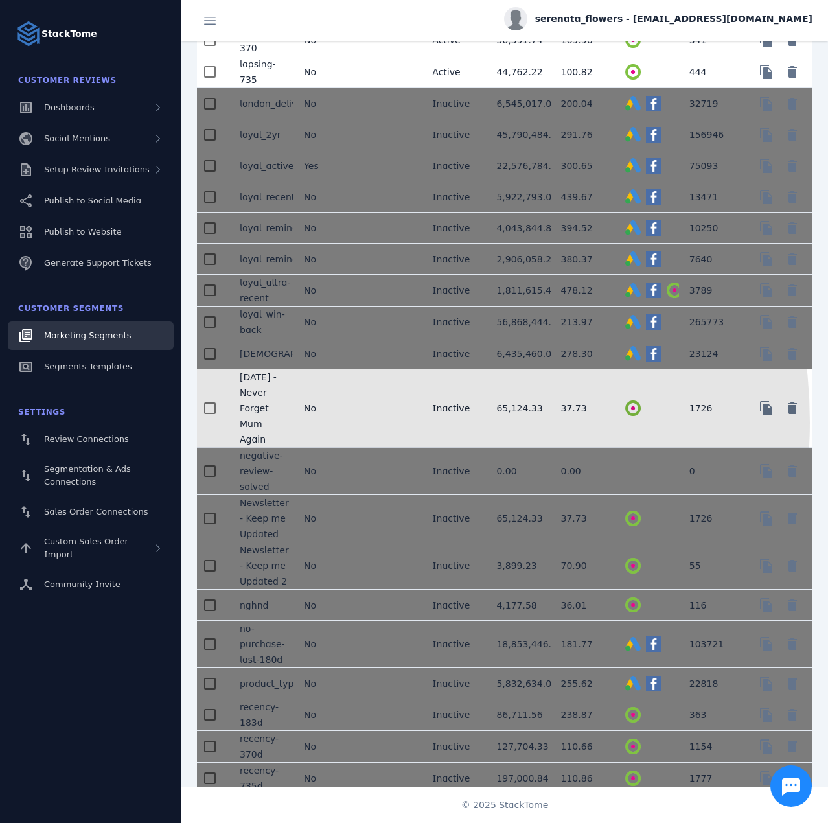
click at [330, 420] on mat-cell "No" at bounding box center [326, 408] width 64 height 78
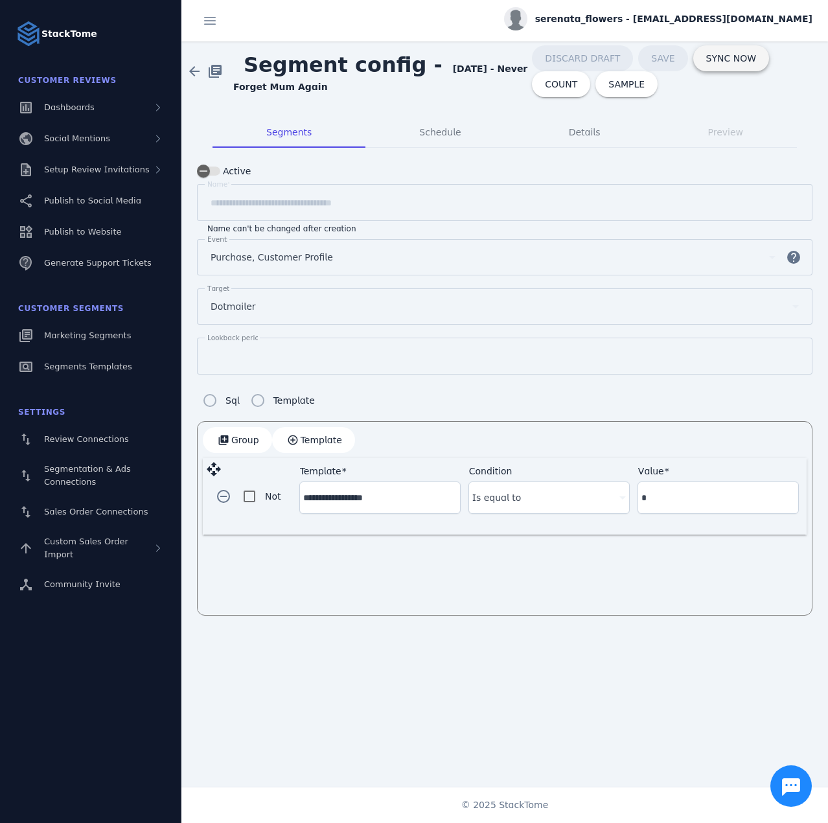
click at [715, 65] on span at bounding box center [731, 58] width 76 height 31
drag, startPoint x: 224, startPoint y: 352, endPoint x: 178, endPoint y: 352, distance: 46.0
click at [178, 352] on classic-layout "**********" at bounding box center [414, 411] width 828 height 823
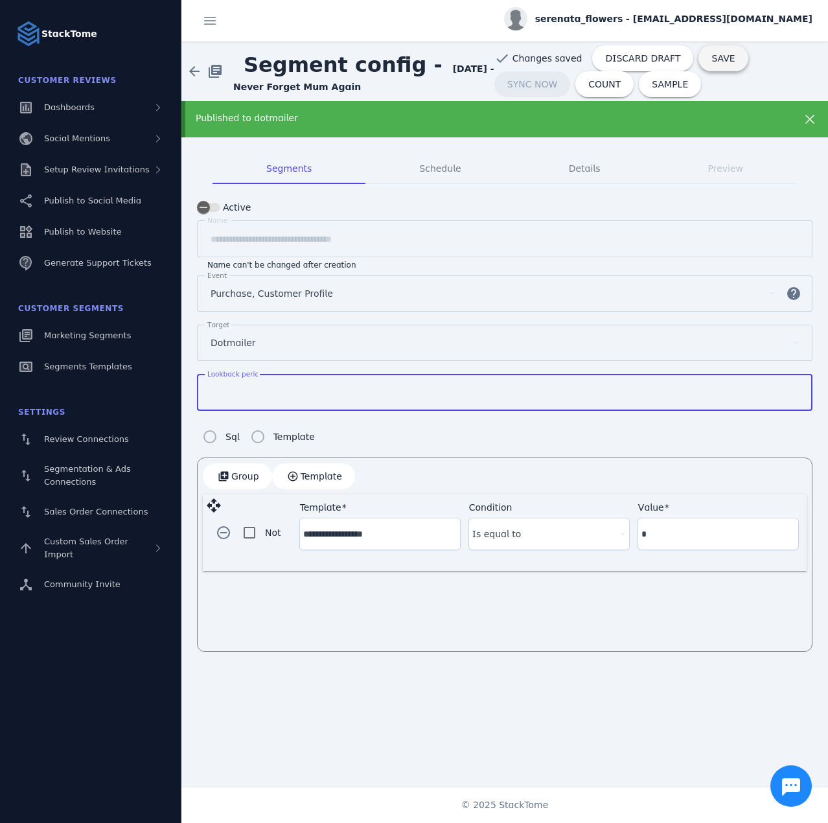
type input "*"
click at [711, 58] on span "SAVE" at bounding box center [722, 58] width 23 height 9
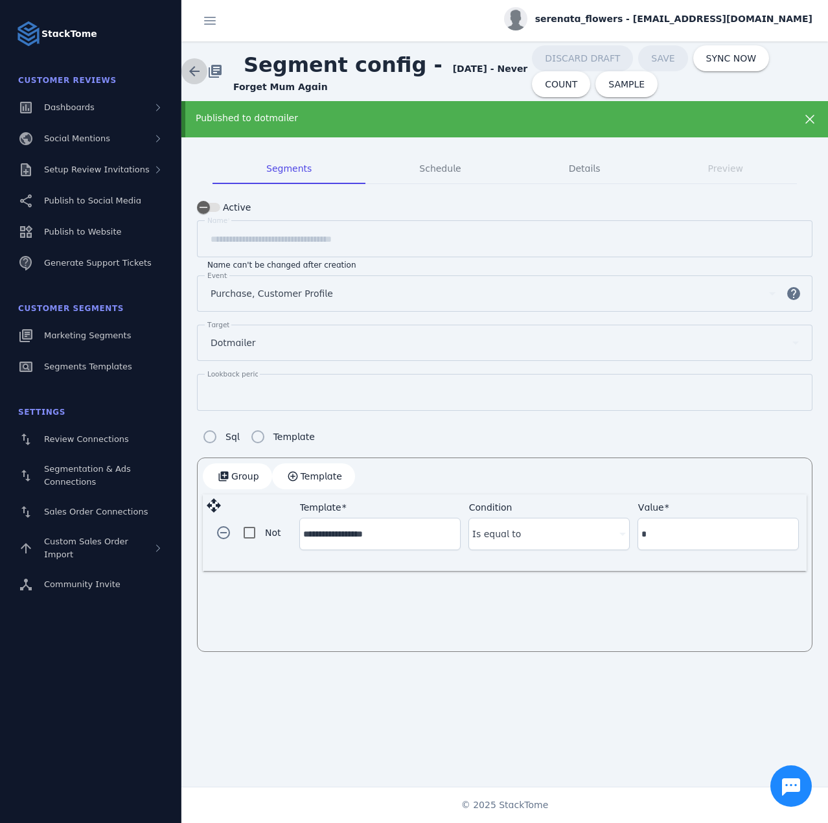
click at [196, 73] on span at bounding box center [194, 71] width 31 height 31
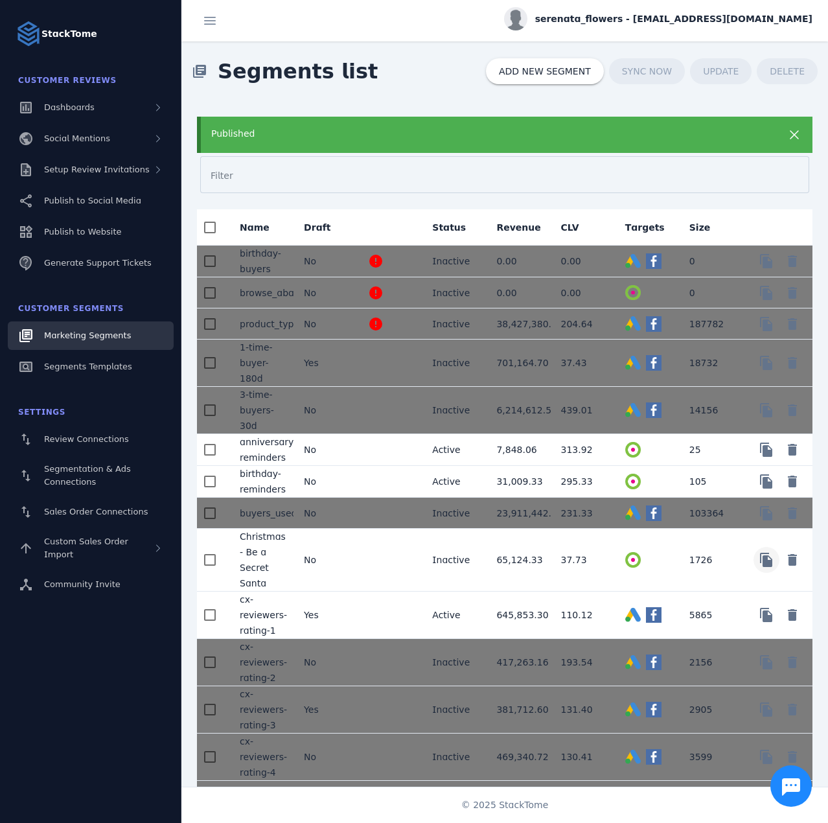
click at [763, 277] on span "Copy" at bounding box center [766, 261] width 31 height 31
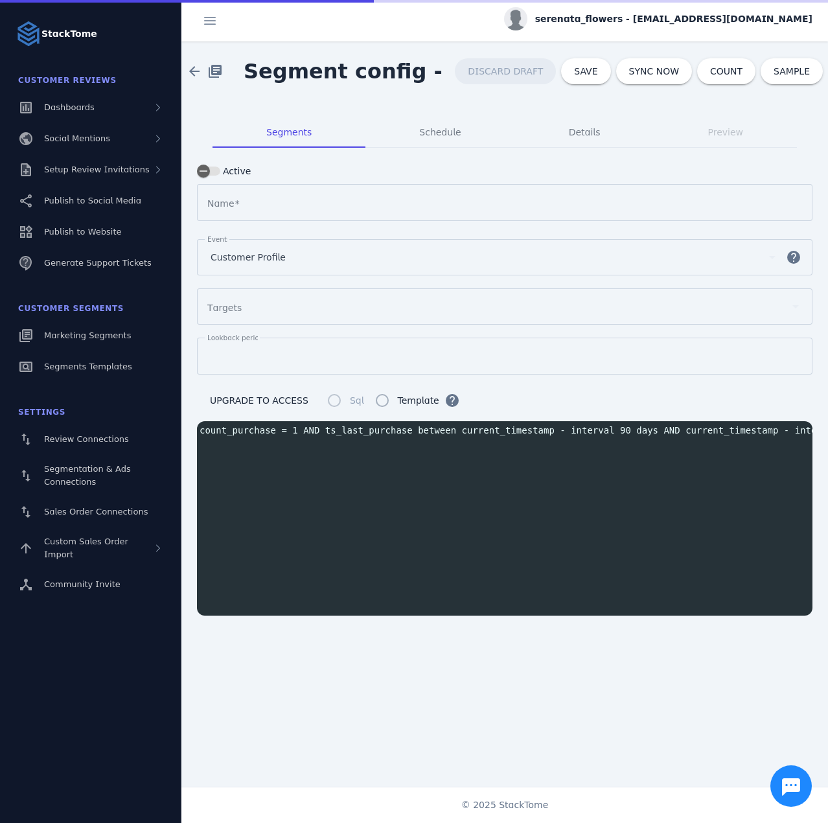
type input "**********"
type input "*"
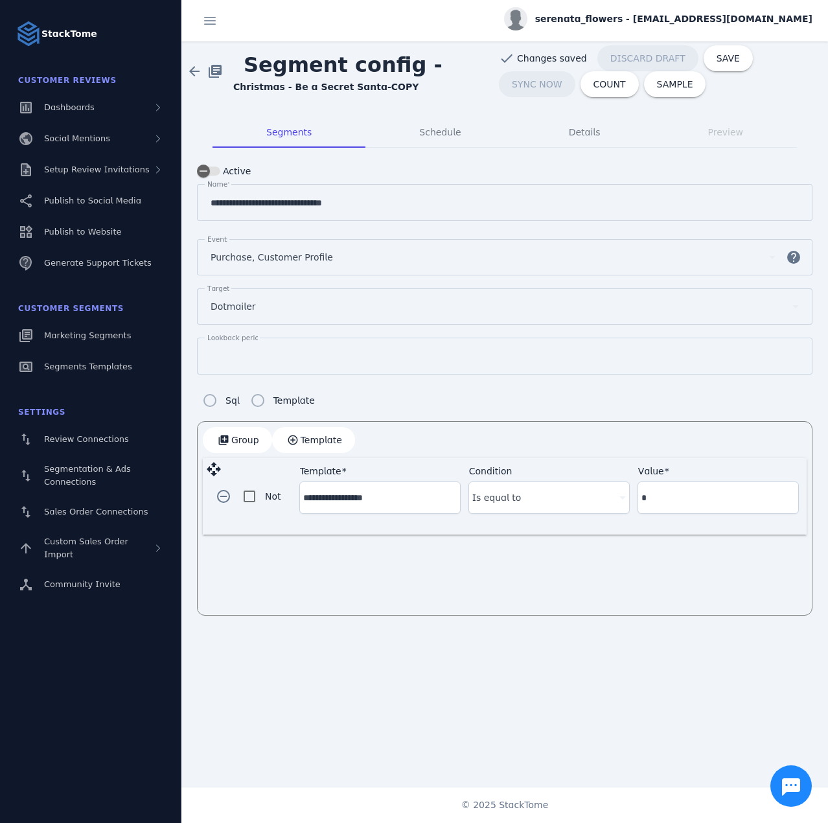
click at [307, 200] on input "**********" at bounding box center [505, 203] width 588 height 16
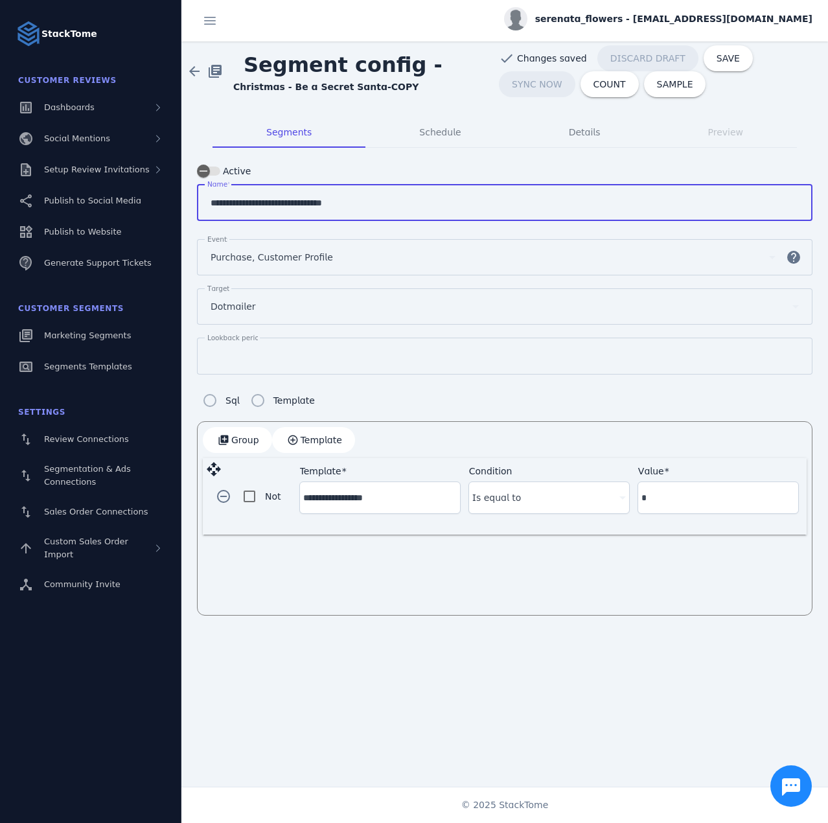
click at [307, 200] on input "**********" at bounding box center [505, 203] width 588 height 16
paste input "*****"
type input "**********"
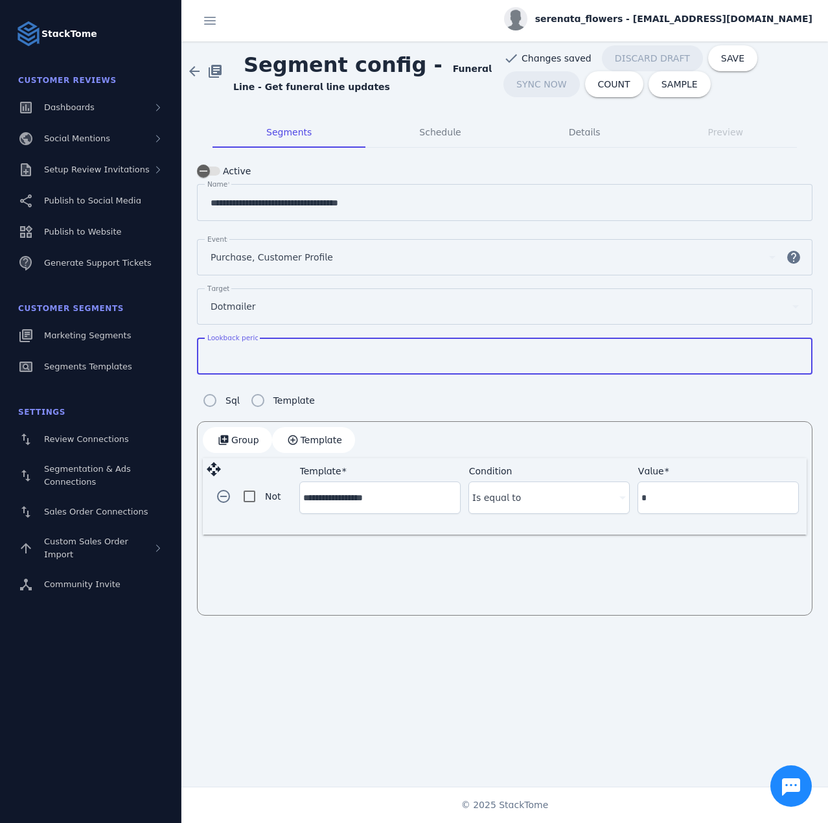
drag, startPoint x: 240, startPoint y: 357, endPoint x: 207, endPoint y: 358, distance: 32.4
click at [207, 358] on div "Lookback period *" at bounding box center [504, 356] width 595 height 37
type input "**"
click at [598, 89] on span "COUNT" at bounding box center [614, 84] width 32 height 9
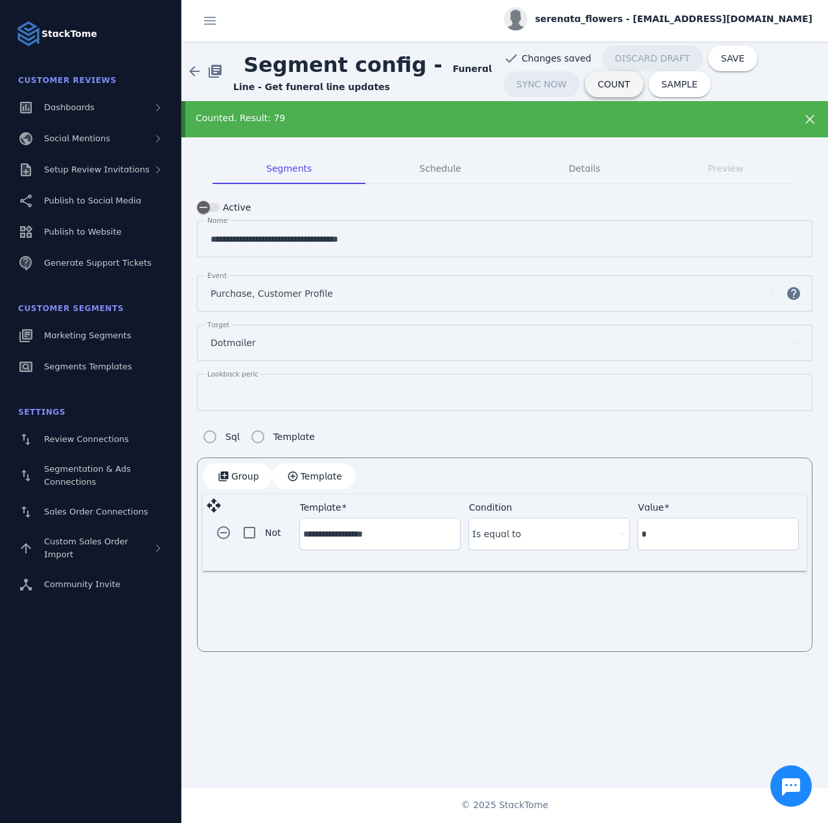
click at [598, 87] on span "COUNT" at bounding box center [614, 84] width 32 height 9
click at [721, 60] on span "SAVE" at bounding box center [732, 58] width 23 height 9
type input "**********"
type input "**"
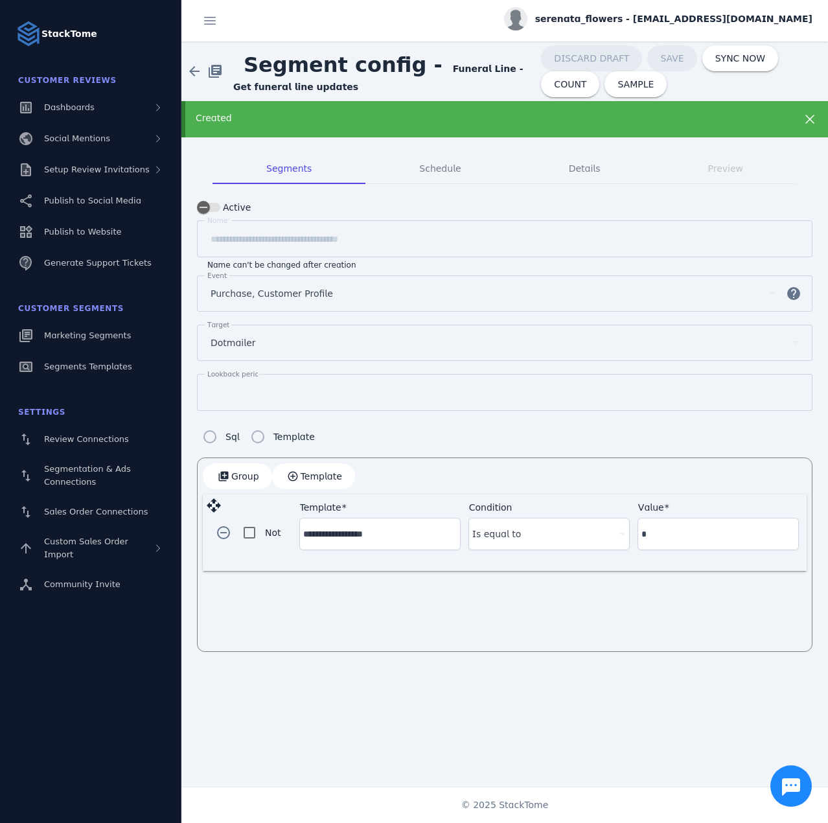
click at [358, 121] on div "Created" at bounding box center [476, 118] width 560 height 14
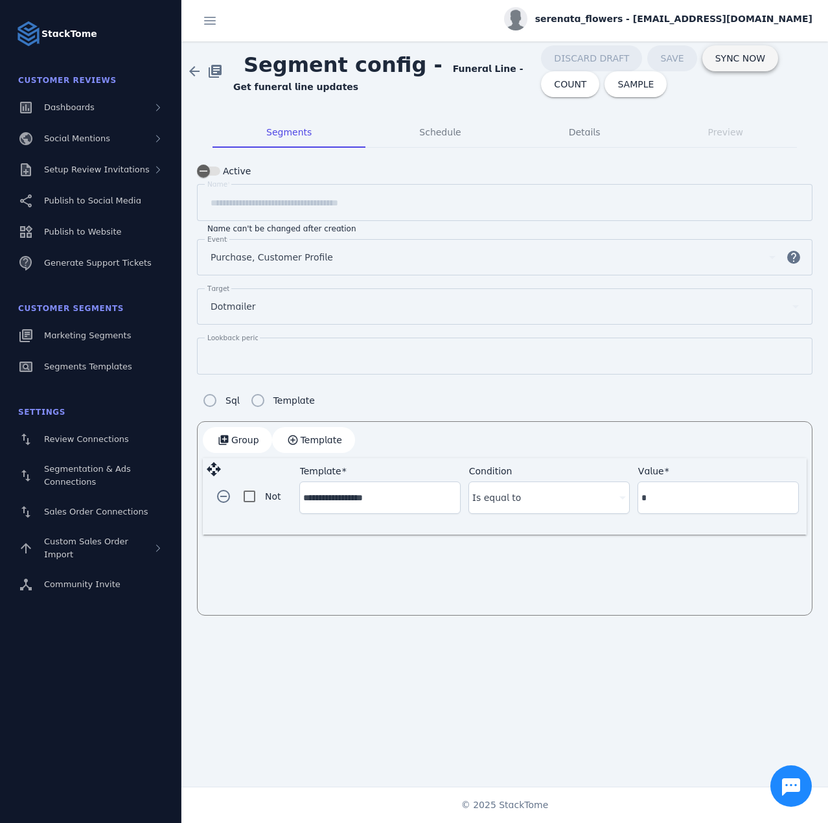
click at [727, 59] on span "SYNC NOW" at bounding box center [740, 58] width 50 height 9
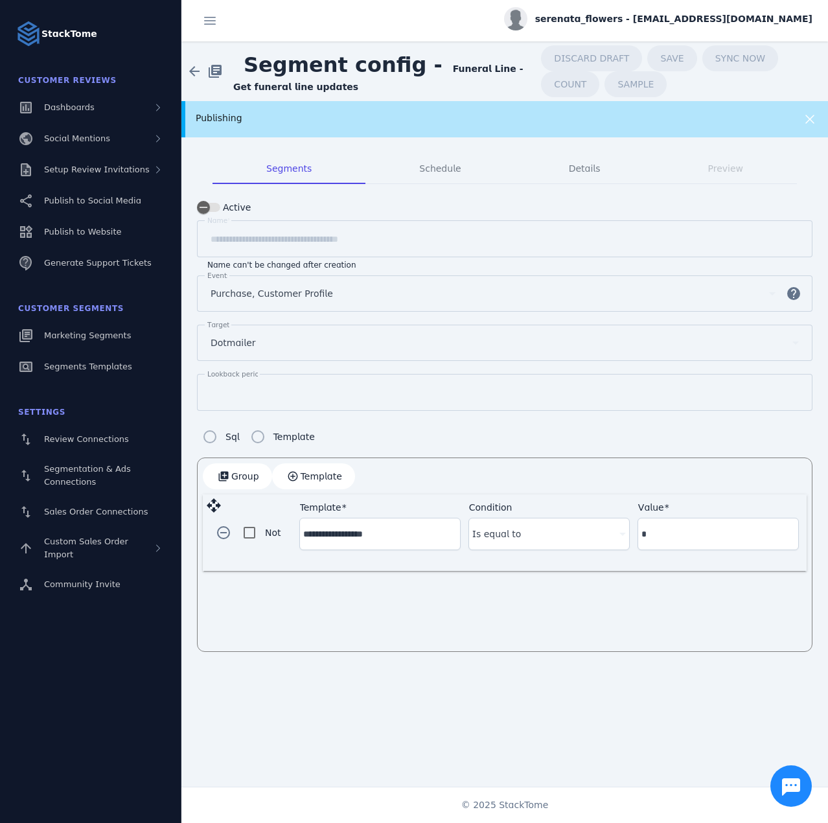
drag, startPoint x: 217, startPoint y: 399, endPoint x: 208, endPoint y: 398, distance: 9.2
click at [208, 398] on div "Lookback period **" at bounding box center [504, 392] width 595 height 37
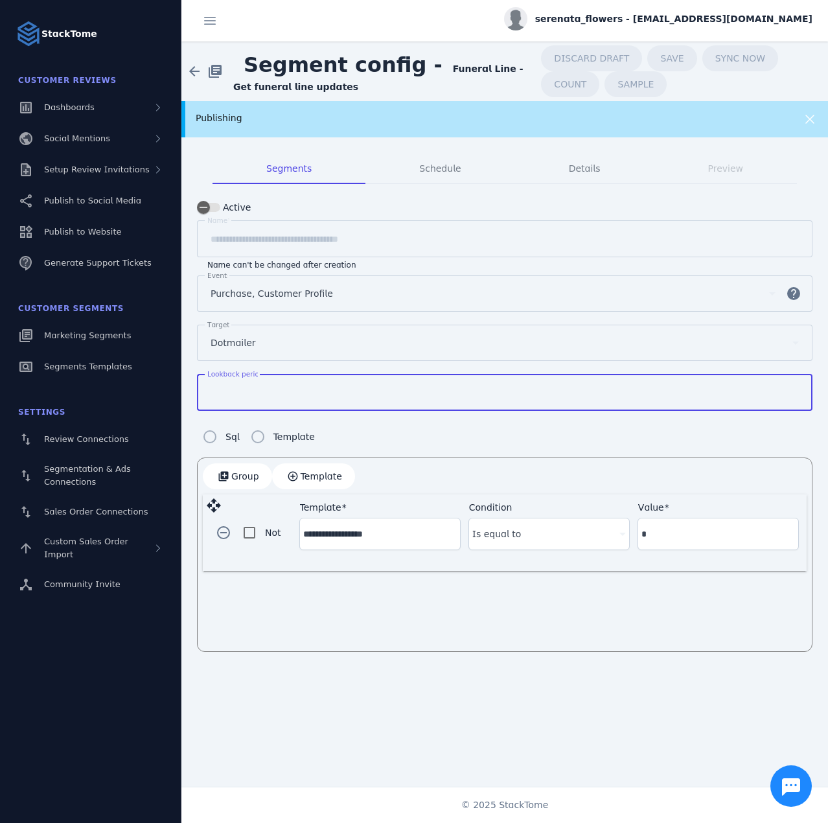
click at [232, 391] on input "**" at bounding box center [505, 393] width 588 height 16
type input "*"
click at [412, 57] on span "Segment config -" at bounding box center [343, 64] width 220 height 45
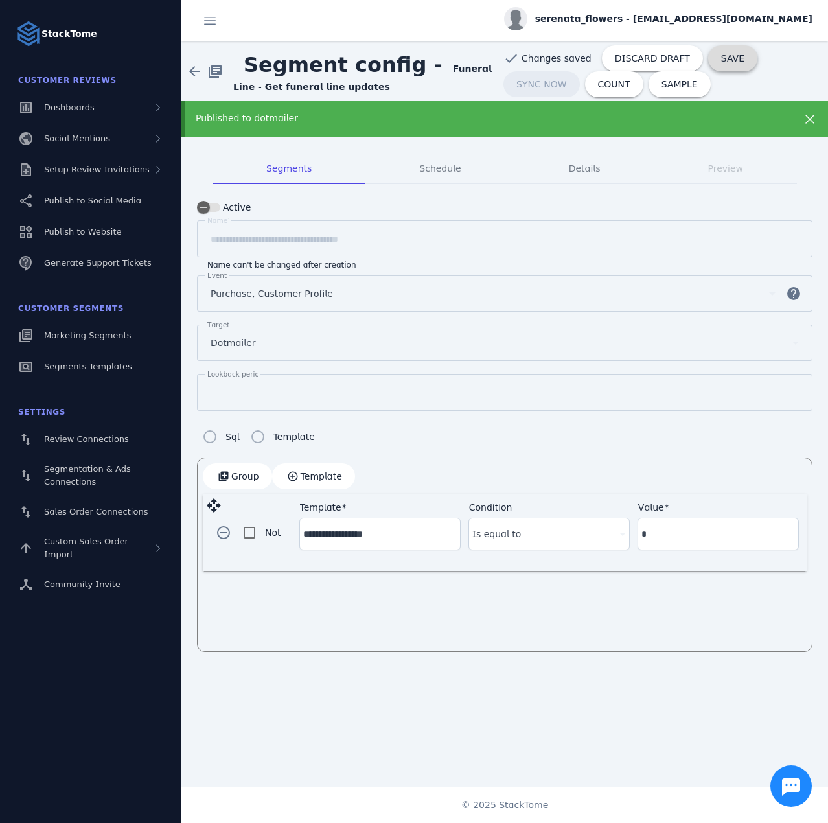
click at [721, 56] on span "SAVE" at bounding box center [732, 58] width 23 height 9
click at [684, 21] on span "serenata_flowers - [EMAIL_ADDRESS][DOMAIN_NAME]" at bounding box center [673, 19] width 277 height 14
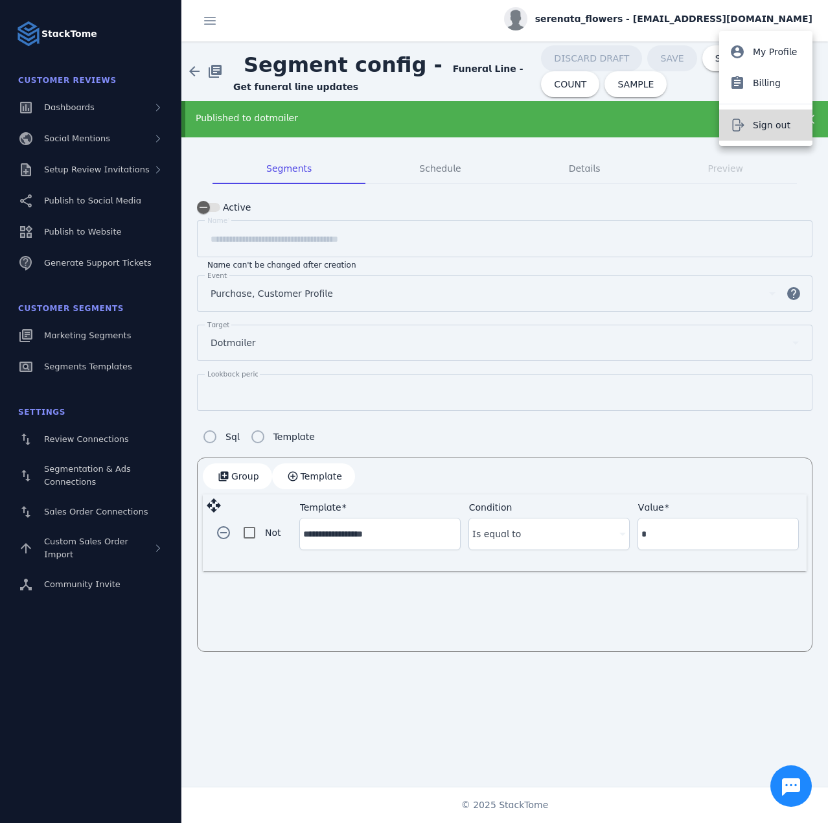
click at [757, 126] on span "Sign out" at bounding box center [772, 125] width 38 height 16
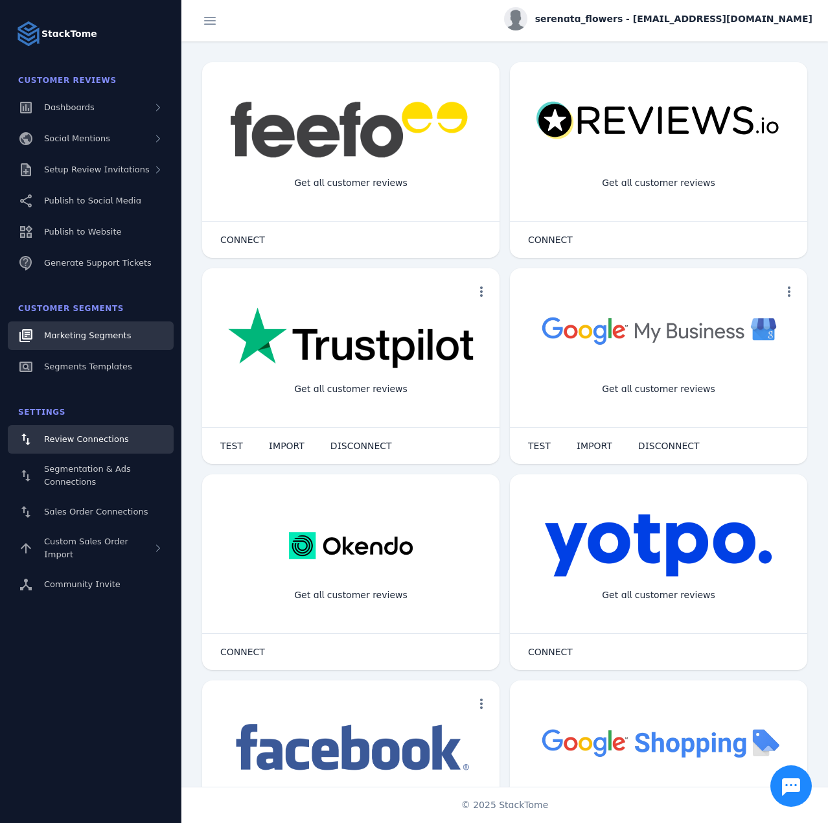
click at [83, 326] on link "Marketing Segments" at bounding box center [91, 335] width 166 height 29
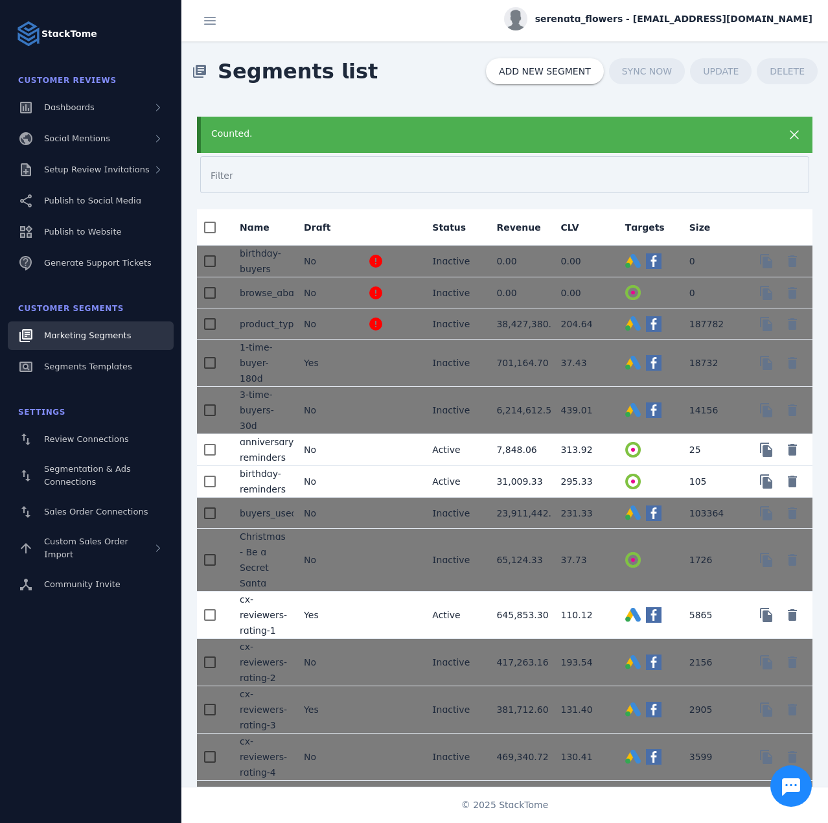
click at [341, 443] on mat-cell "No" at bounding box center [326, 450] width 64 height 32
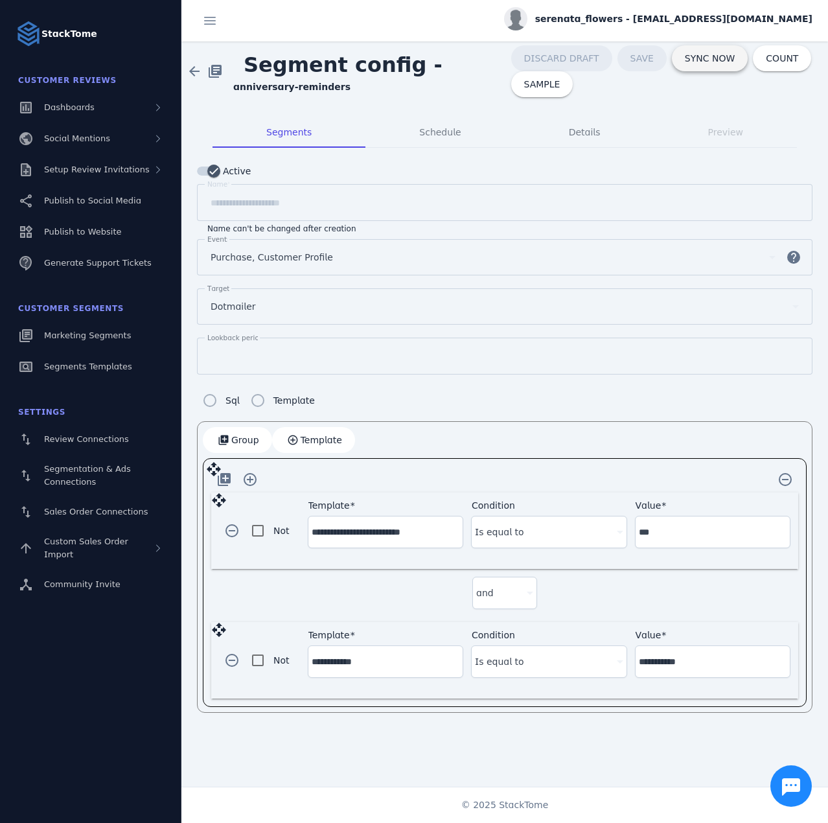
click at [691, 67] on span at bounding box center [710, 58] width 76 height 31
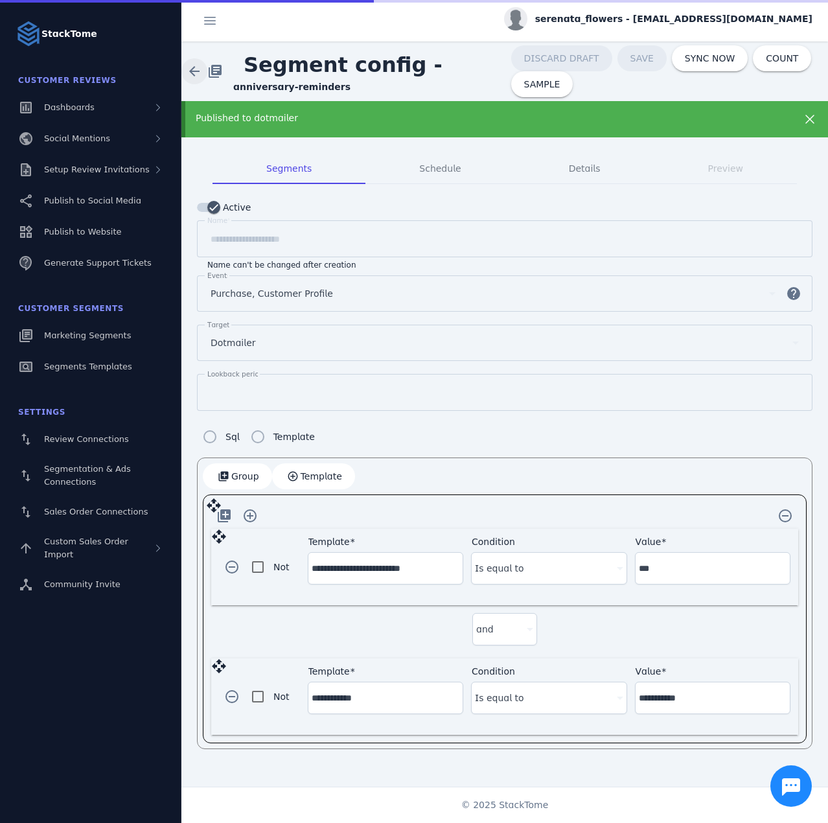
click at [194, 69] on span at bounding box center [194, 71] width 31 height 31
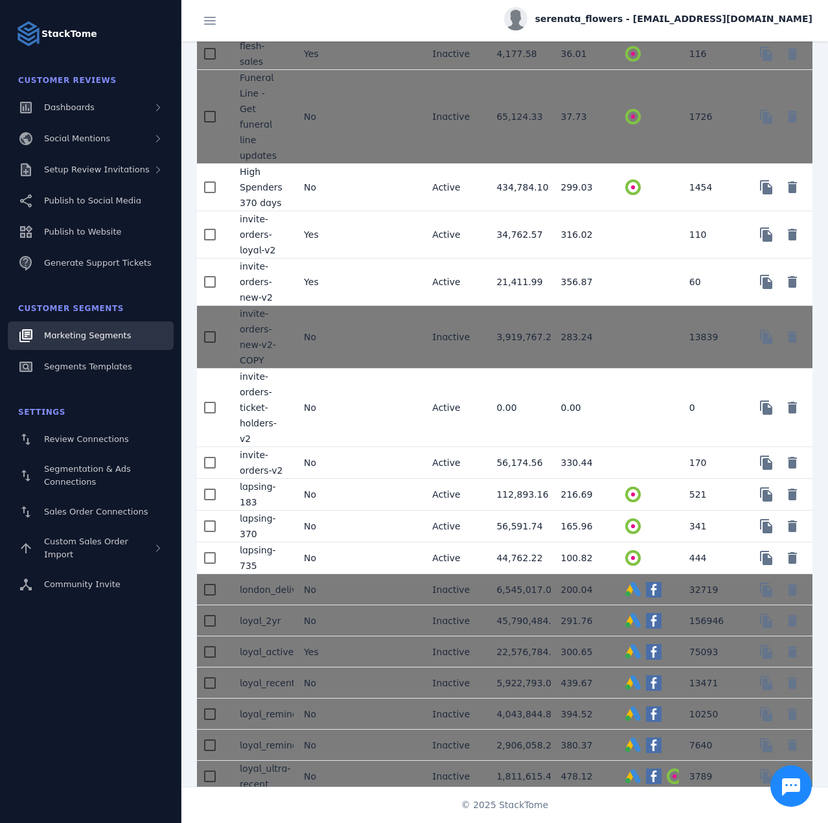
scroll to position [1166, 0]
click at [346, 478] on mat-cell "No" at bounding box center [326, 494] width 64 height 32
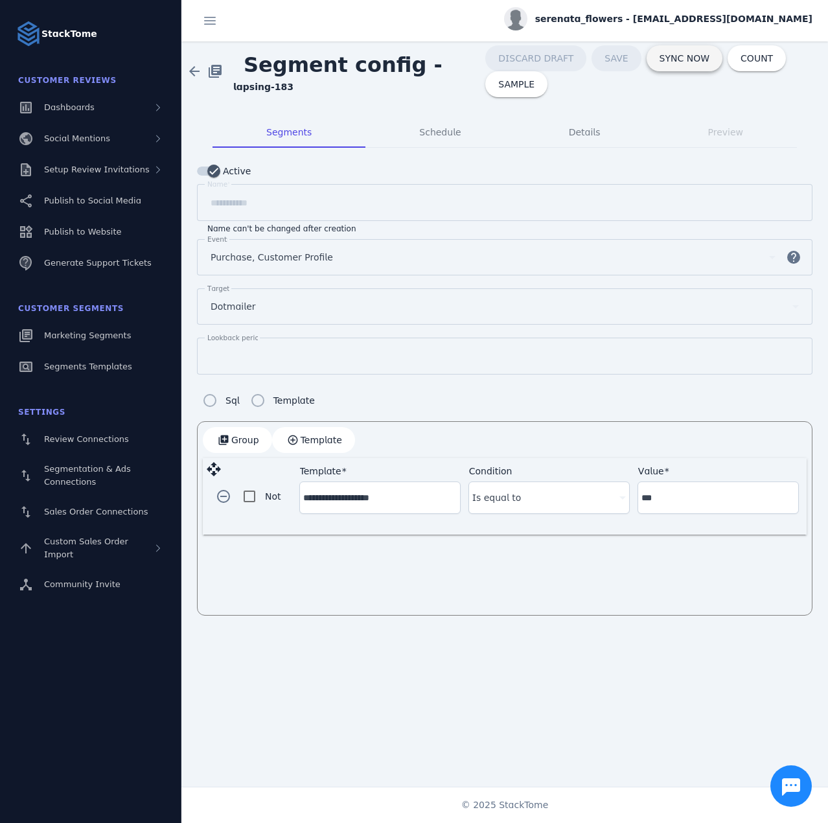
click at [675, 60] on span "SYNC NOW" at bounding box center [685, 58] width 50 height 9
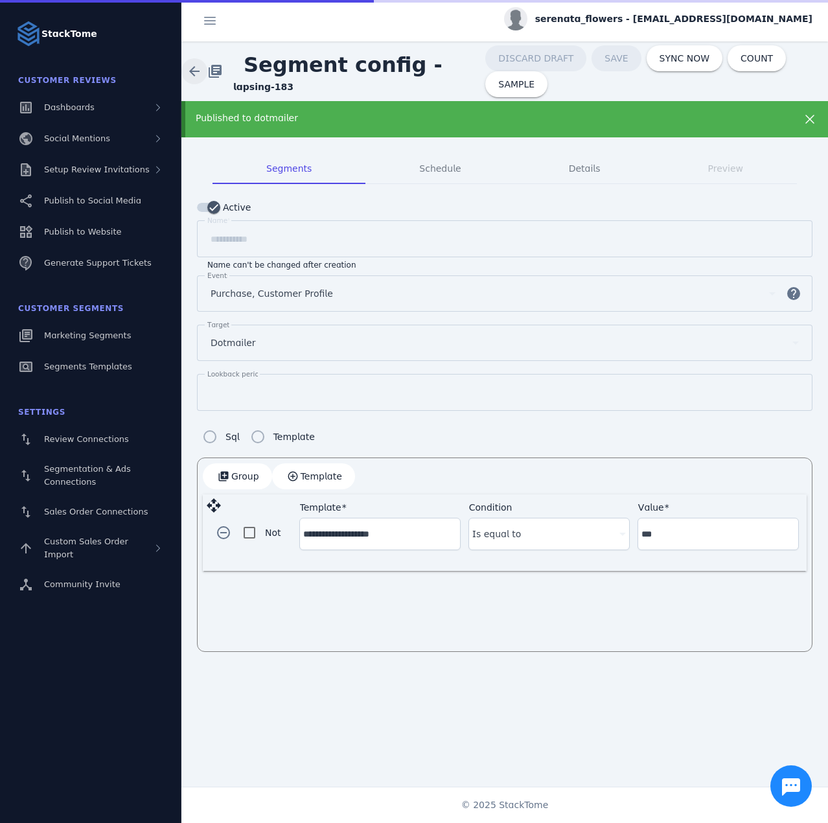
click at [191, 69] on span at bounding box center [194, 71] width 31 height 31
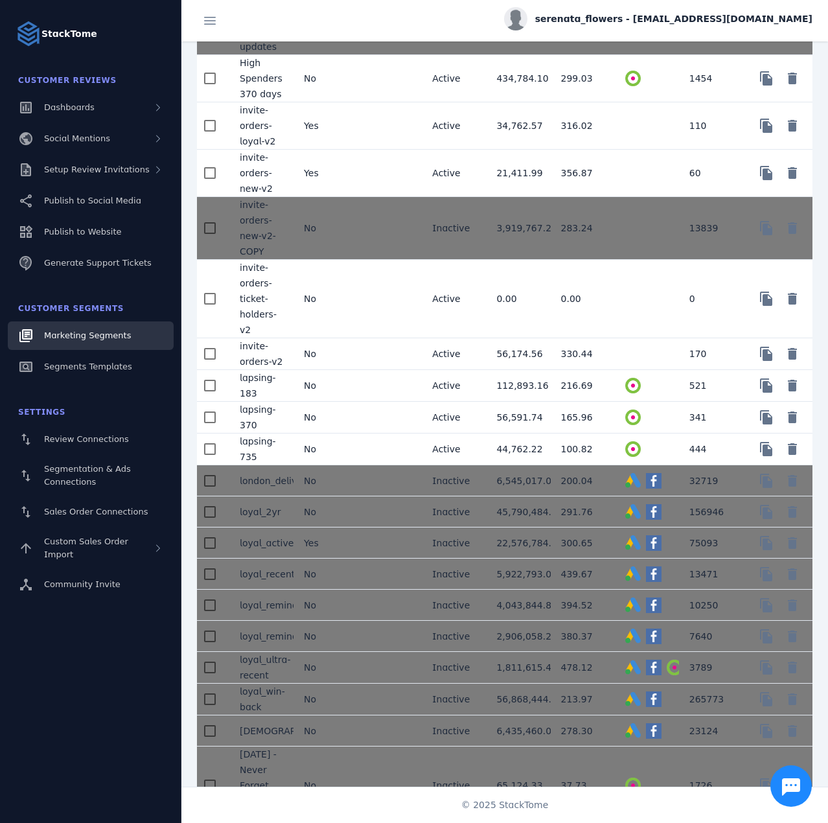
scroll to position [1296, 0]
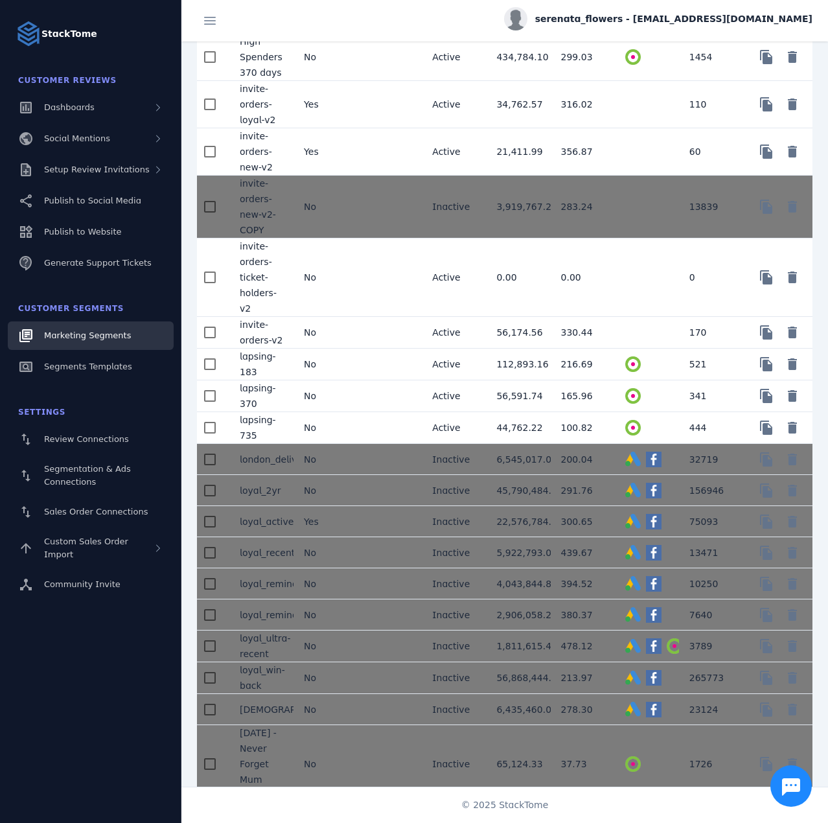
click at [358, 381] on mat-cell at bounding box center [390, 396] width 64 height 32
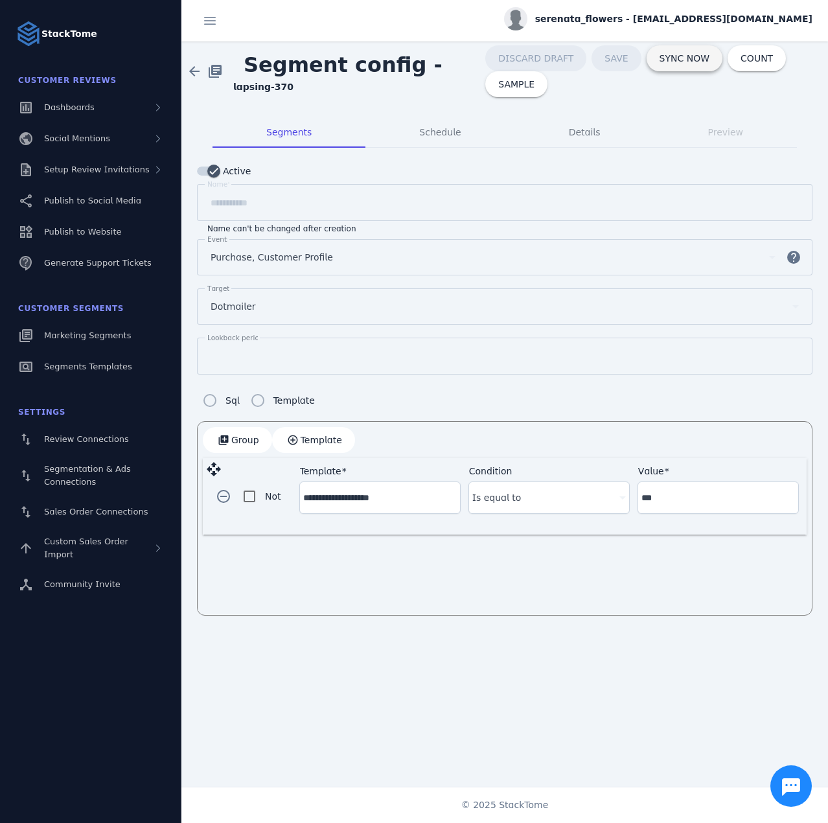
click at [650, 65] on span at bounding box center [685, 58] width 76 height 31
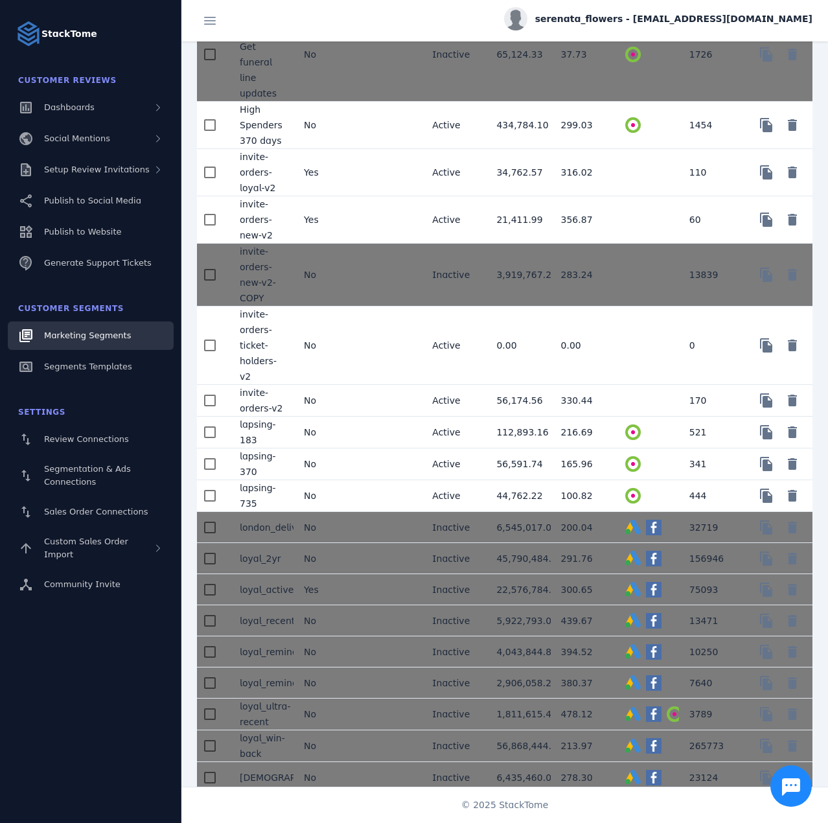
scroll to position [1231, 0]
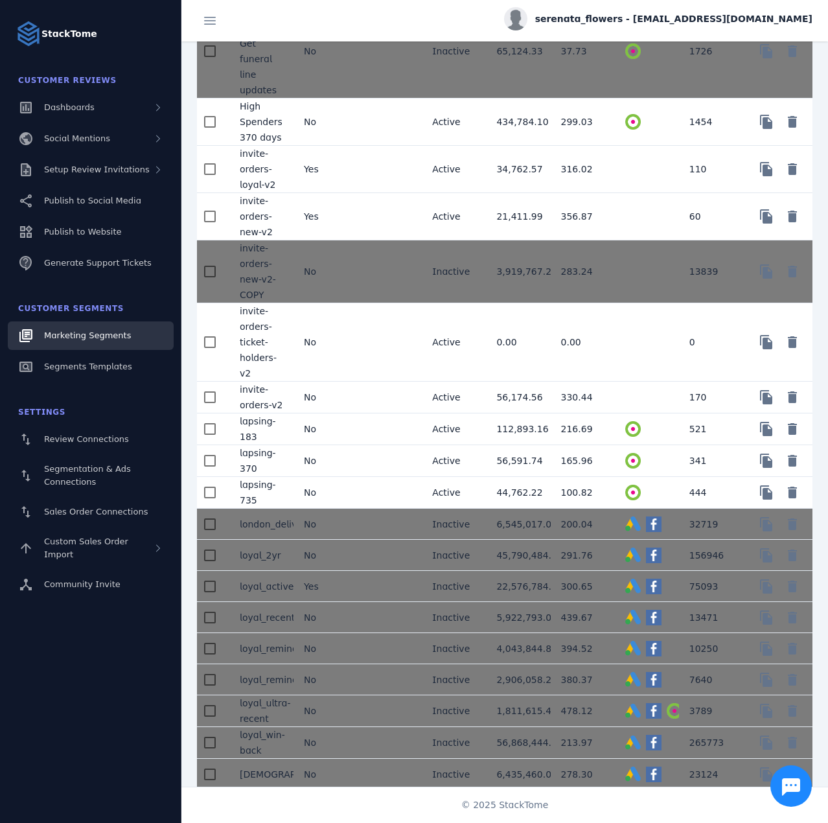
click at [347, 477] on mat-cell "No" at bounding box center [326, 493] width 64 height 32
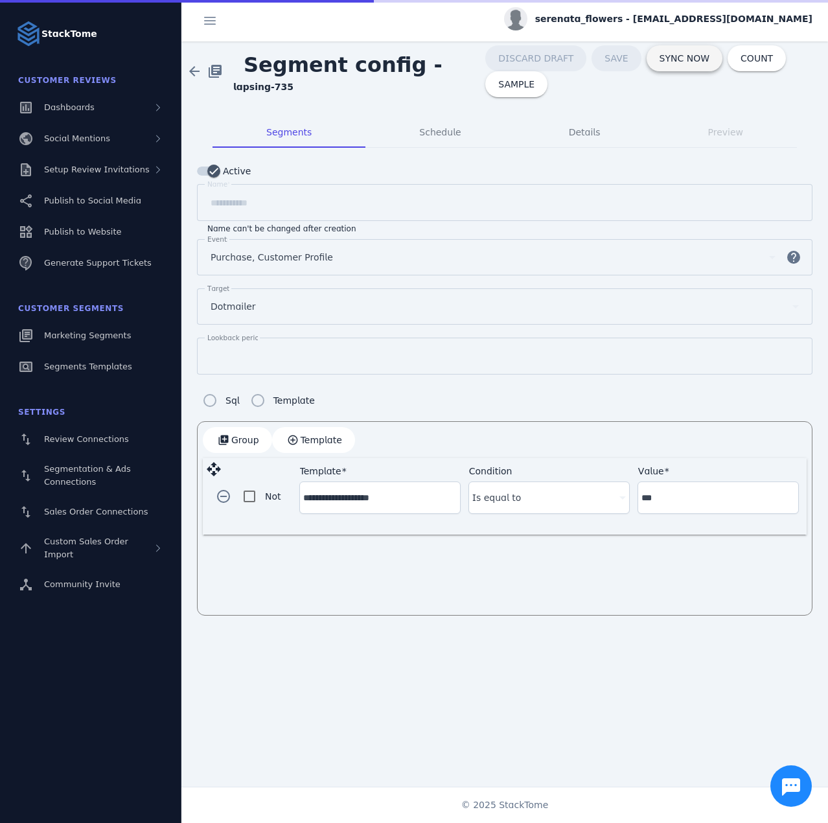
click at [660, 55] on span "SYNC NOW" at bounding box center [685, 58] width 50 height 9
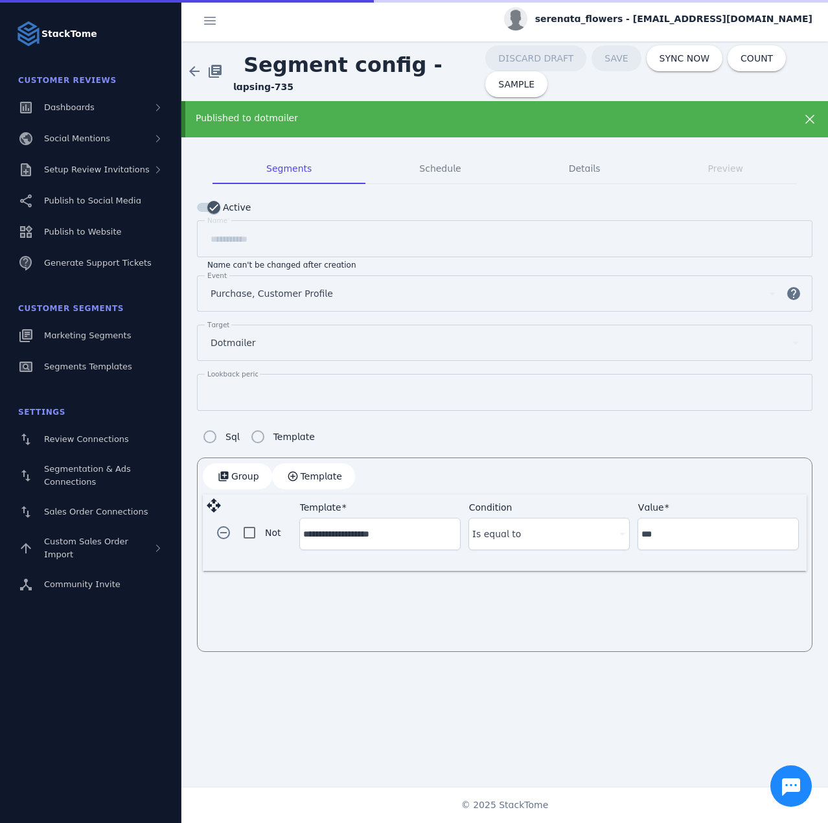
click at [295, 119] on div "Published to dotmailer" at bounding box center [476, 118] width 560 height 14
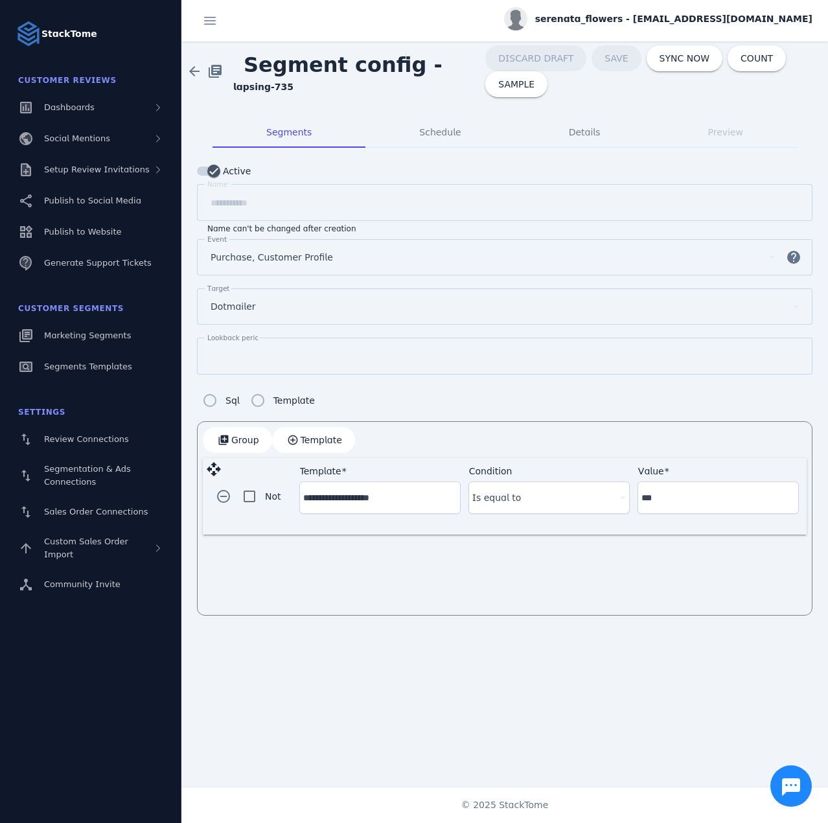
click at [680, 17] on span "serenata_flowers - [EMAIL_ADDRESS][DOMAIN_NAME]" at bounding box center [673, 19] width 277 height 14
click at [754, 122] on span "Sign out" at bounding box center [772, 125] width 38 height 16
